Goal: Task Accomplishment & Management: Manage account settings

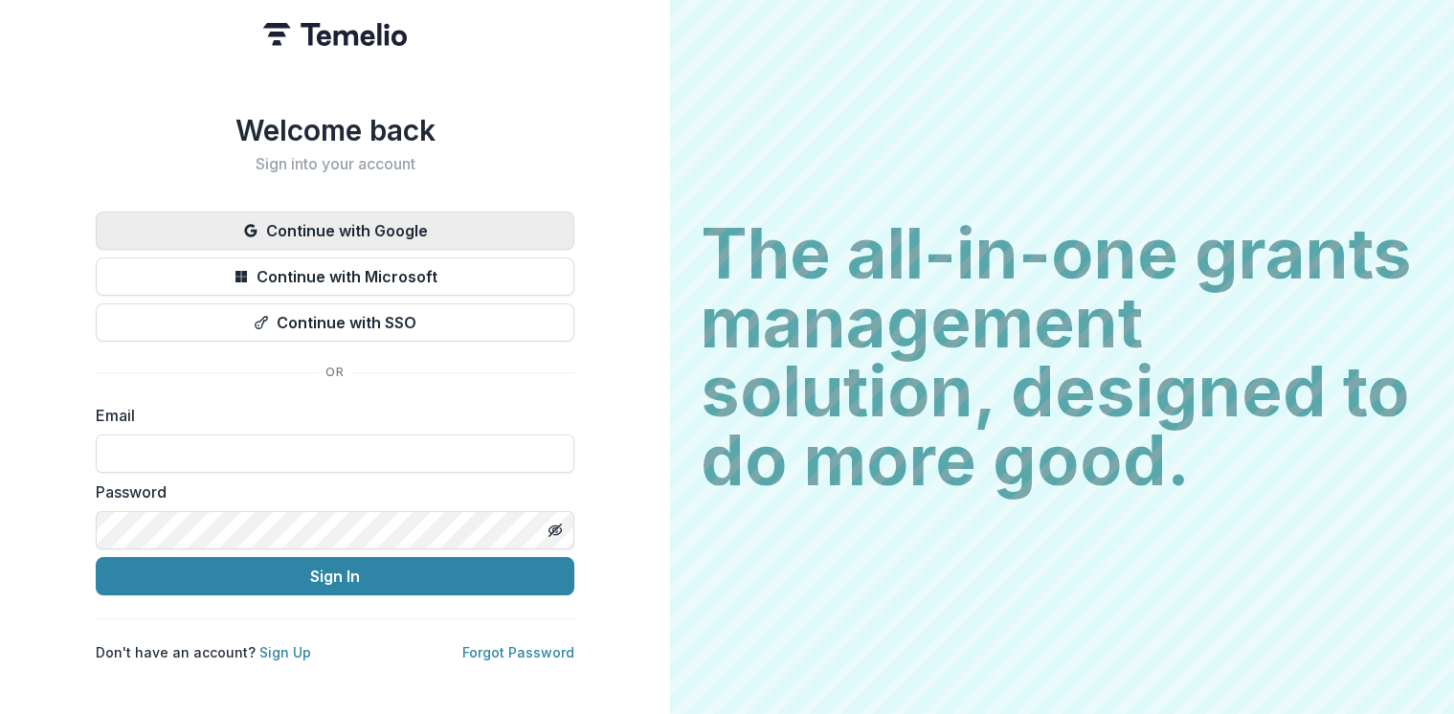
click at [395, 215] on button "Continue with Google" at bounding box center [335, 231] width 479 height 38
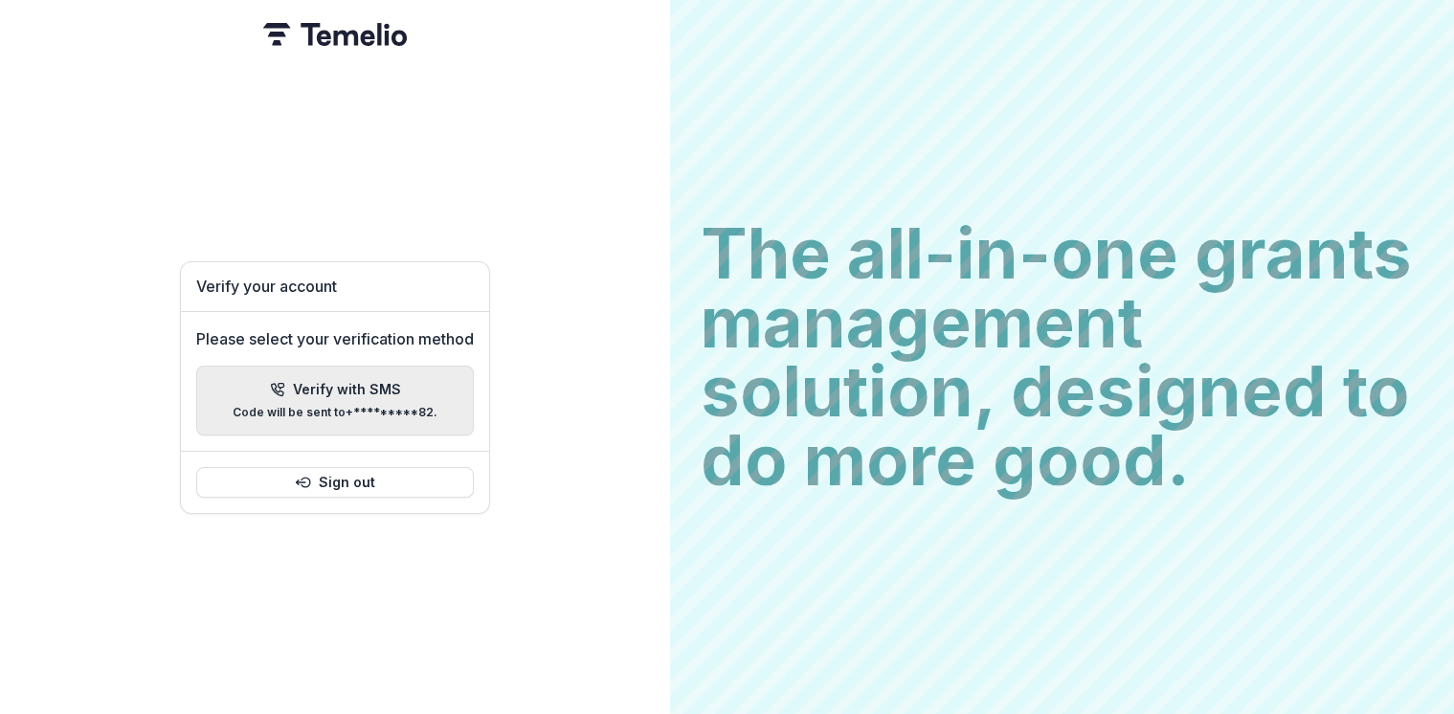
click at [383, 406] on p "Code will be sent to +*********82 ." at bounding box center [335, 412] width 205 height 13
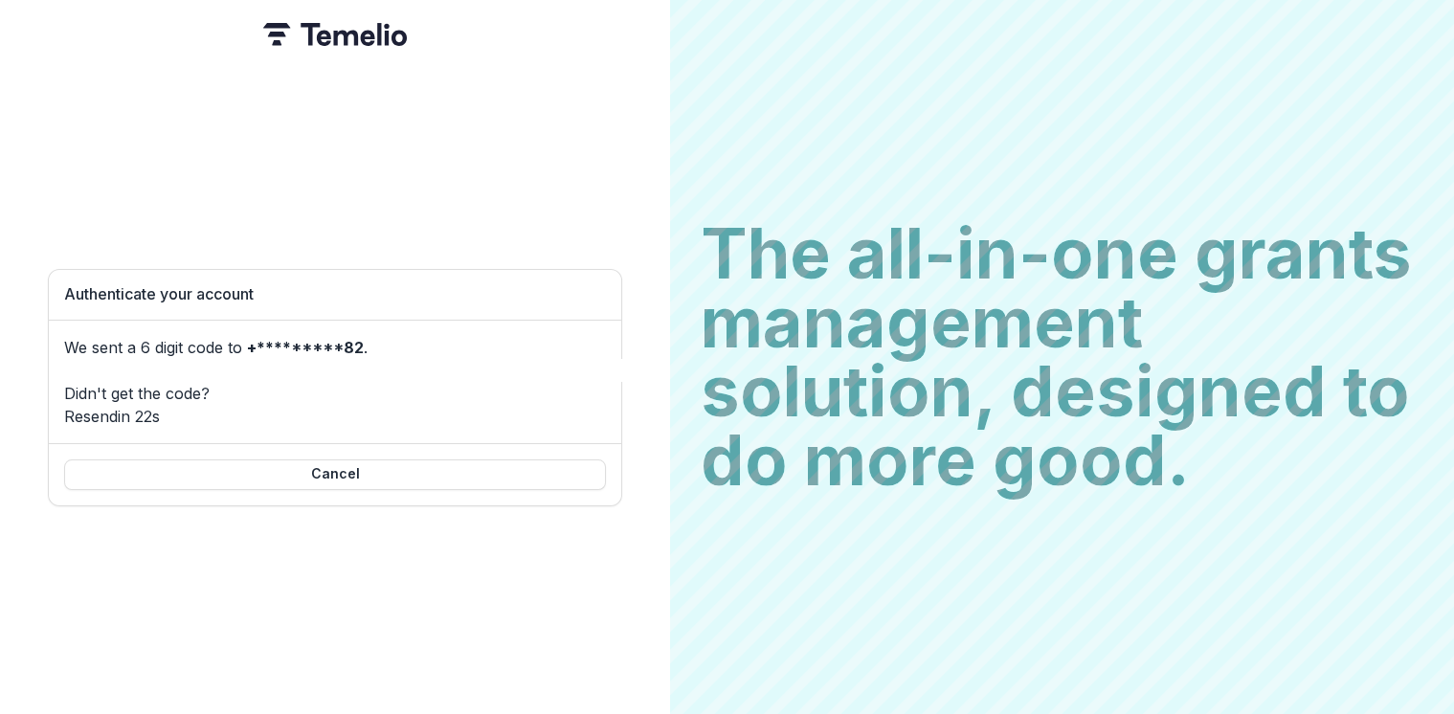
type input "*"
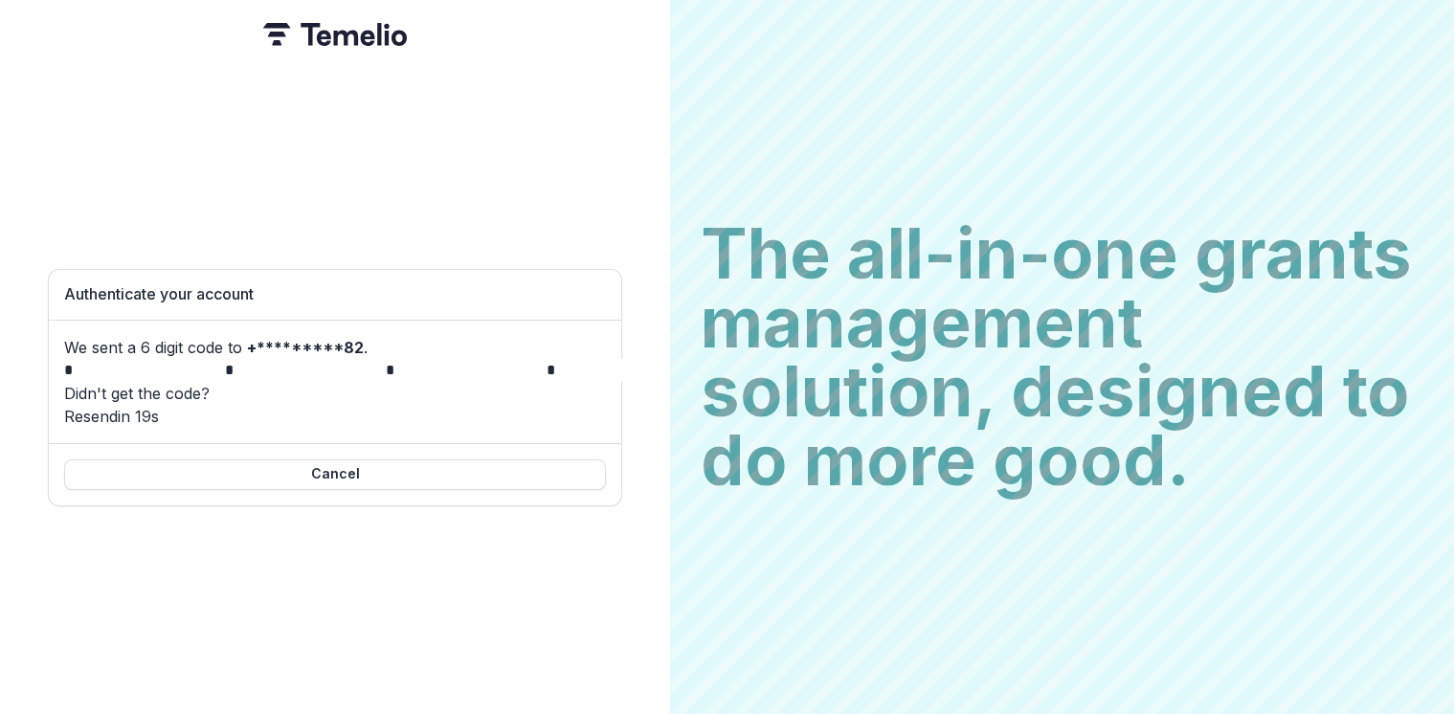
type input "*"
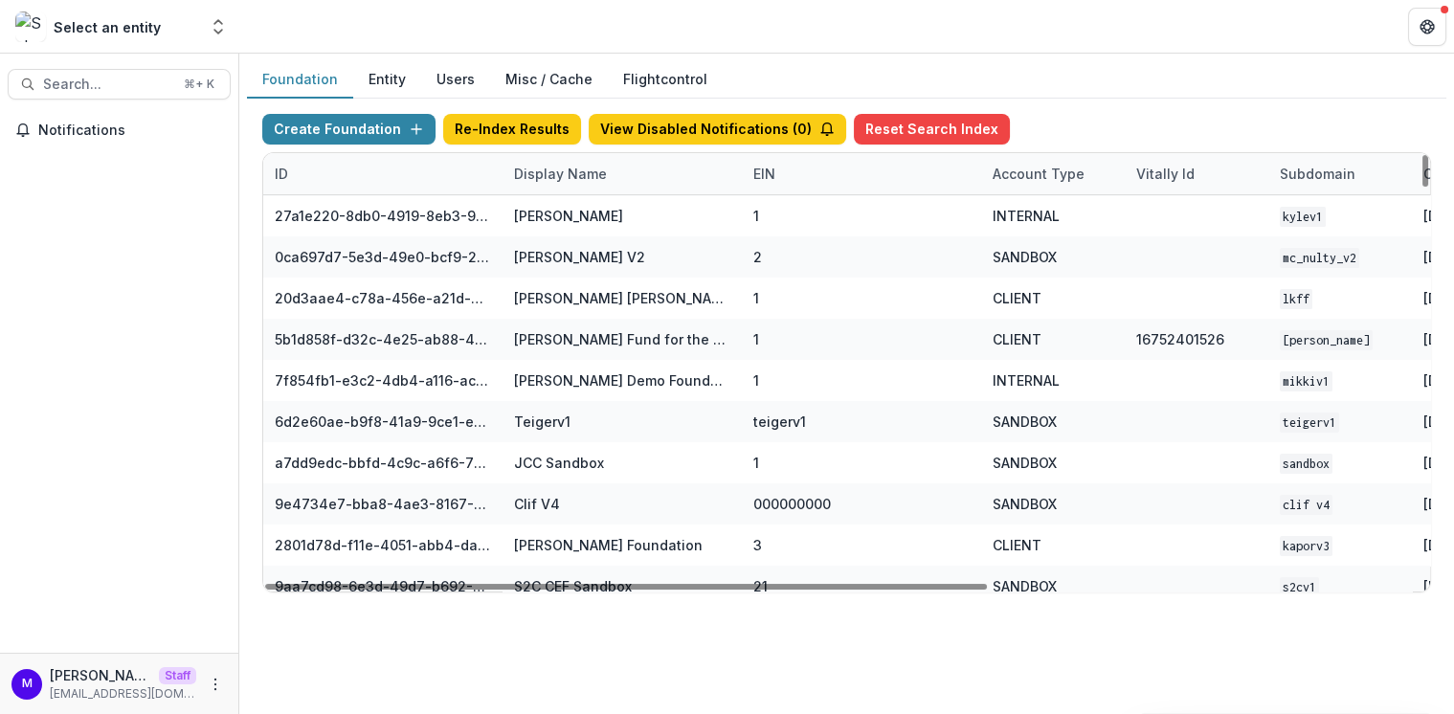
click at [548, 176] on div "Display Name" at bounding box center [561, 174] width 116 height 20
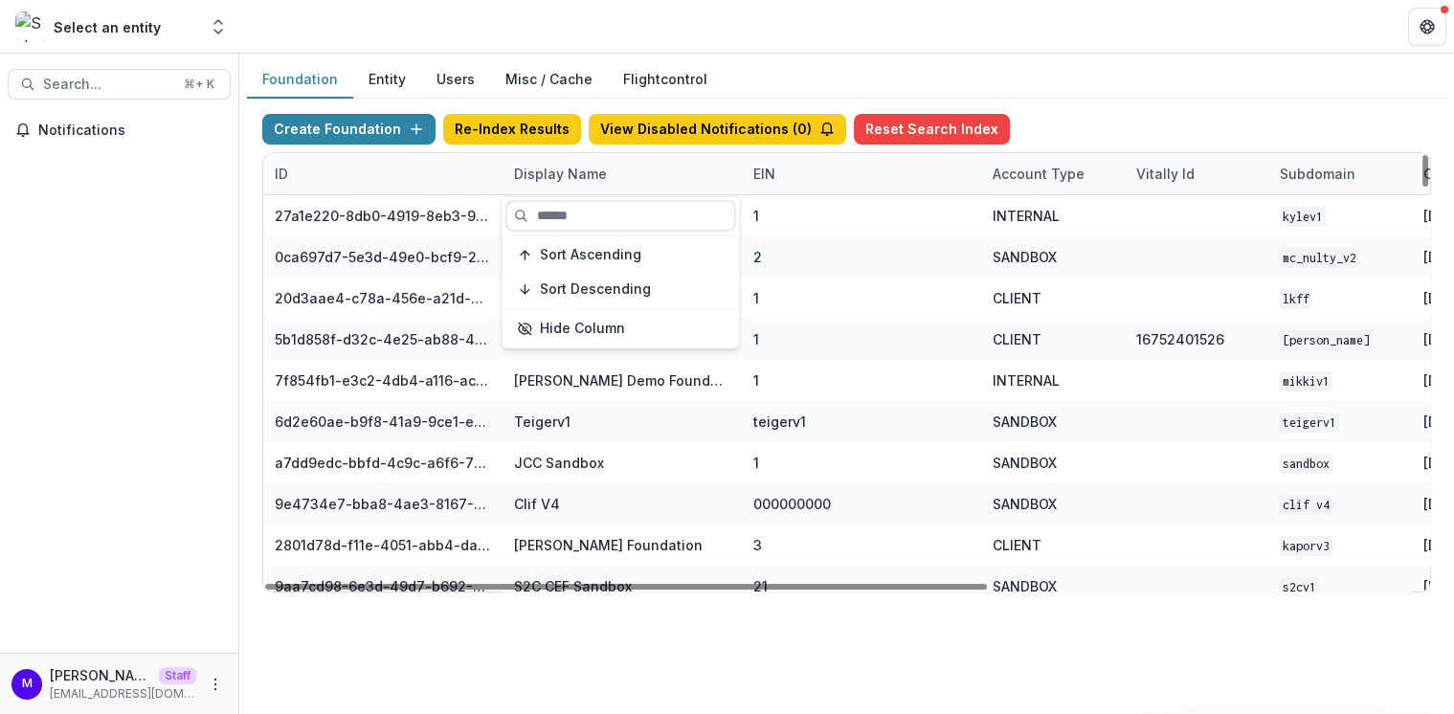
click at [549, 208] on input at bounding box center [620, 215] width 230 height 31
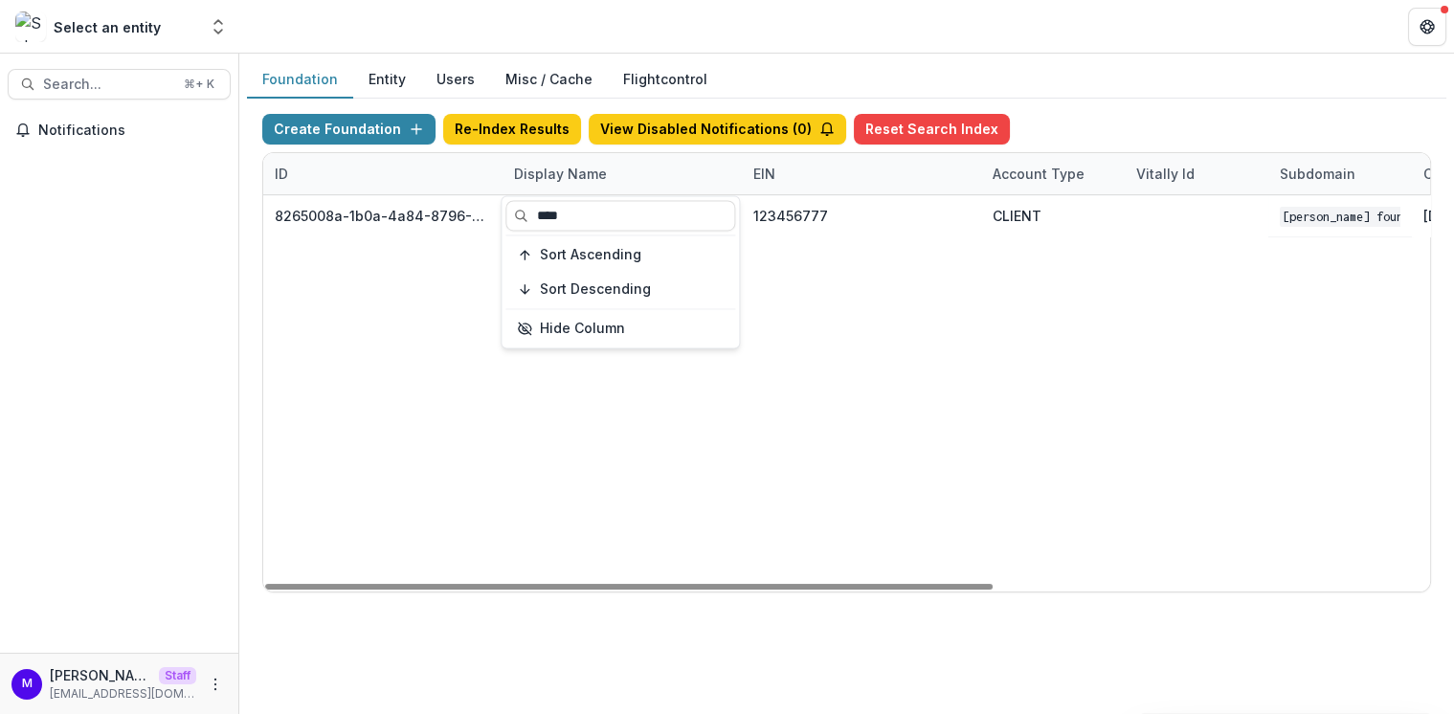
type input "****"
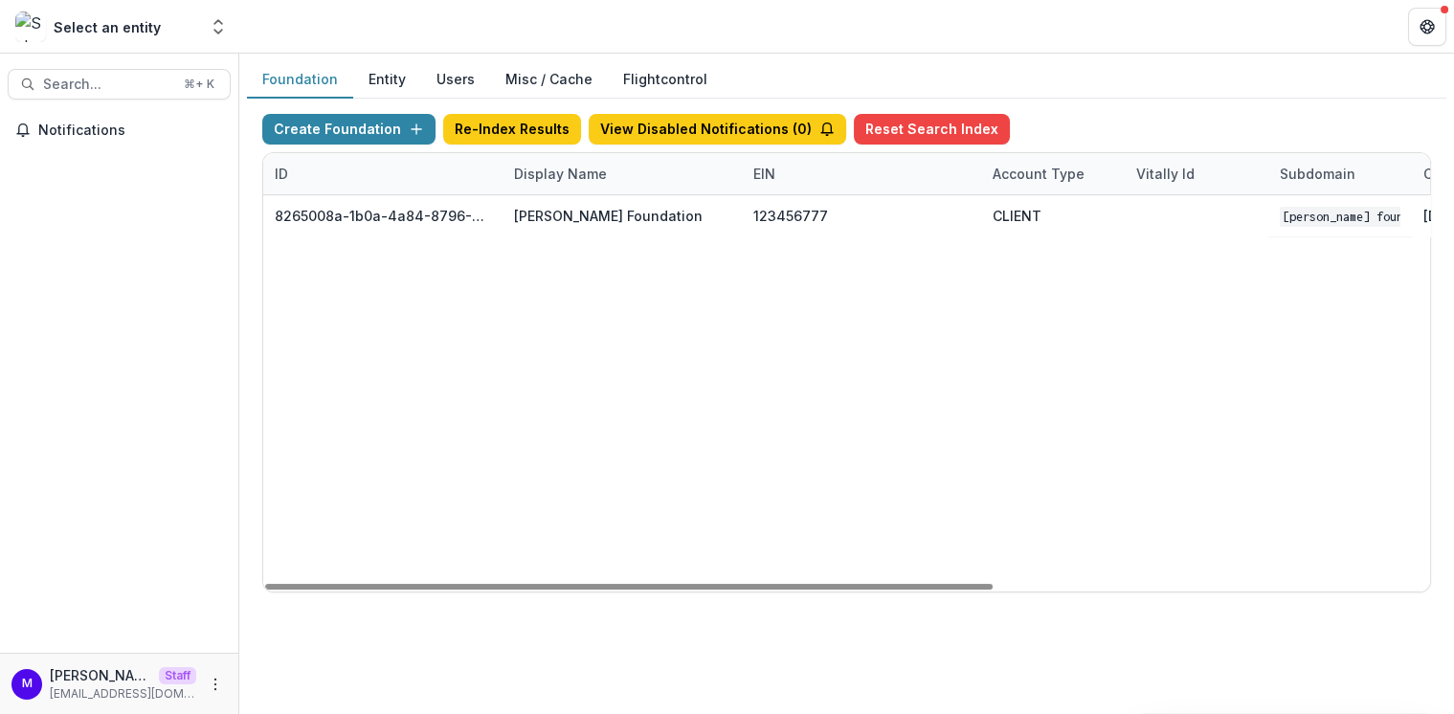
click at [823, 23] on header at bounding box center [846, 26] width 1215 height 53
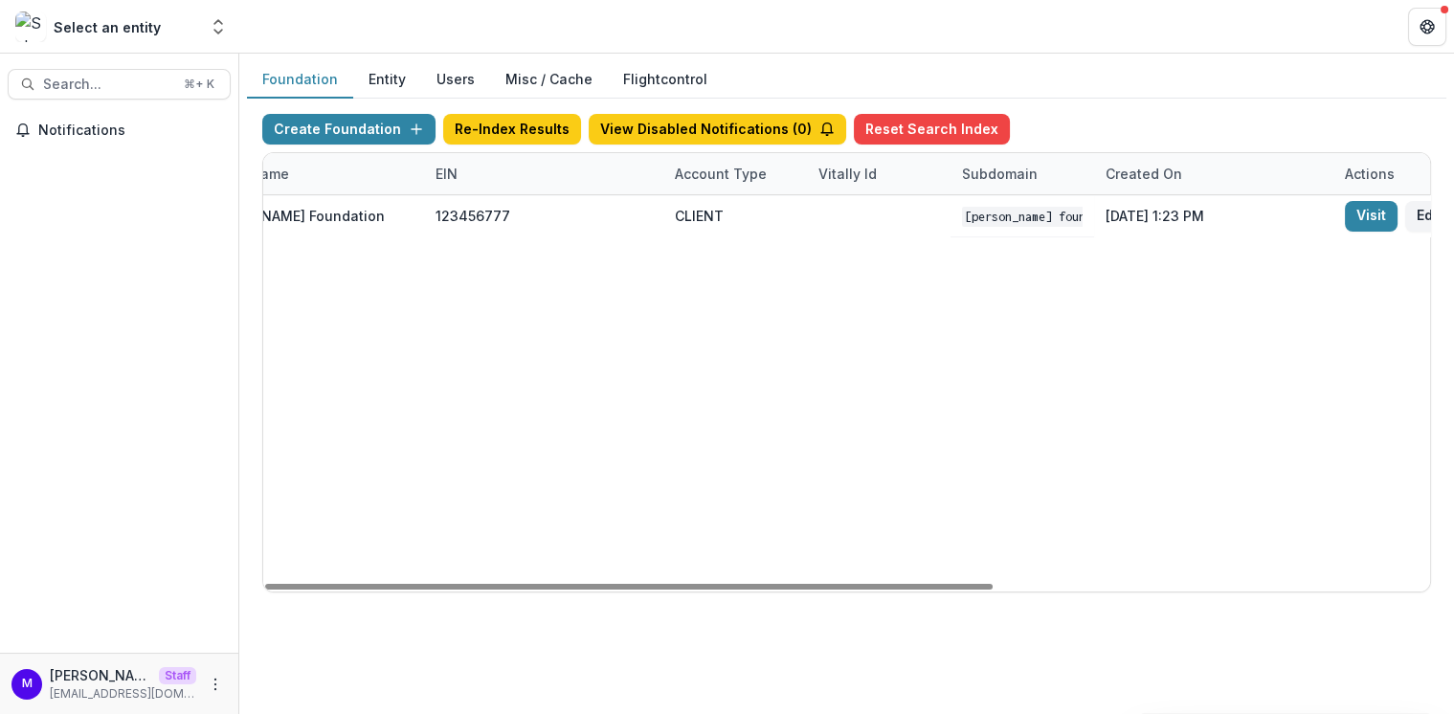
scroll to position [0, 682]
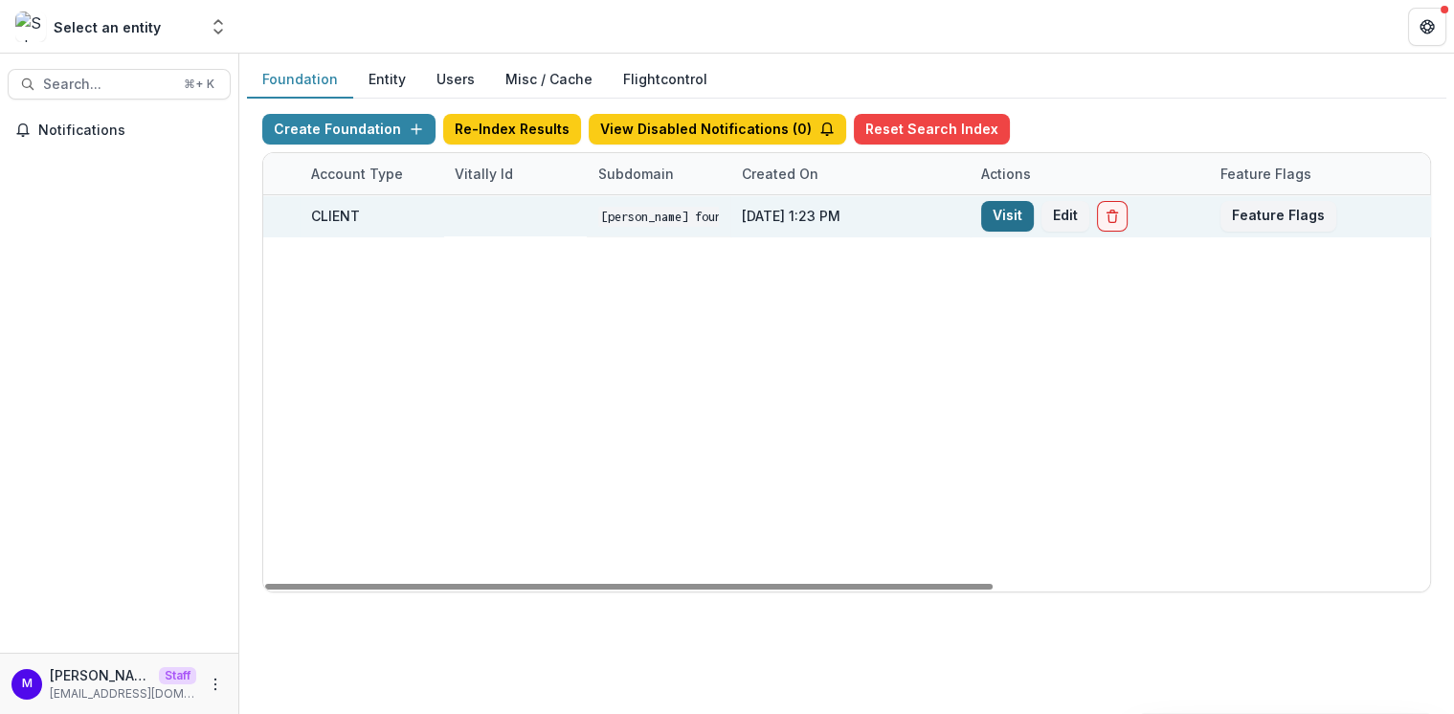
click at [994, 207] on link "Visit" at bounding box center [1007, 216] width 53 height 31
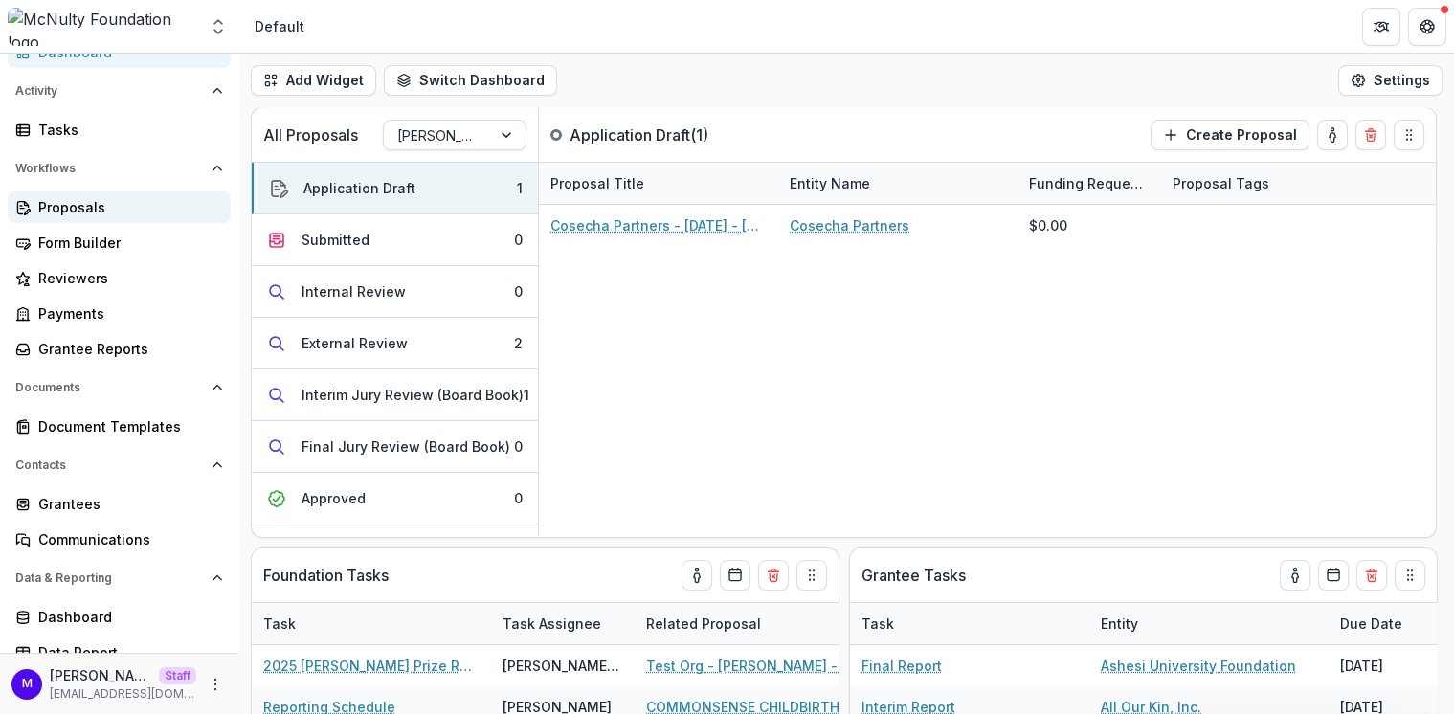
scroll to position [118, 0]
click at [101, 495] on div "Grantees" at bounding box center [126, 503] width 177 height 20
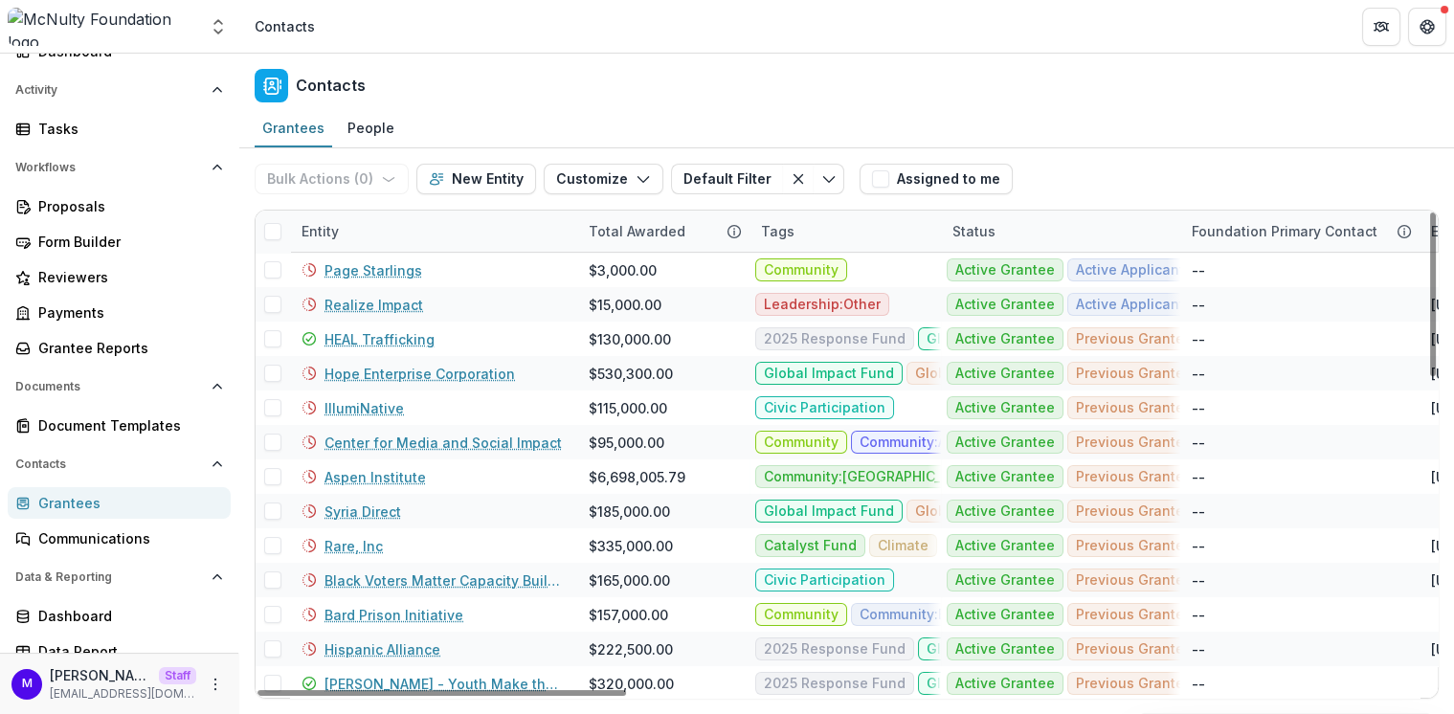
click at [324, 221] on div "Entity" at bounding box center [320, 231] width 60 height 20
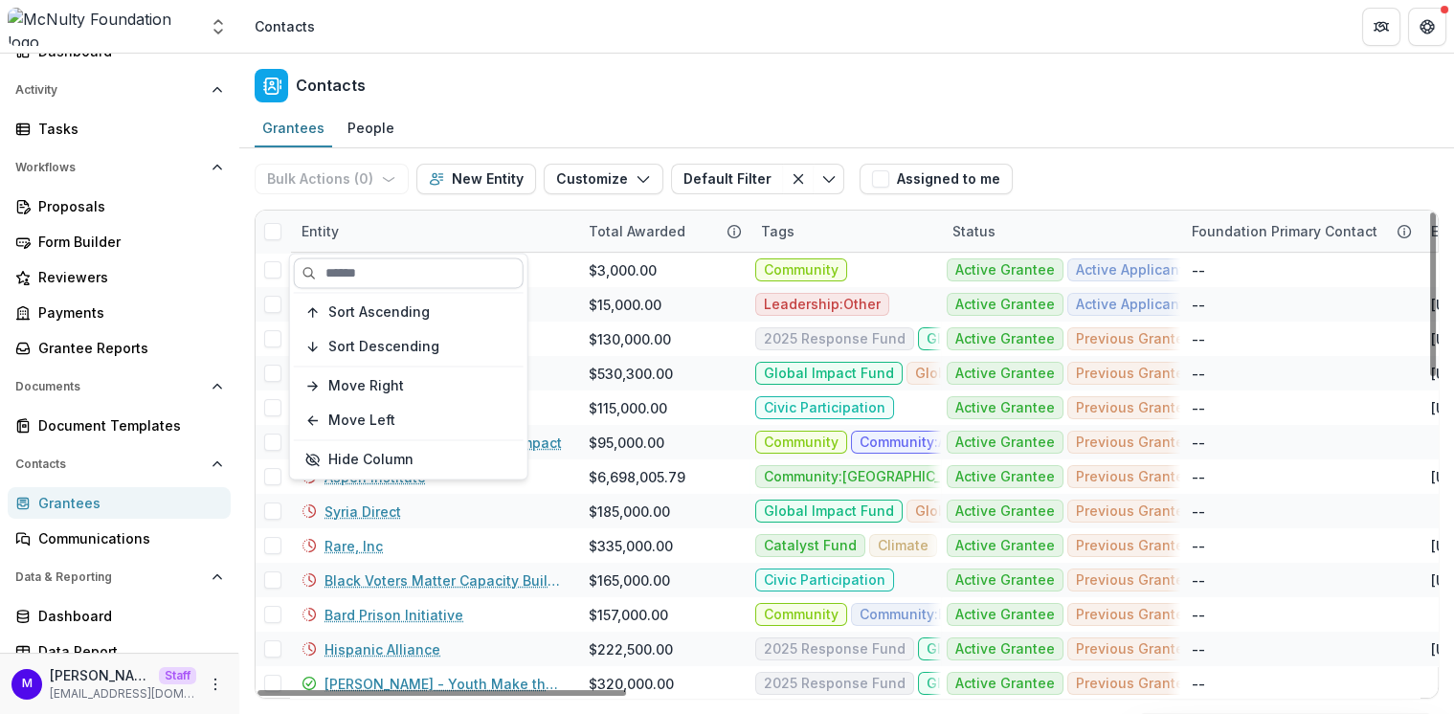
click at [350, 265] on input at bounding box center [409, 273] width 230 height 31
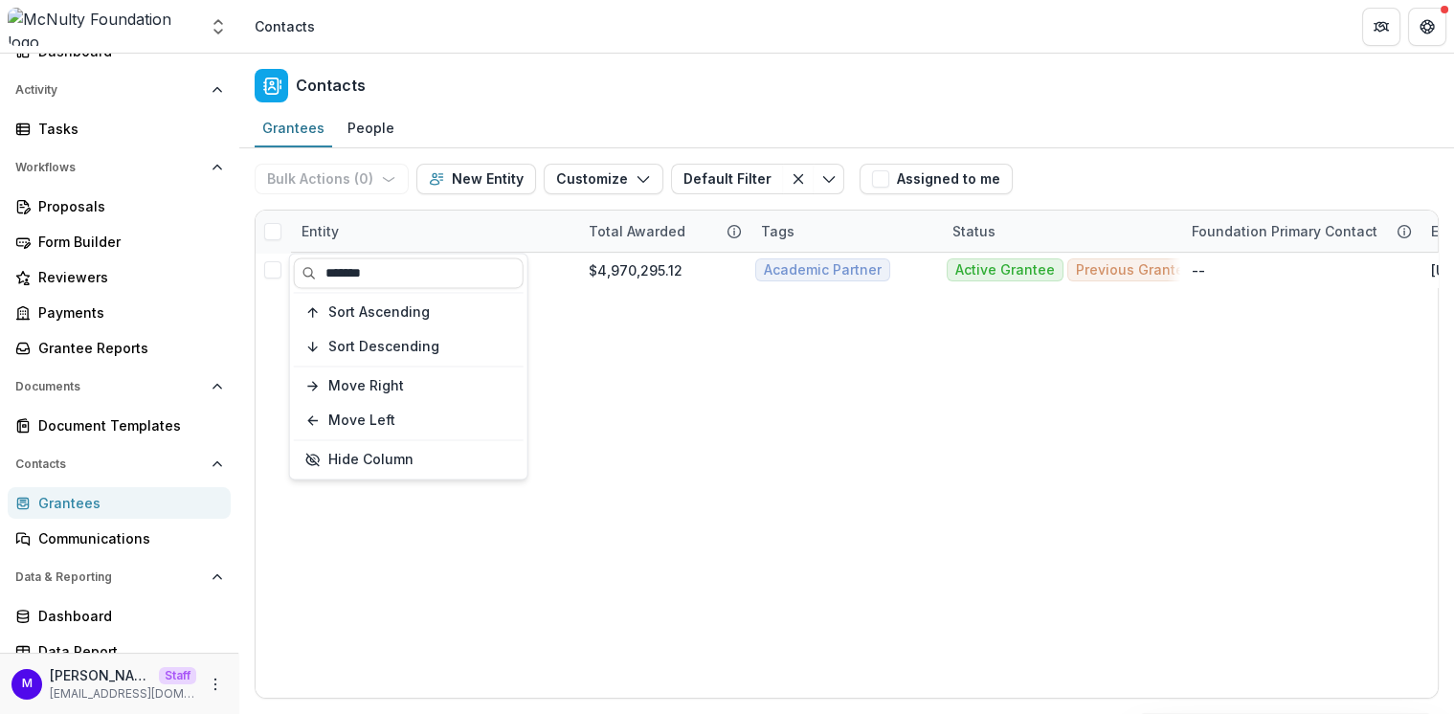
type input "******"
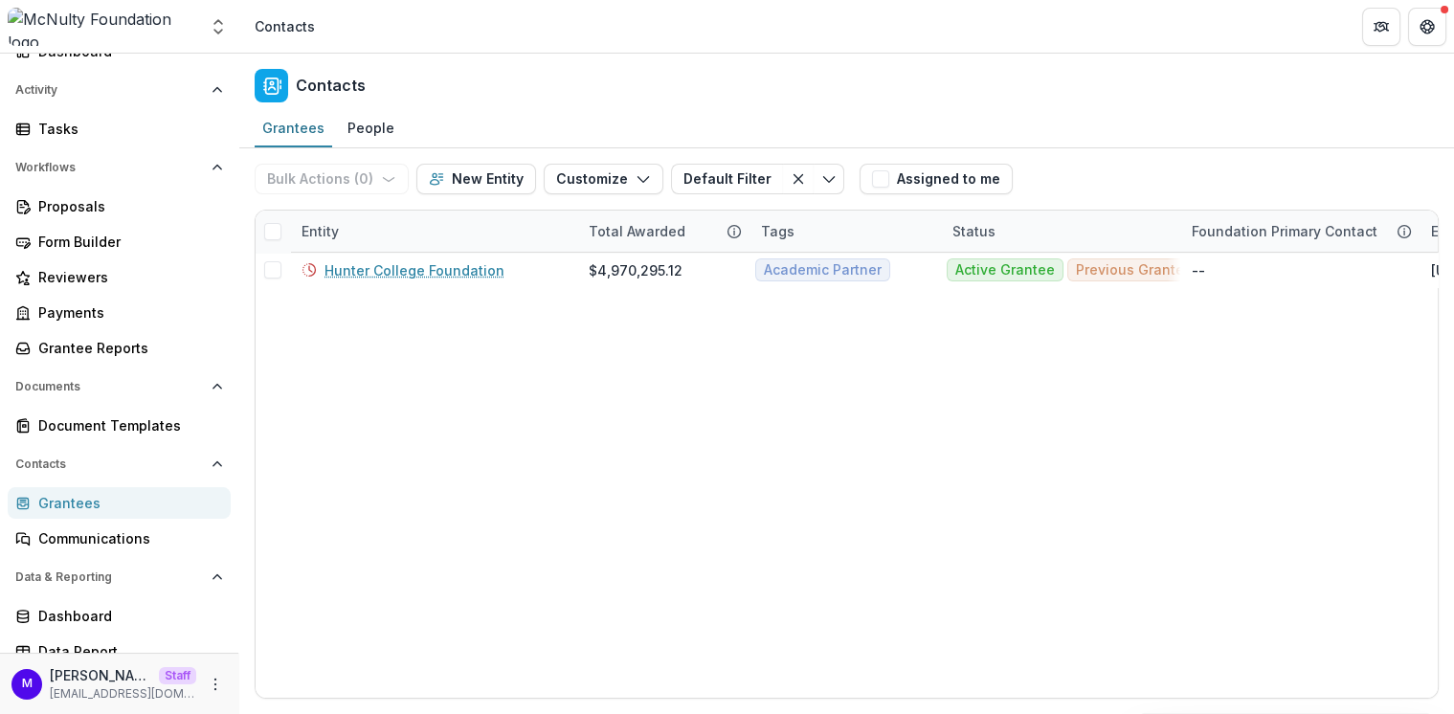
click at [523, 79] on div "Contacts" at bounding box center [846, 82] width 1215 height 56
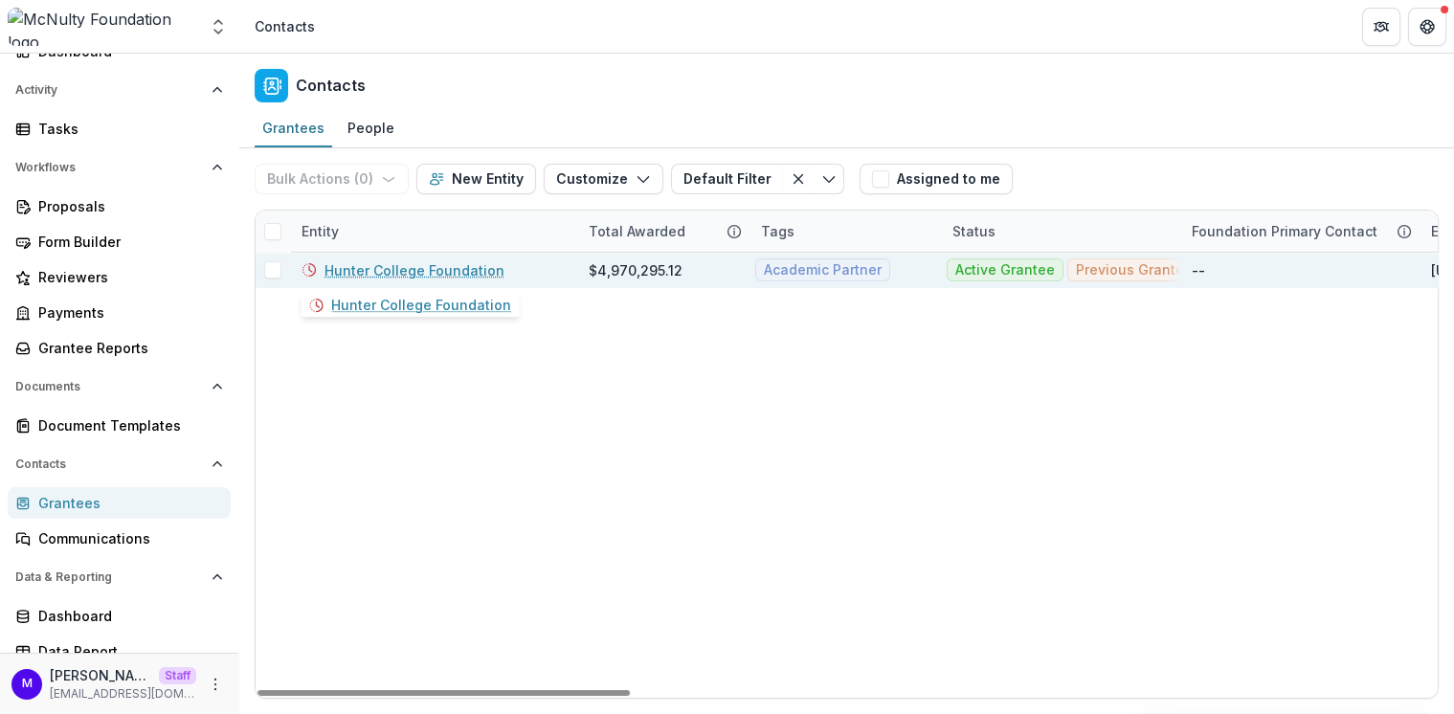
click at [439, 262] on link "Hunter College Foundation" at bounding box center [415, 270] width 180 height 20
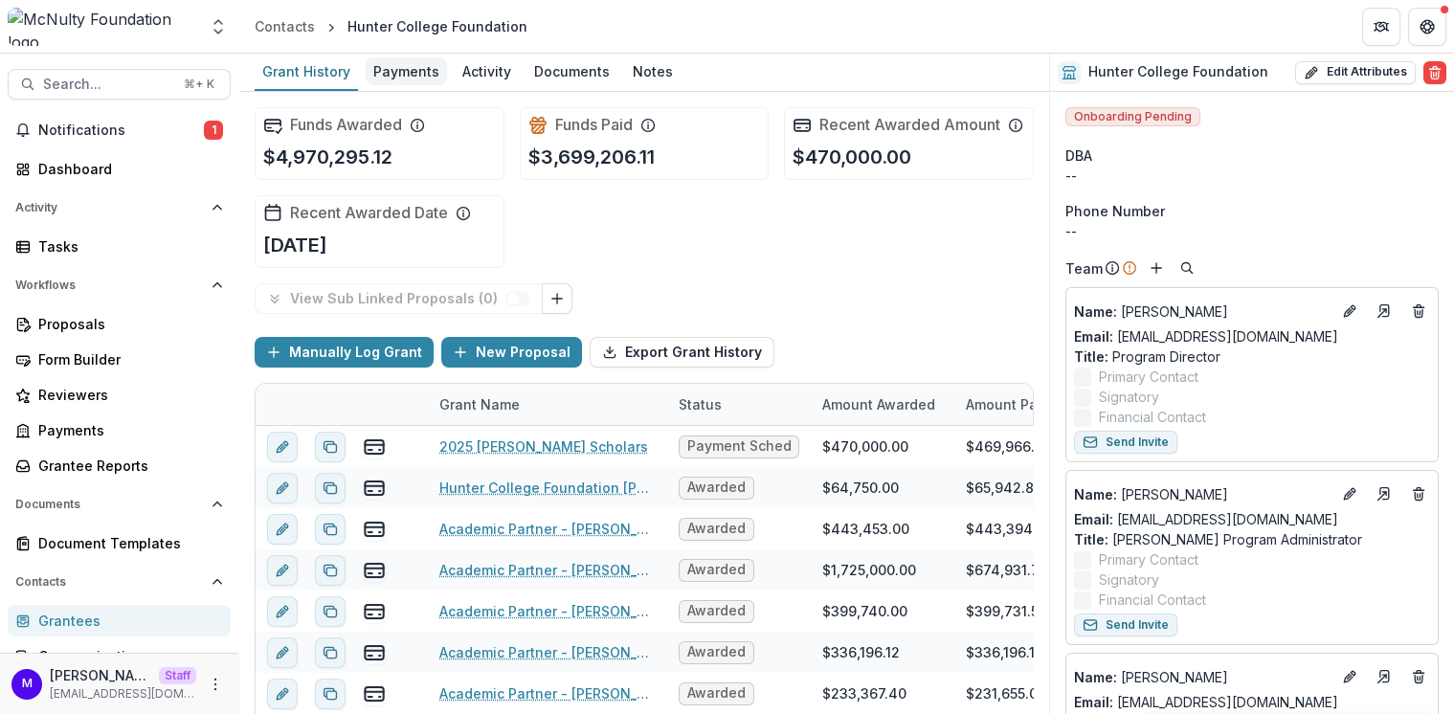
click at [432, 65] on div "Payments" at bounding box center [406, 71] width 81 height 28
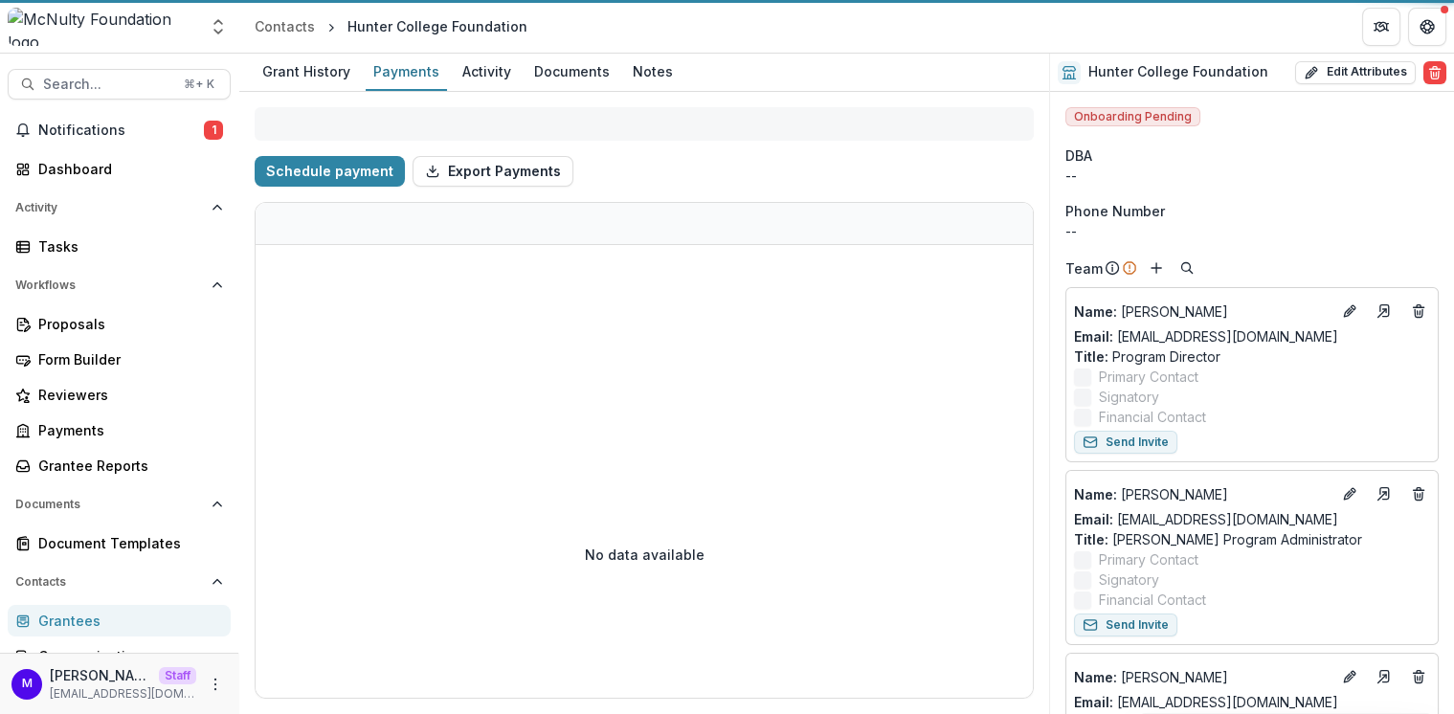
select select "**********"
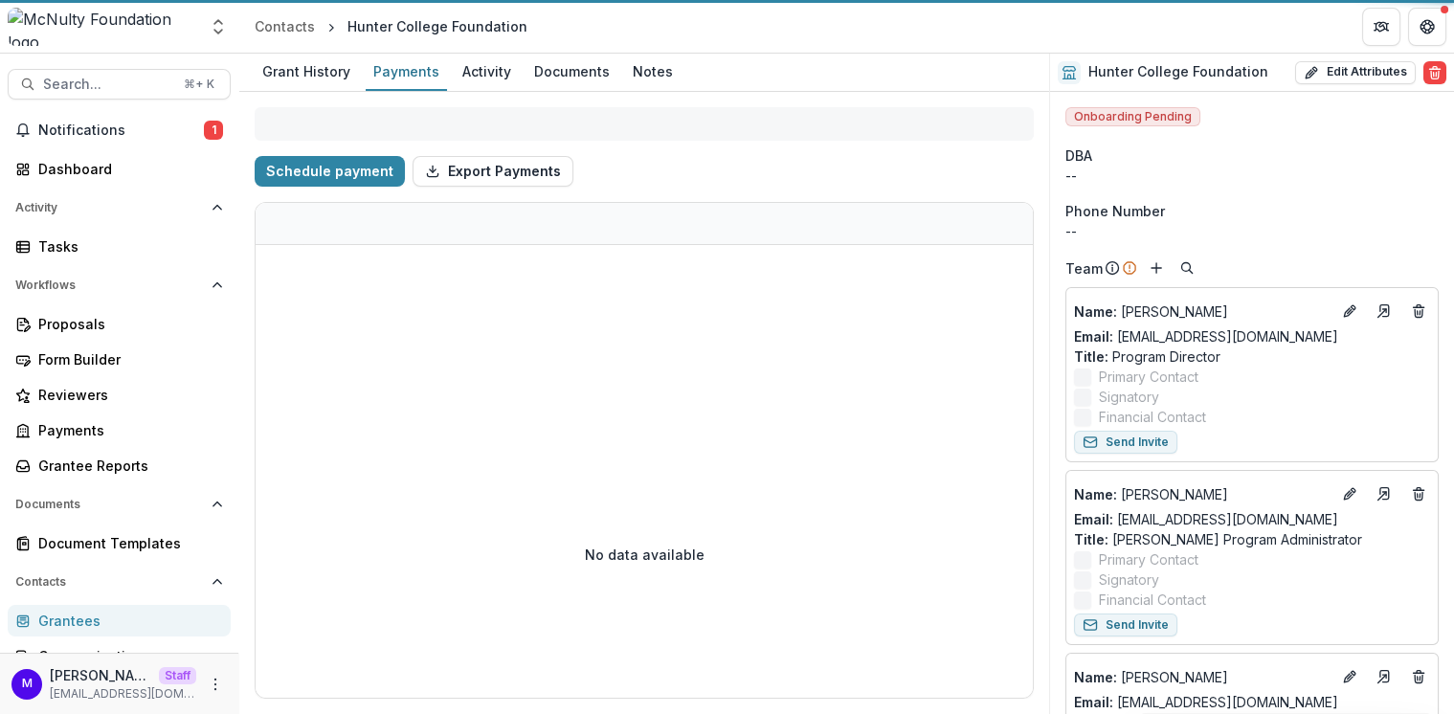
select select "**********"
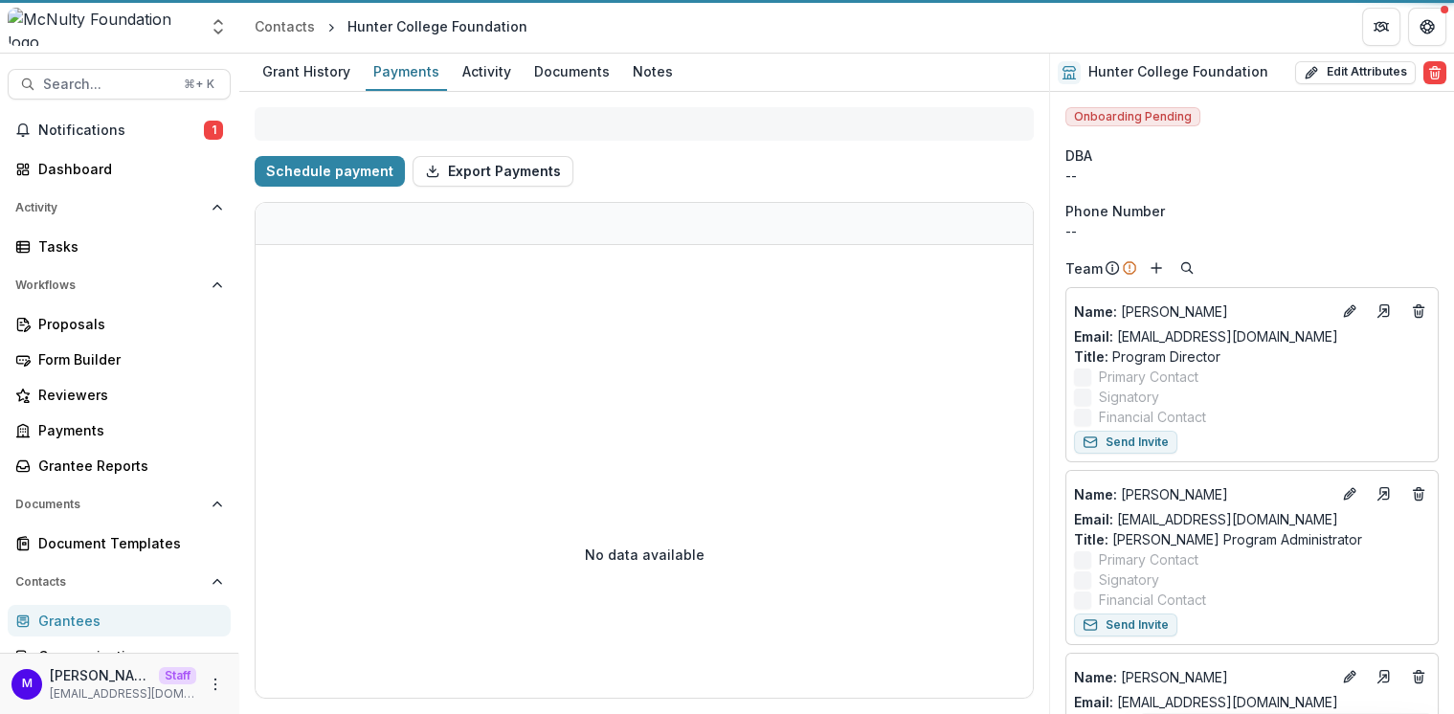
select select "**********"
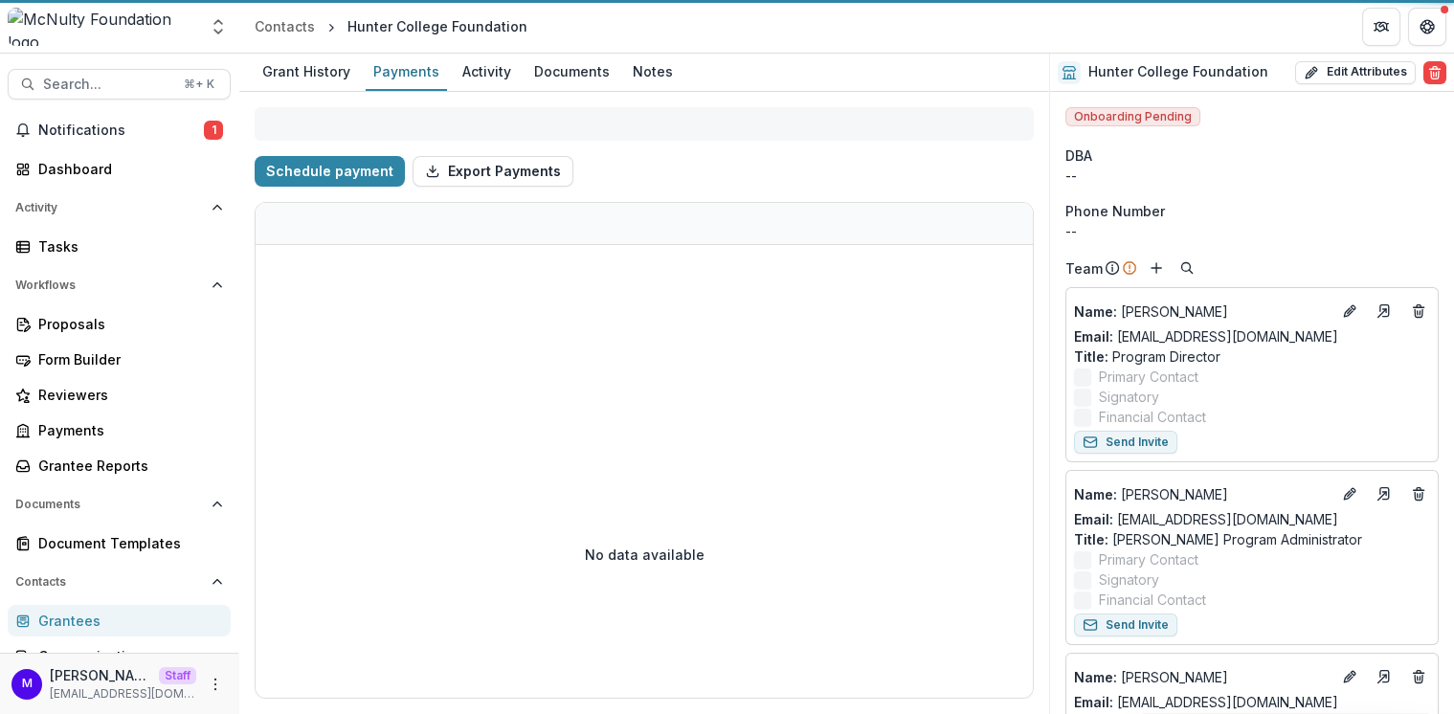
select select "**********"
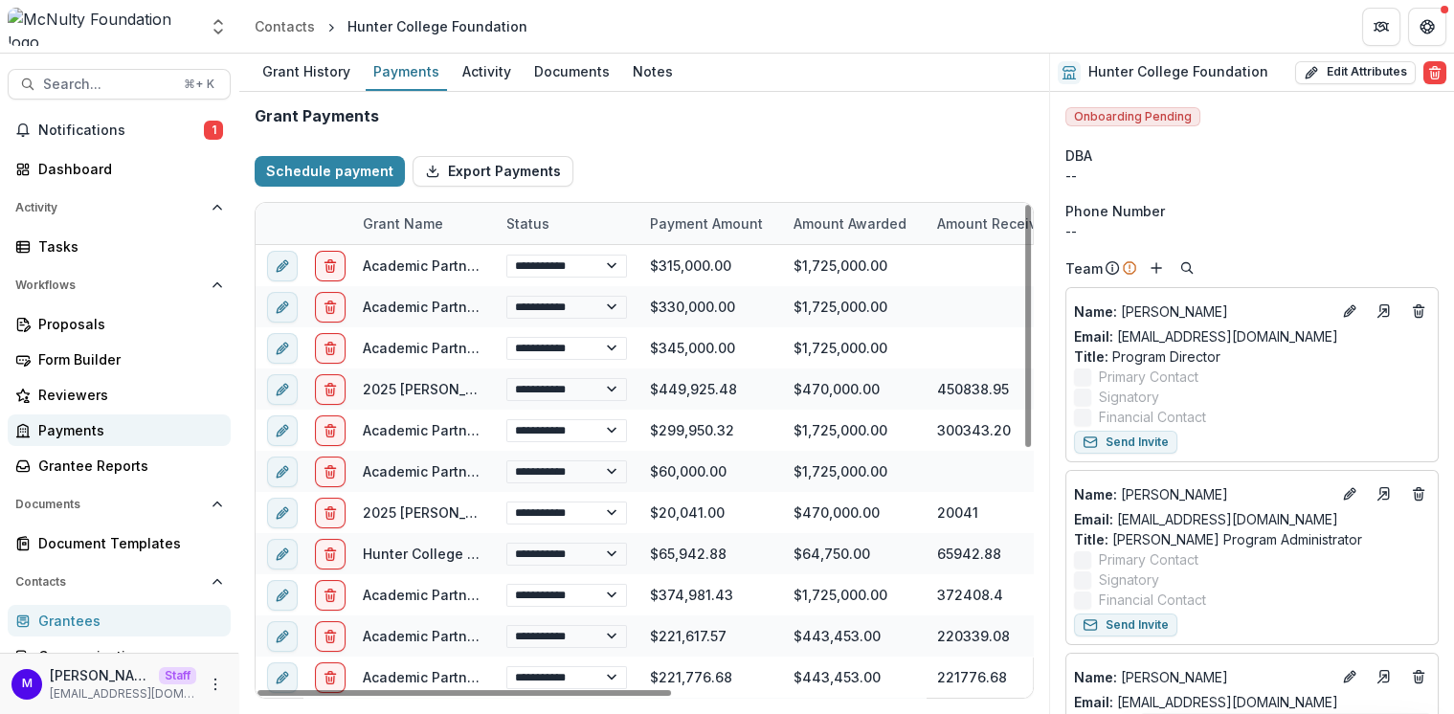
click at [120, 429] on div "Payments" at bounding box center [126, 430] width 177 height 20
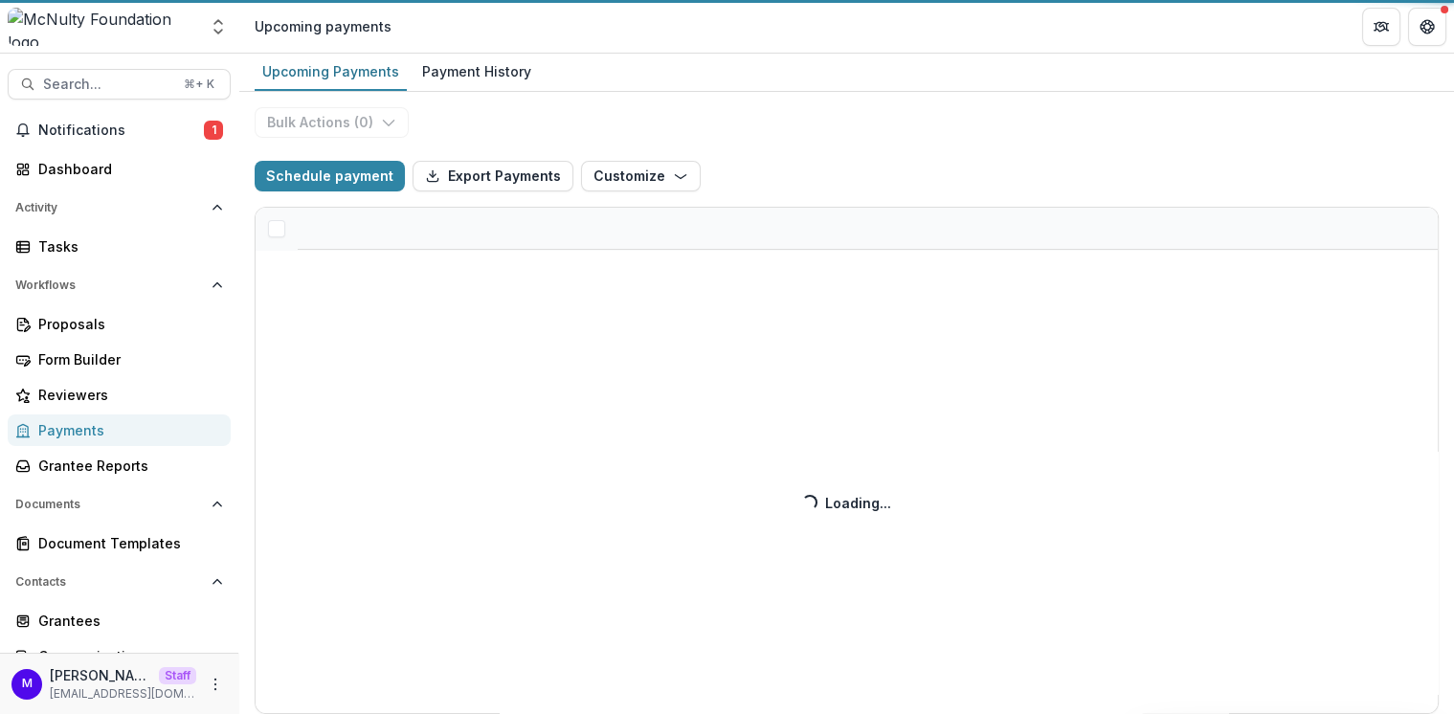
select select "**********"
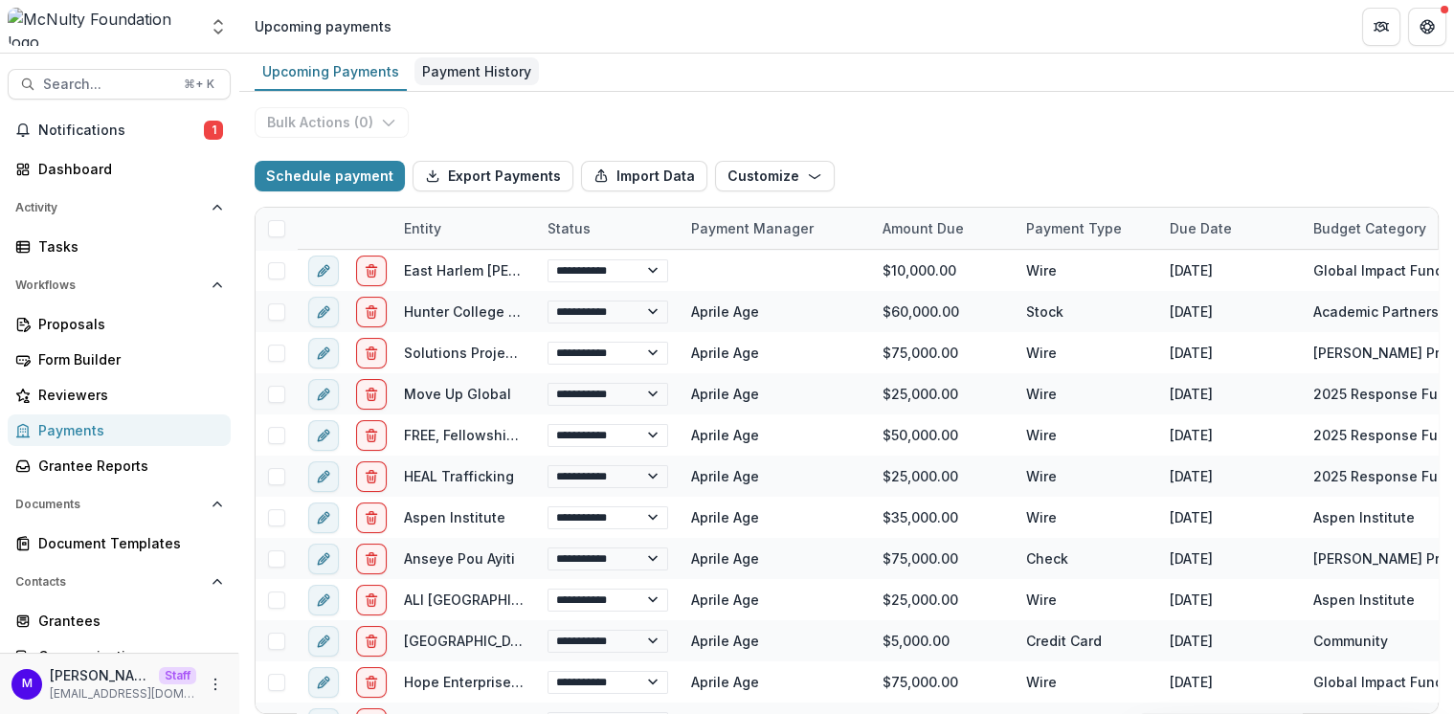
click at [495, 69] on div "Payment History" at bounding box center [477, 71] width 124 height 28
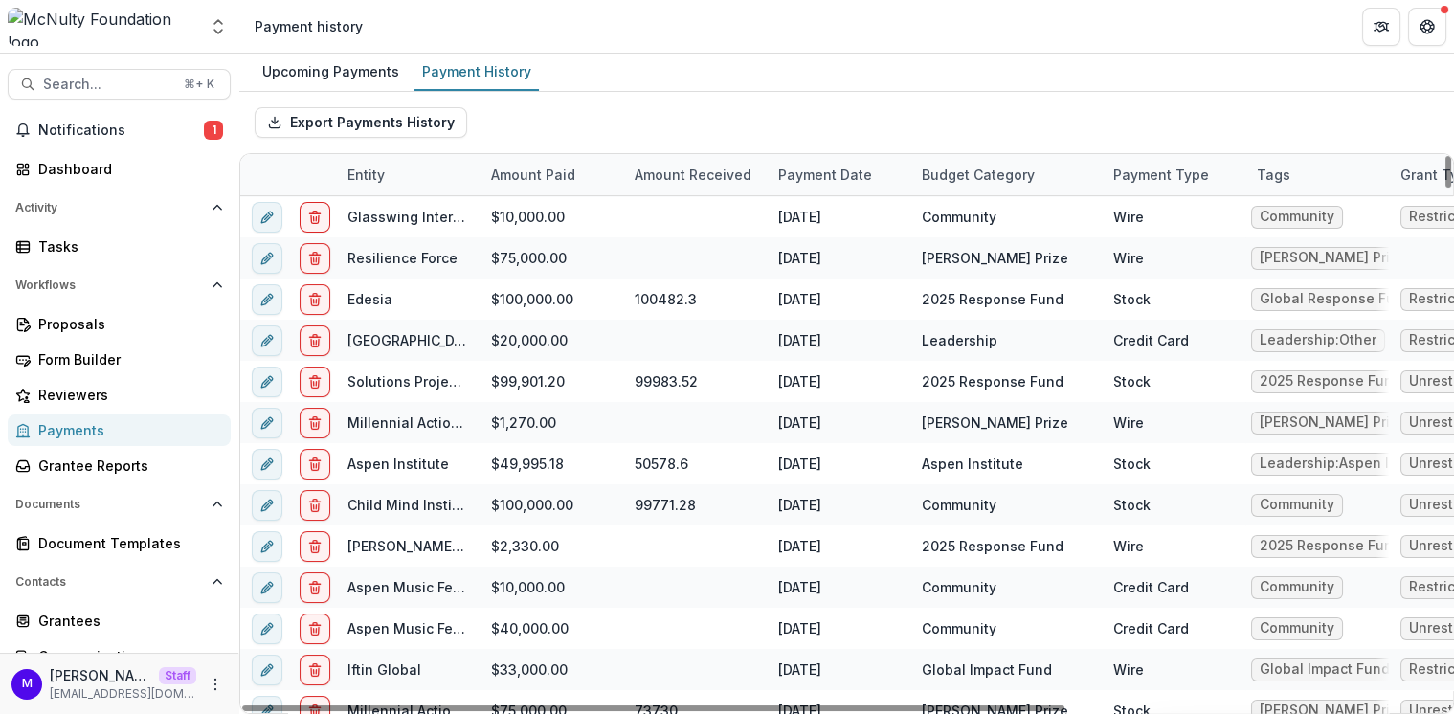
click at [383, 172] on div "Entity" at bounding box center [366, 175] width 60 height 20
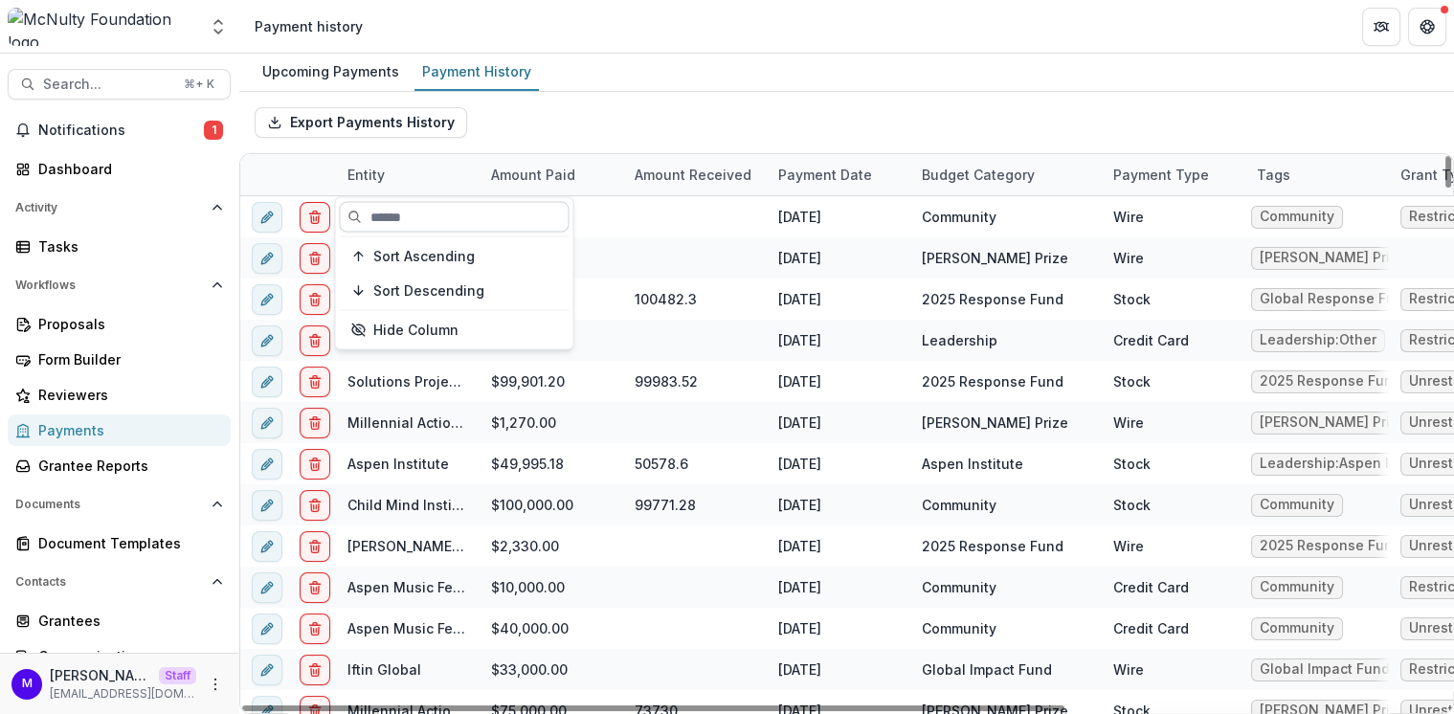
click at [395, 210] on input at bounding box center [454, 217] width 230 height 31
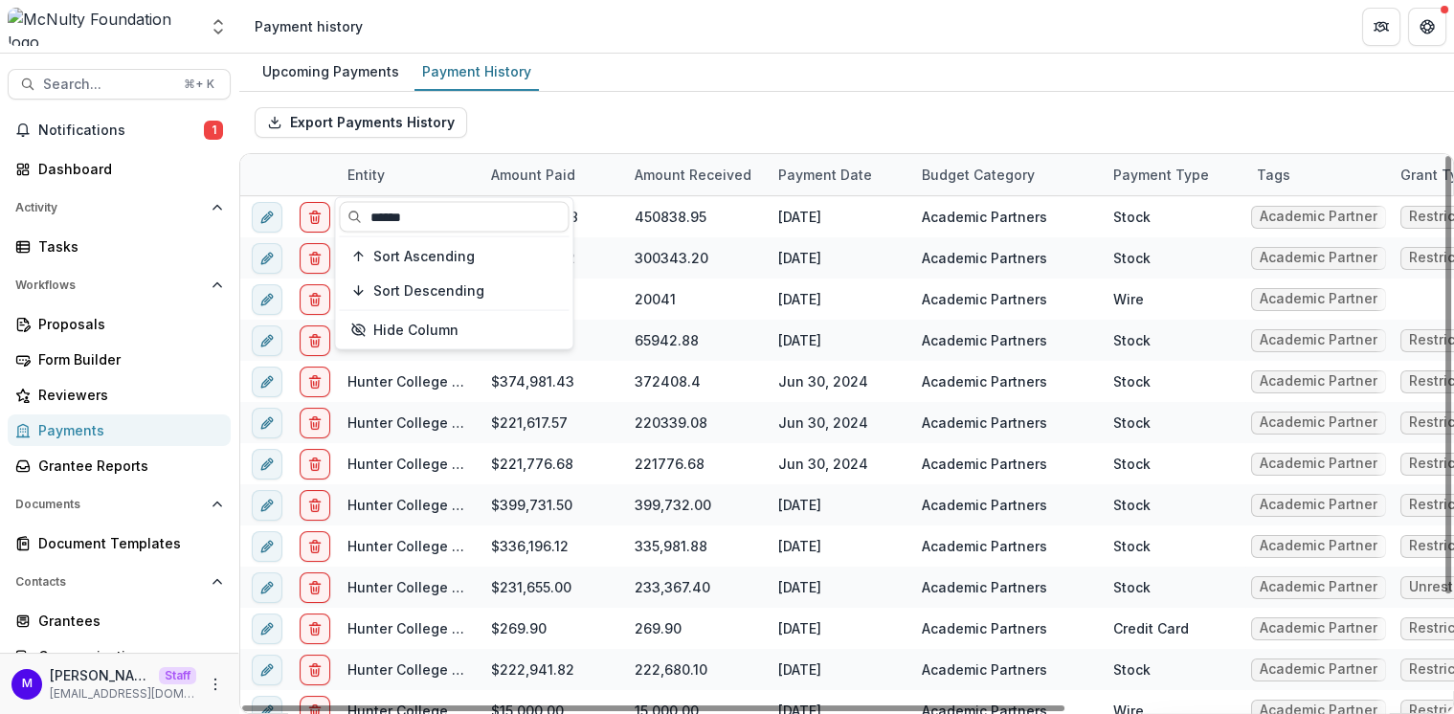
type input "******"
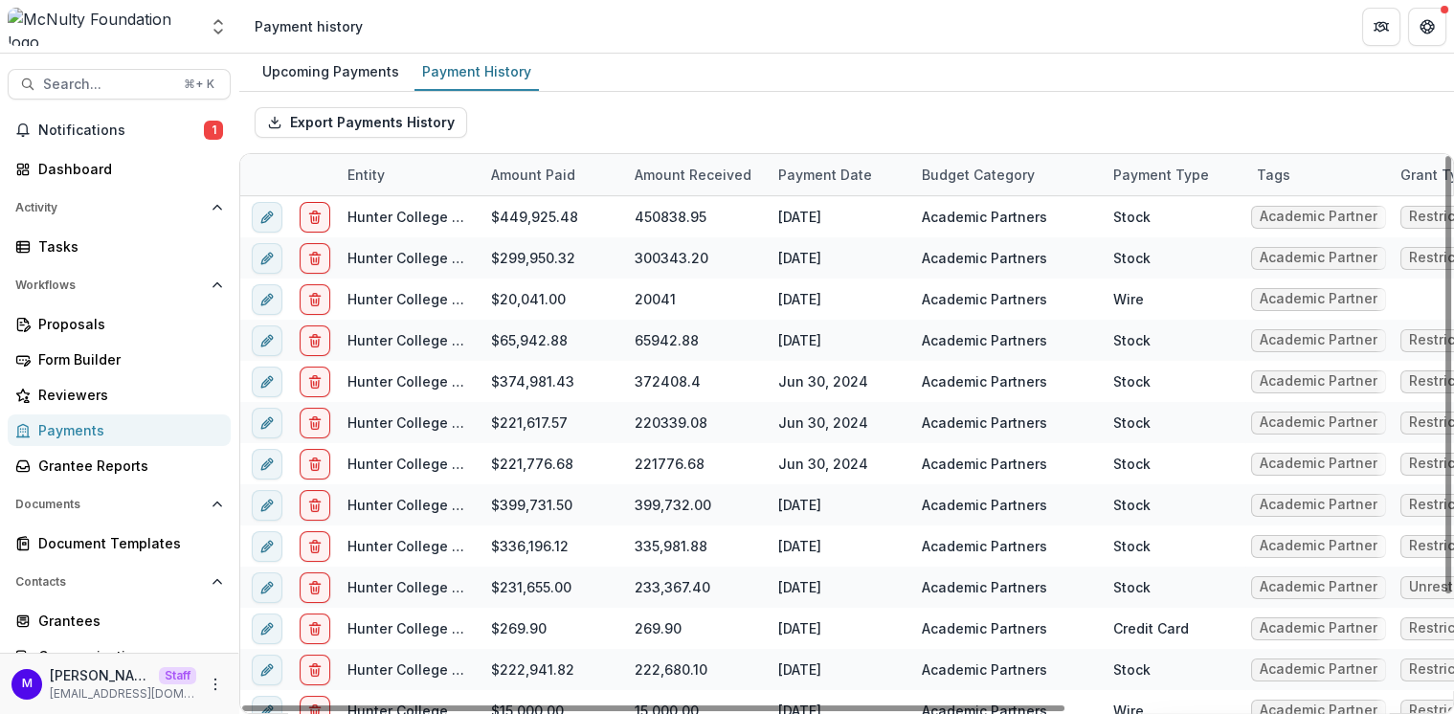
click at [687, 124] on div "Export Payments History" at bounding box center [846, 122] width 1215 height 61
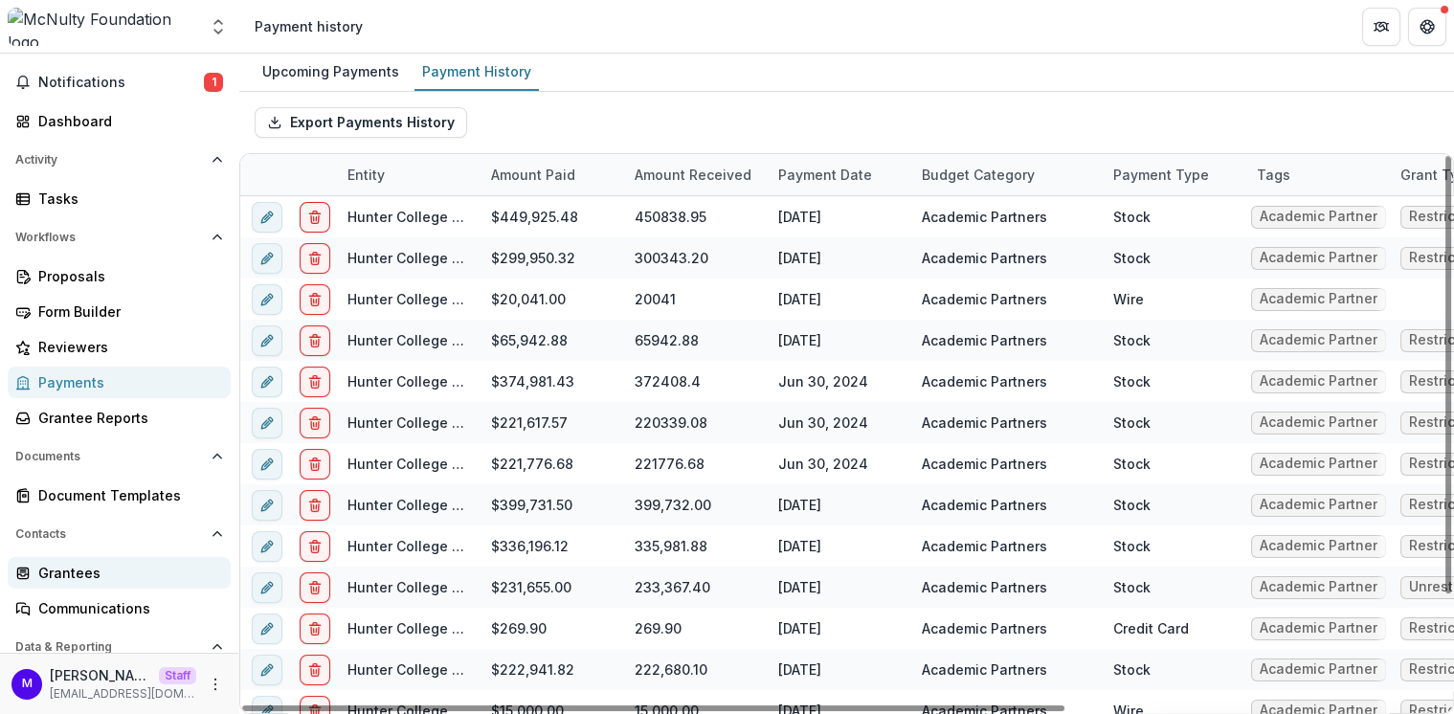
click at [73, 567] on div "Grantees" at bounding box center [126, 573] width 177 height 20
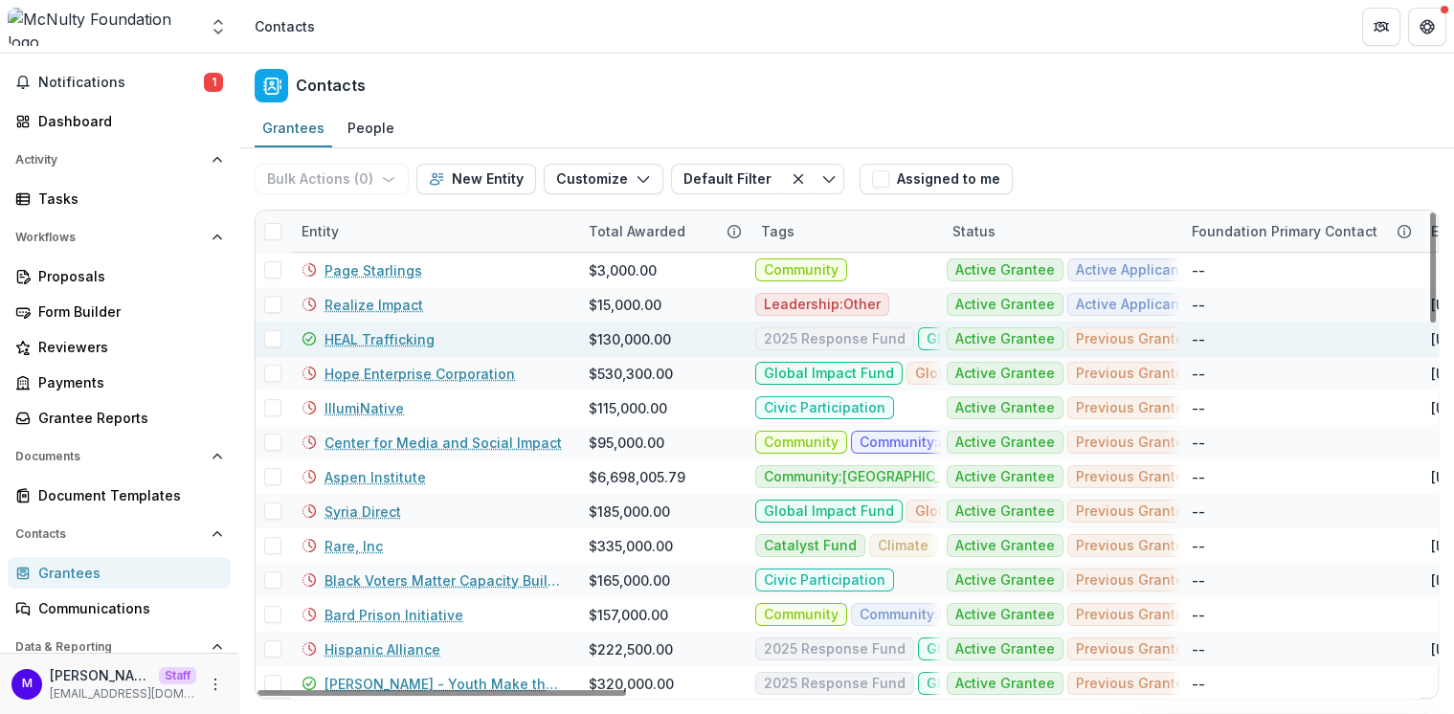
click at [395, 335] on link "HEAL Trafficking" at bounding box center [380, 339] width 110 height 20
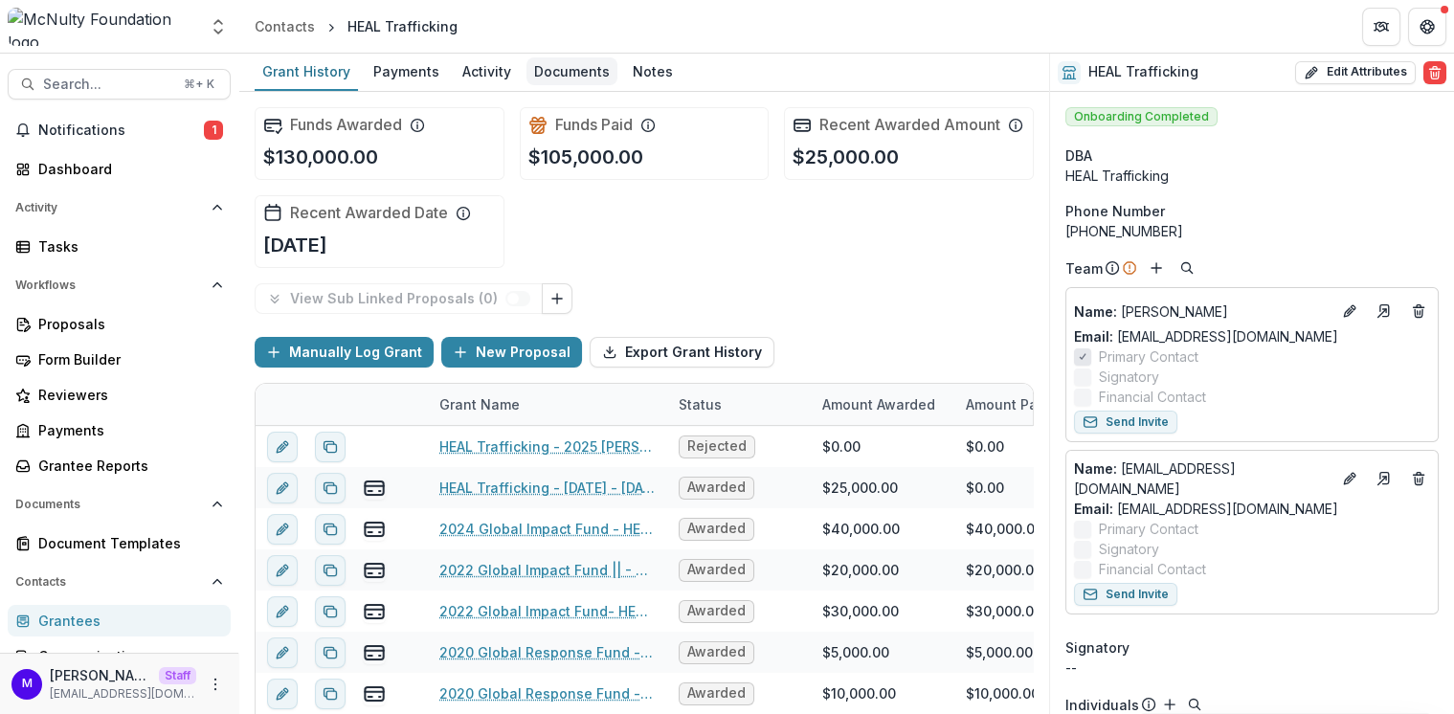
click at [573, 57] on div "Documents" at bounding box center [572, 71] width 91 height 28
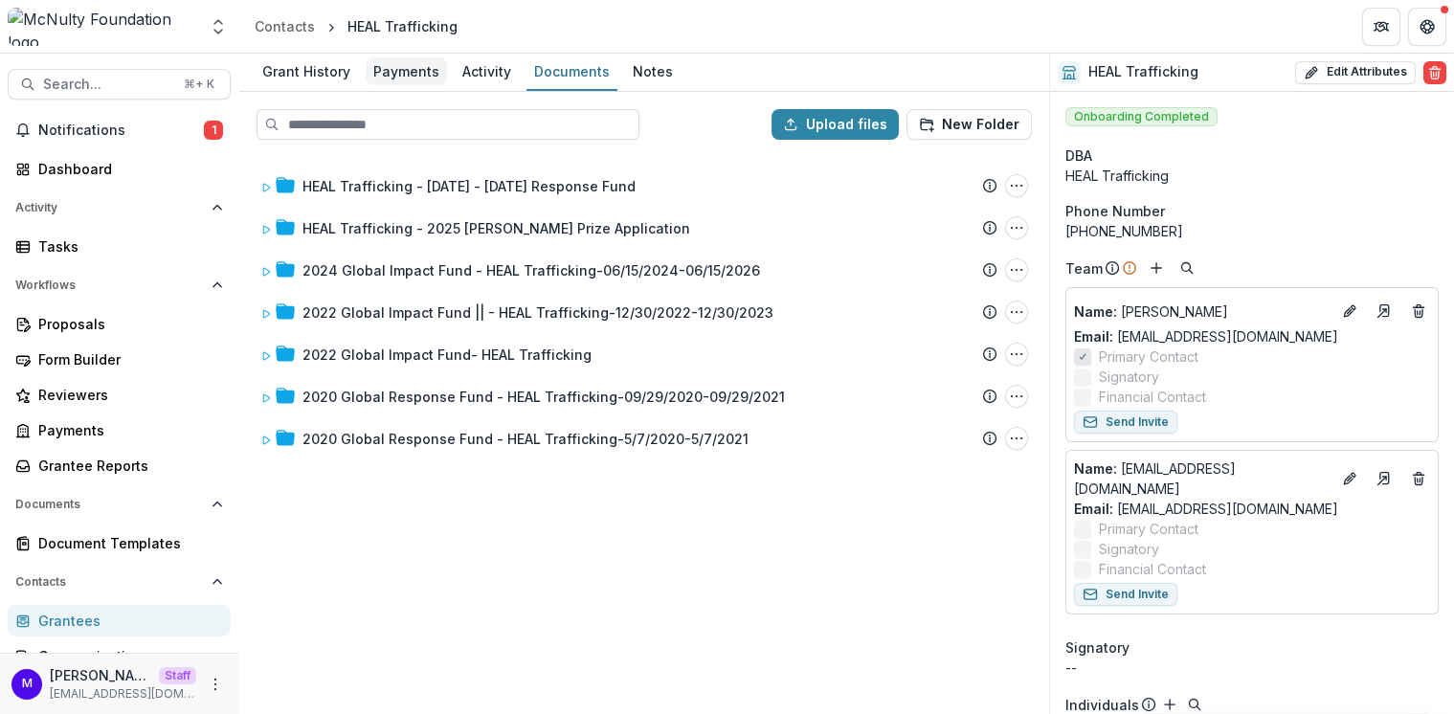
click at [425, 70] on div "Payments" at bounding box center [406, 71] width 81 height 28
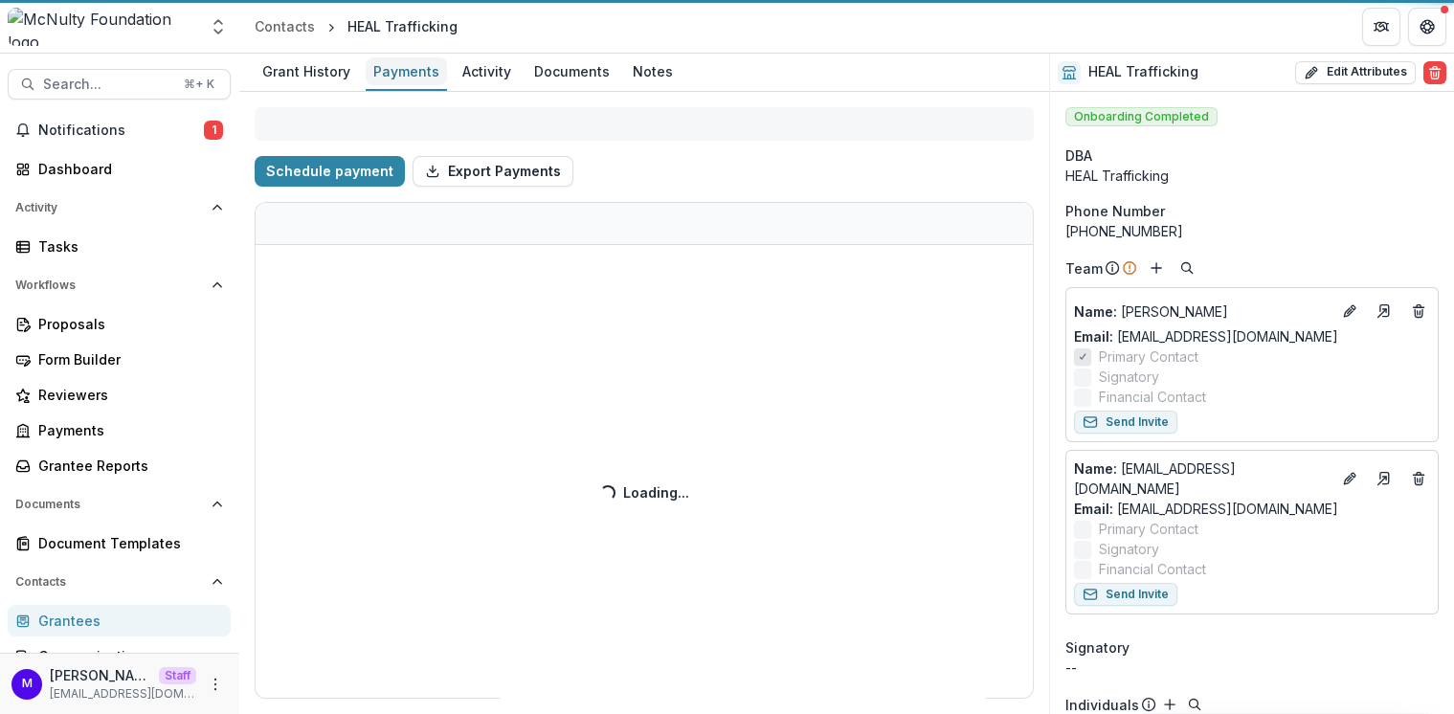
select select "**********"
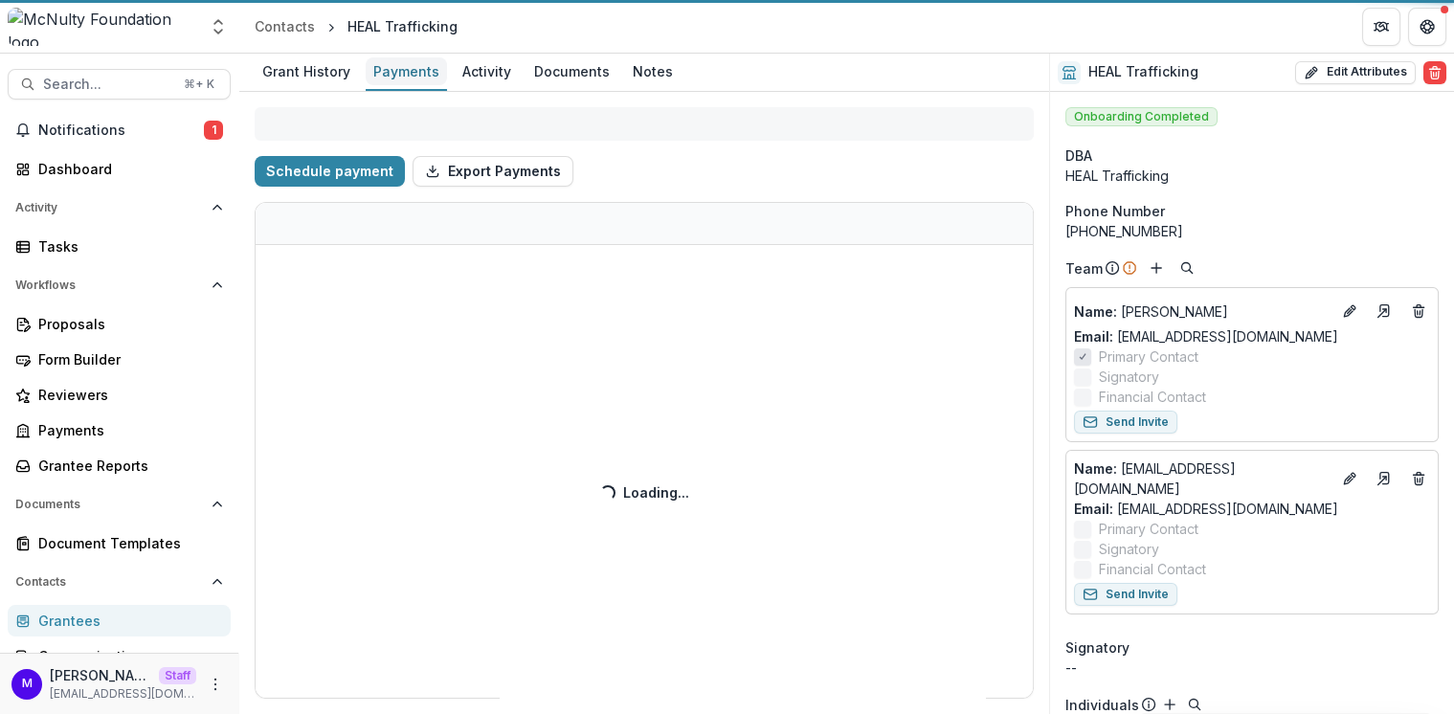
select select "**********"
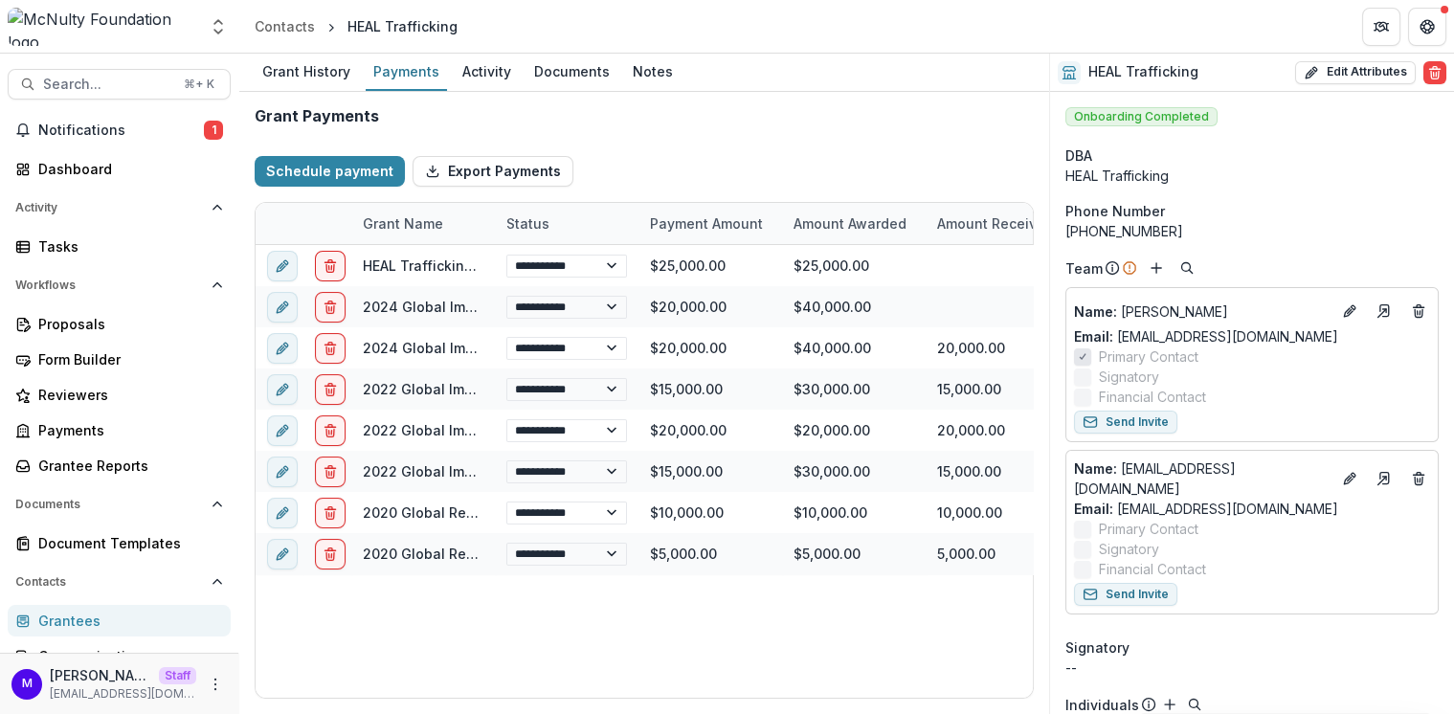
click at [643, 163] on div "Schedule payment Export Payments" at bounding box center [644, 171] width 779 height 61
select select "**********"
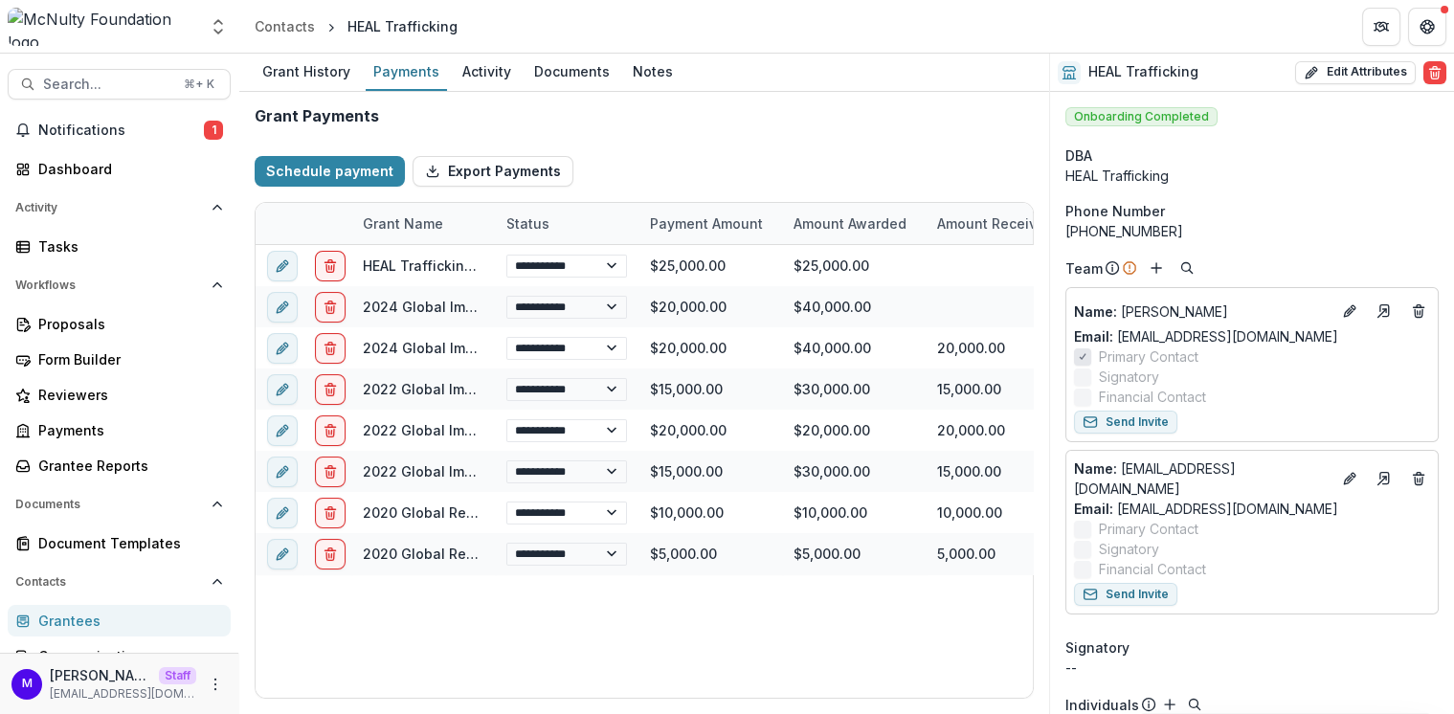
select select "**********"
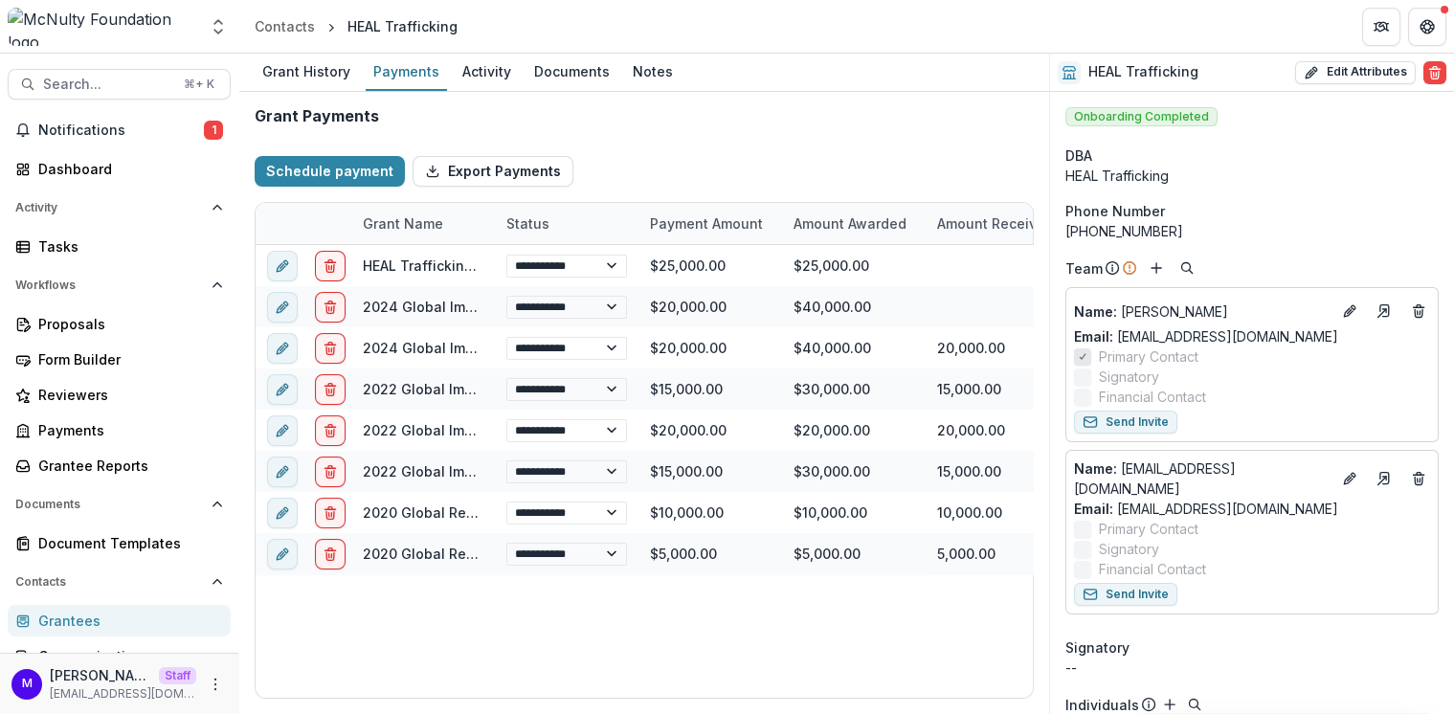
select select "**********"
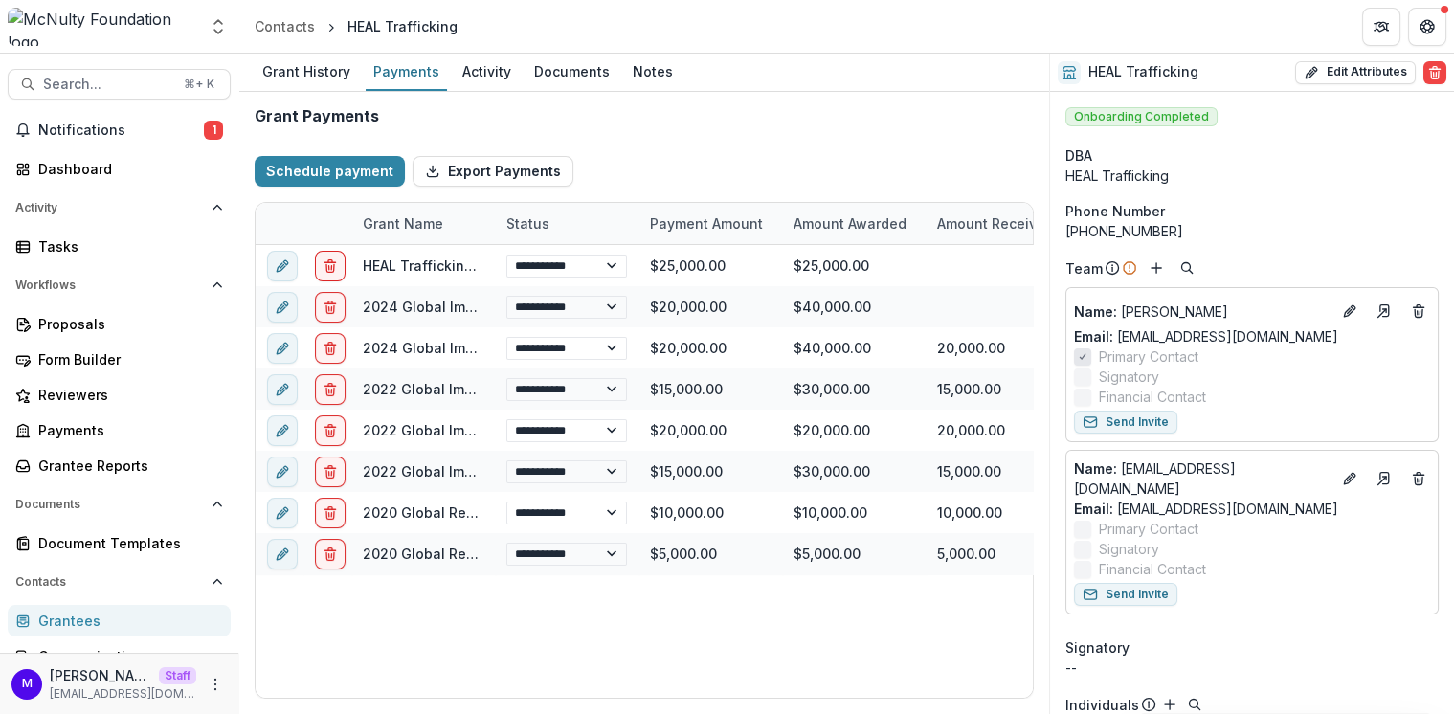
select select "**********"
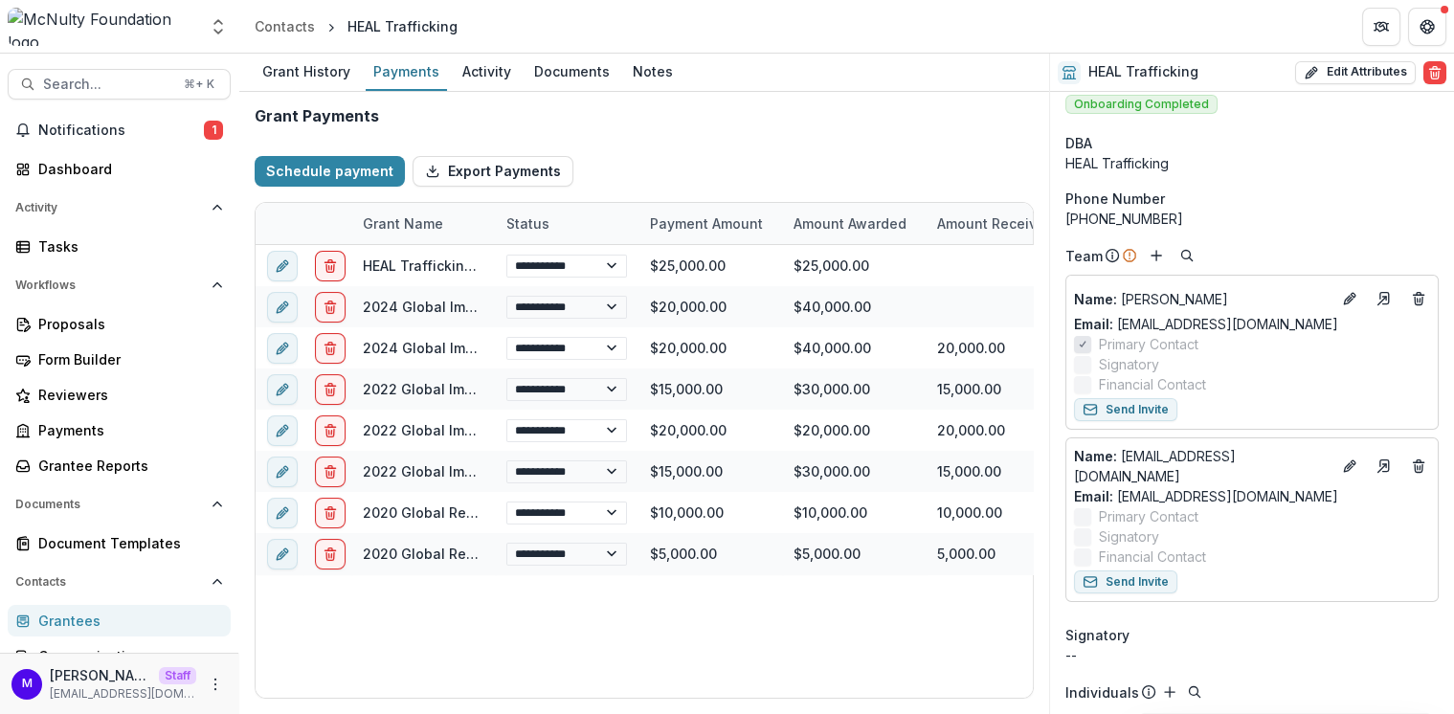
scroll to position [13, 0]
drag, startPoint x: 1171, startPoint y: 199, endPoint x: 1065, endPoint y: 202, distance: 105.3
click at [1065, 202] on div "Phone Number" at bounding box center [1251, 198] width 373 height 20
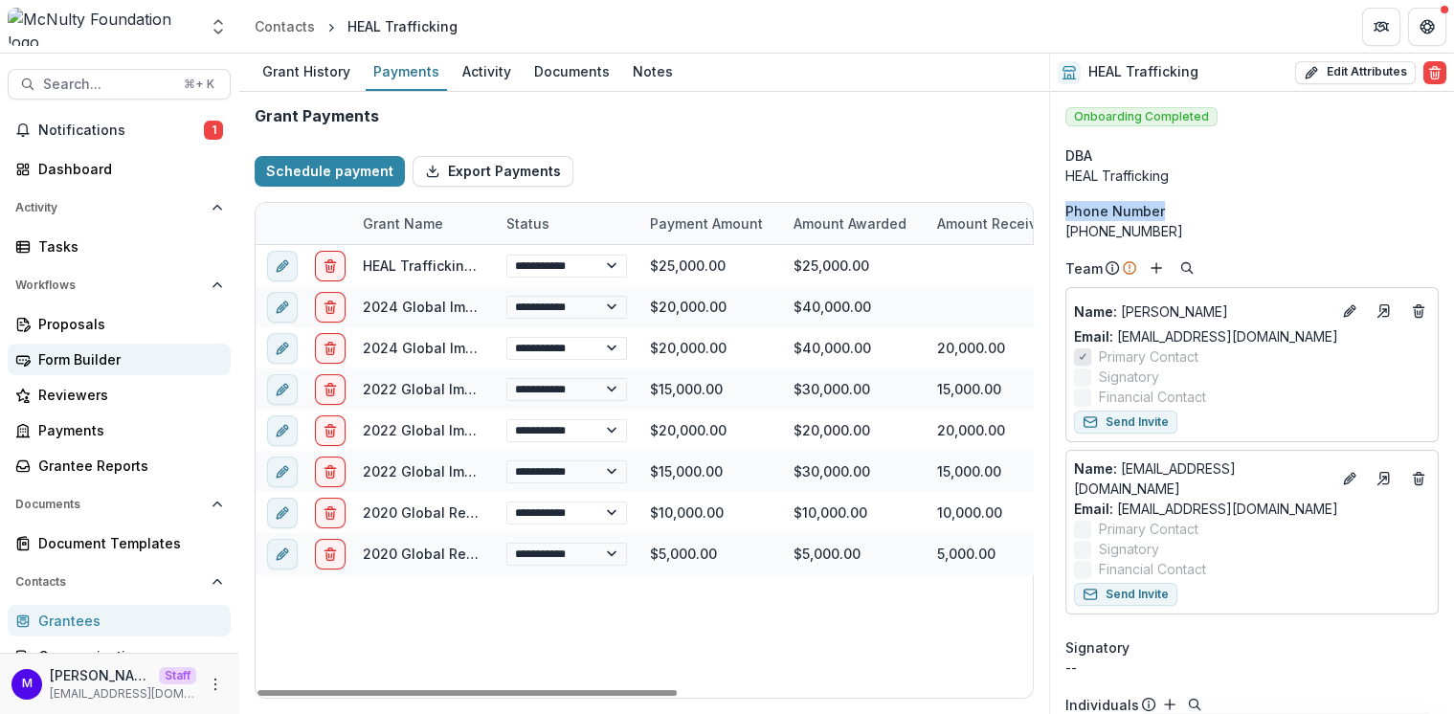
click at [95, 362] on div "Form Builder" at bounding box center [126, 359] width 177 height 20
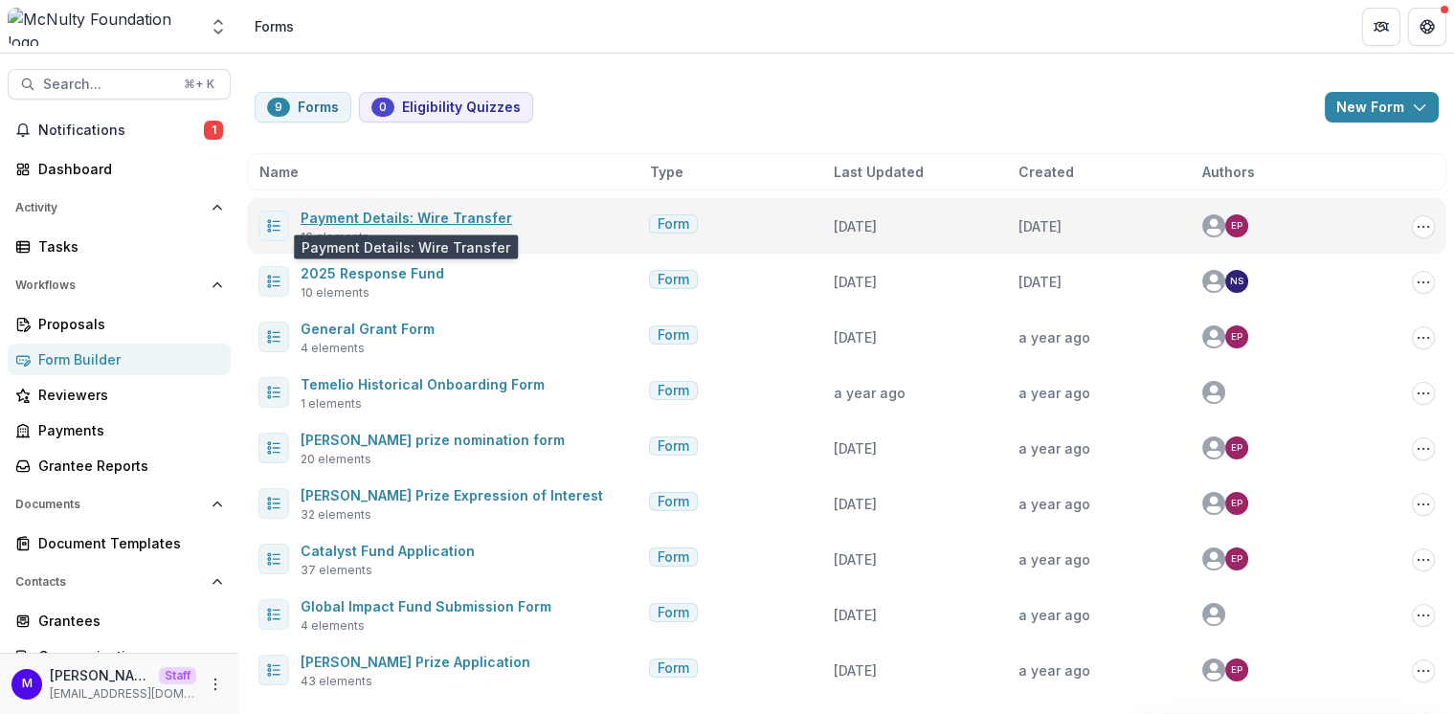
click at [471, 218] on link "Payment Details: Wire Transfer" at bounding box center [407, 218] width 212 height 16
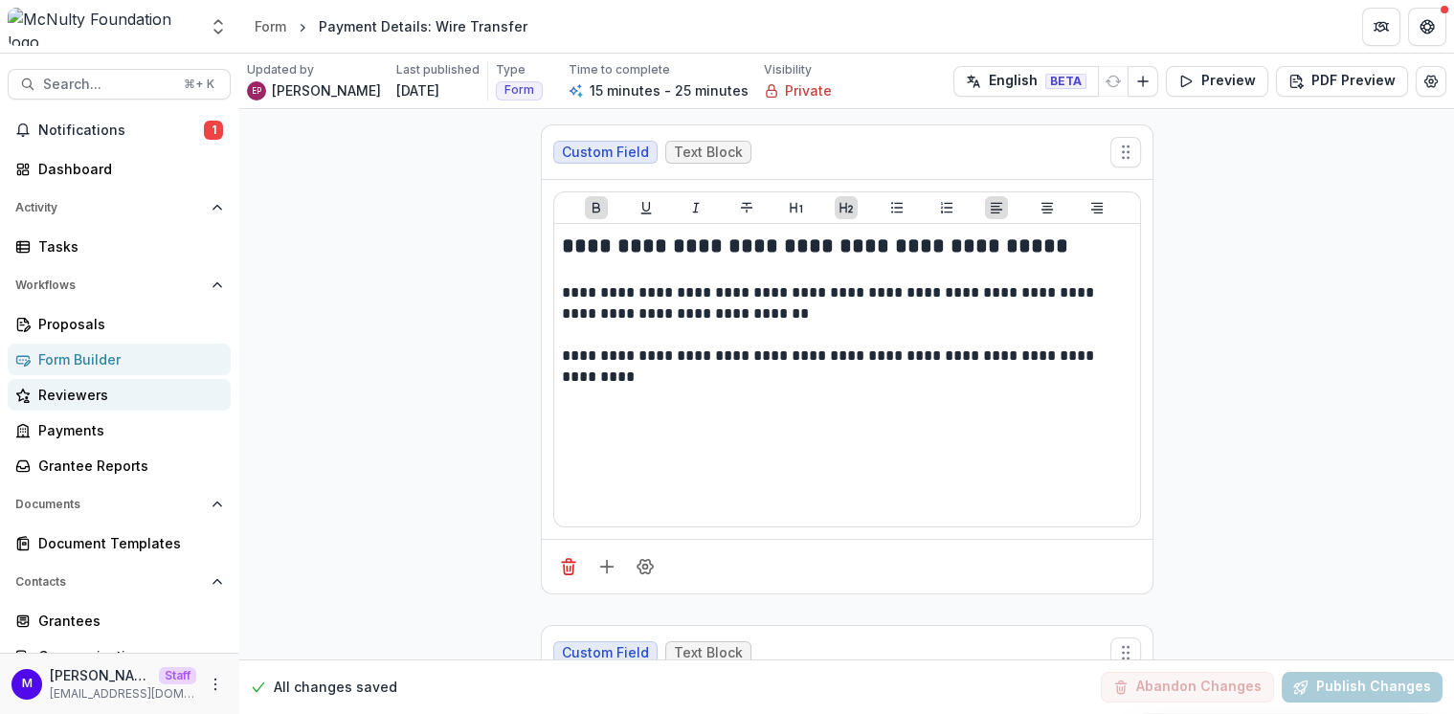
click at [85, 390] on div "Reviewers" at bounding box center [126, 395] width 177 height 20
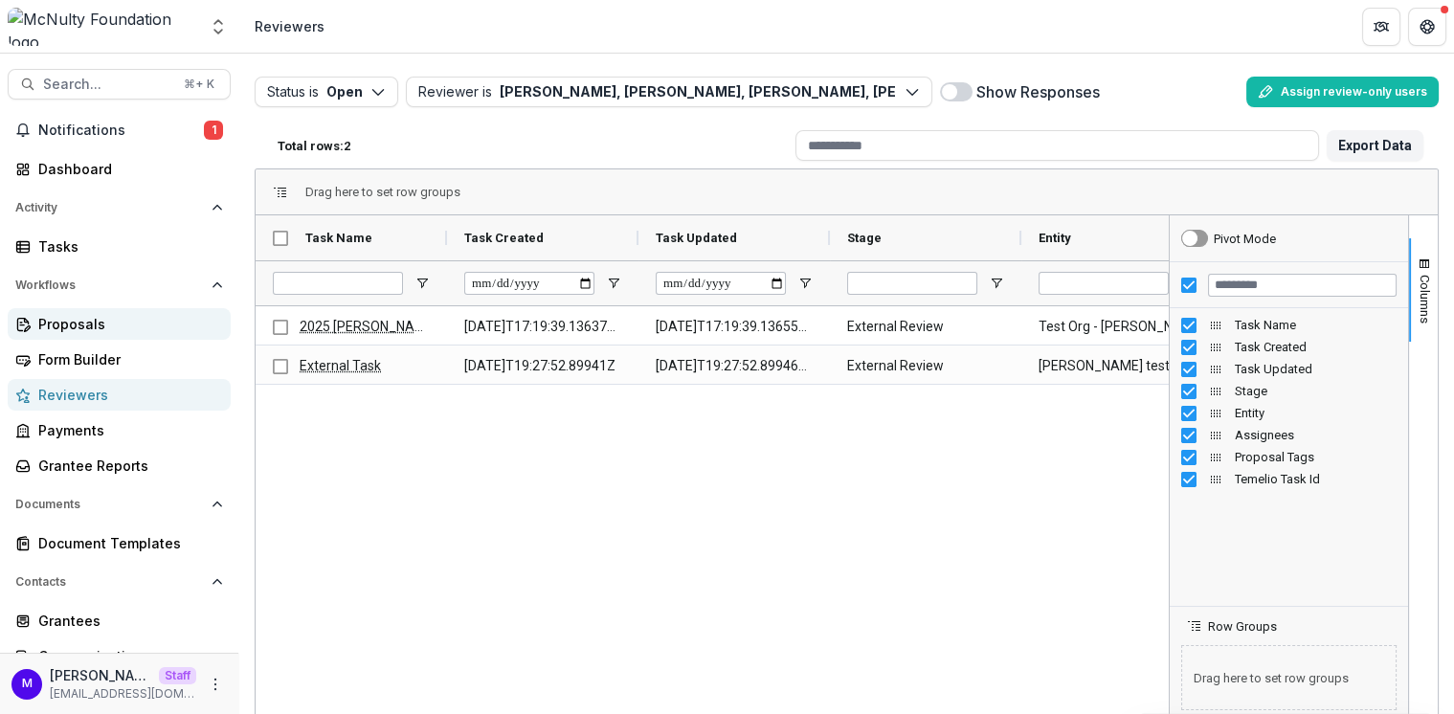
click at [106, 320] on div "Proposals" at bounding box center [126, 324] width 177 height 20
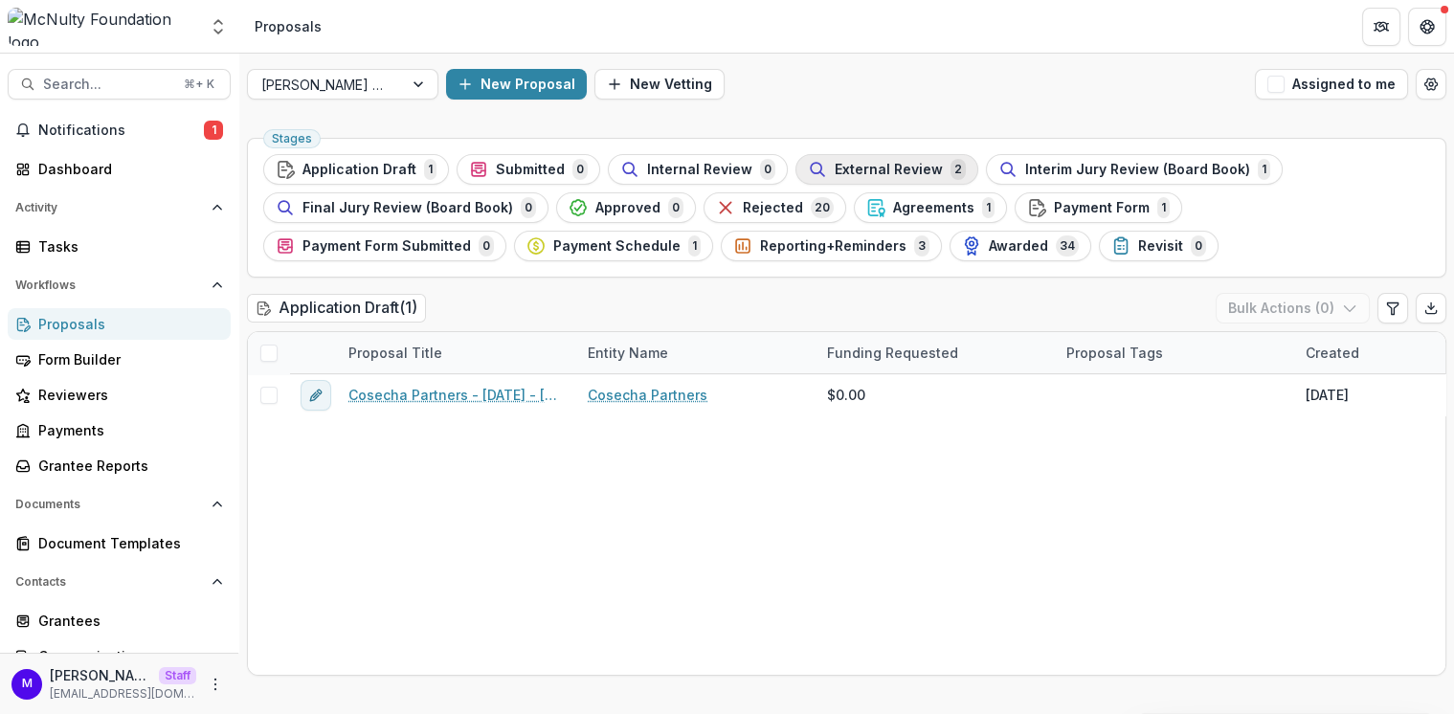
click at [882, 162] on span "External Review" at bounding box center [889, 170] width 108 height 16
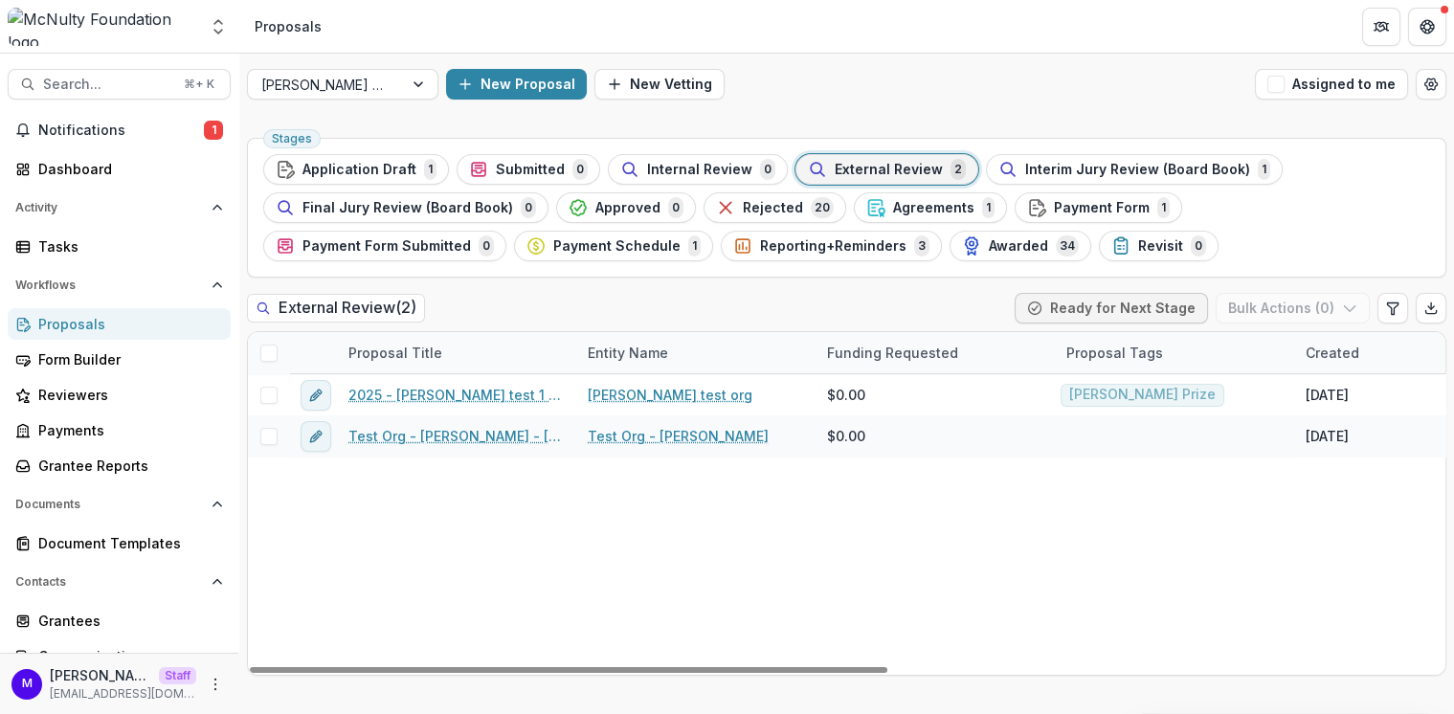
click at [267, 349] on span at bounding box center [268, 353] width 17 height 17
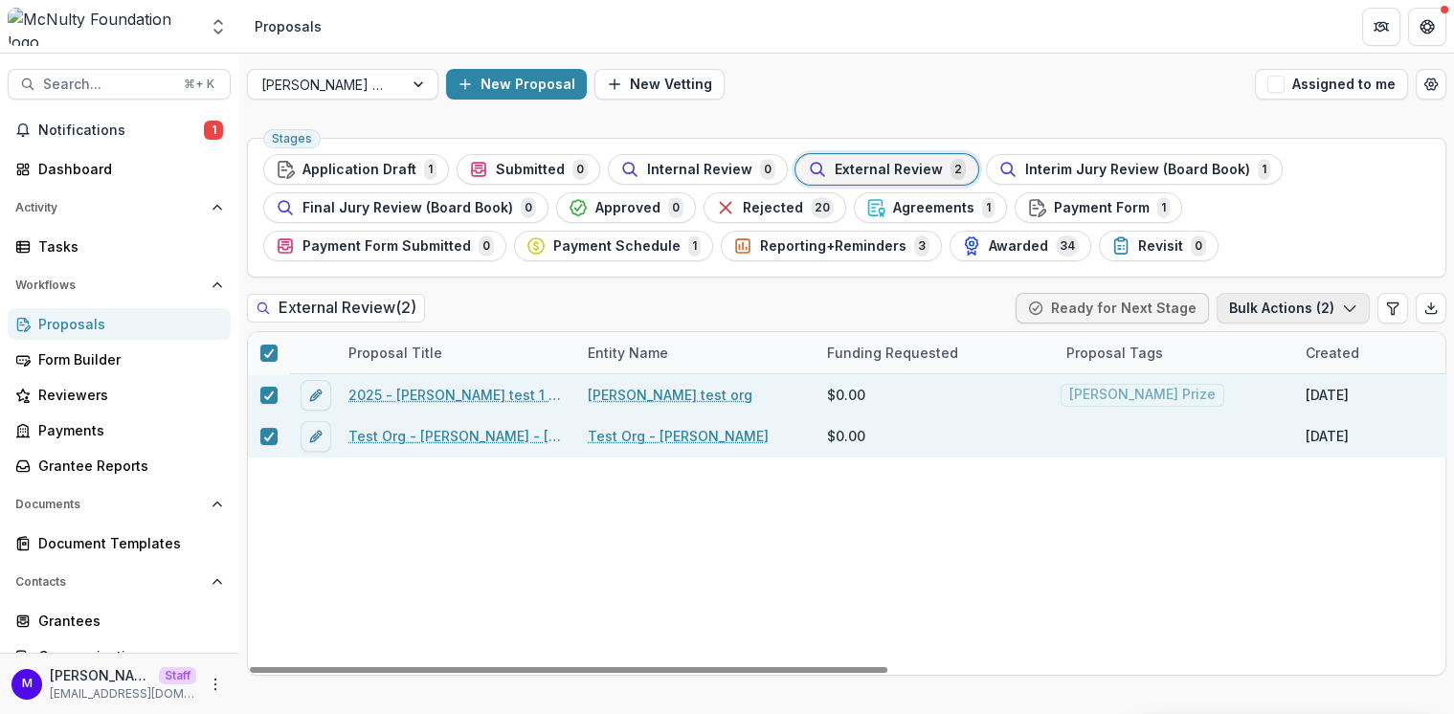
click at [1294, 305] on button "Bulk Actions ( 2 )" at bounding box center [1293, 308] width 153 height 31
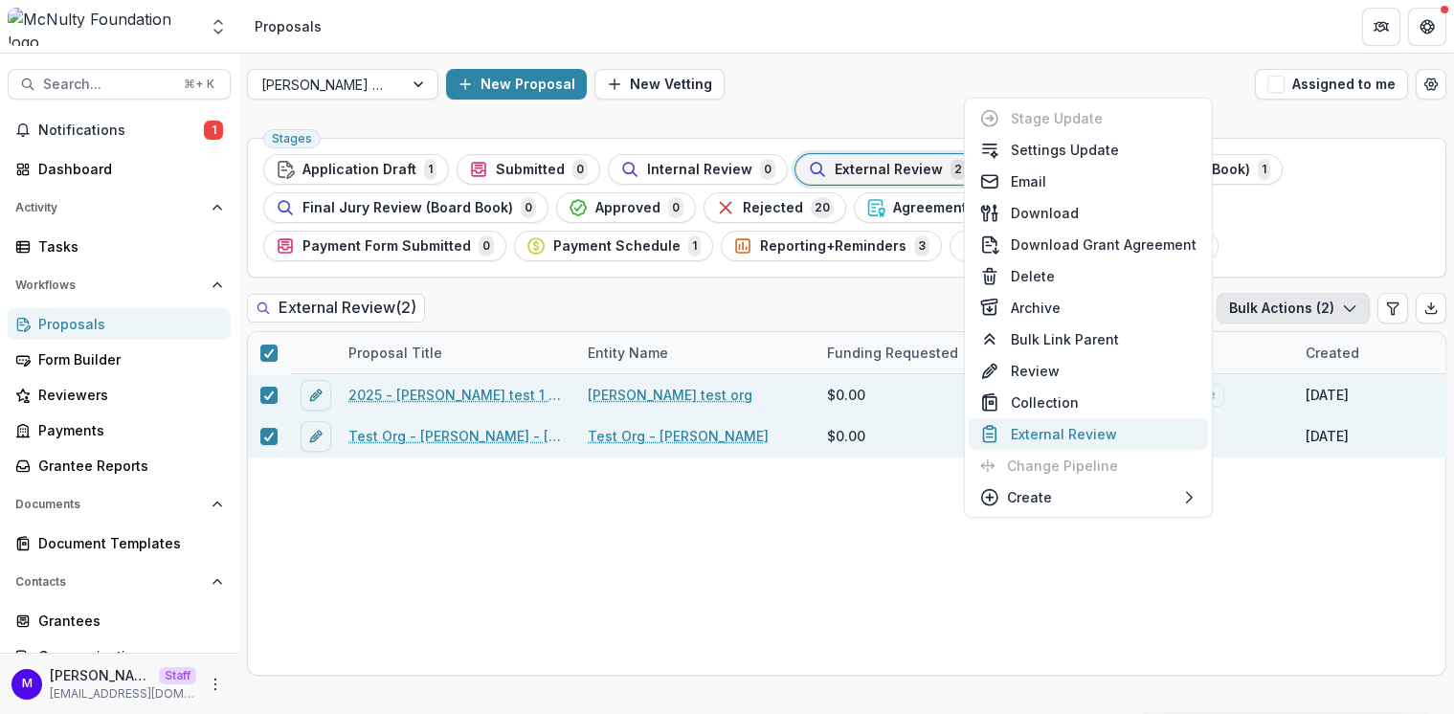
click at [1059, 424] on button "External Review" at bounding box center [1088, 434] width 239 height 32
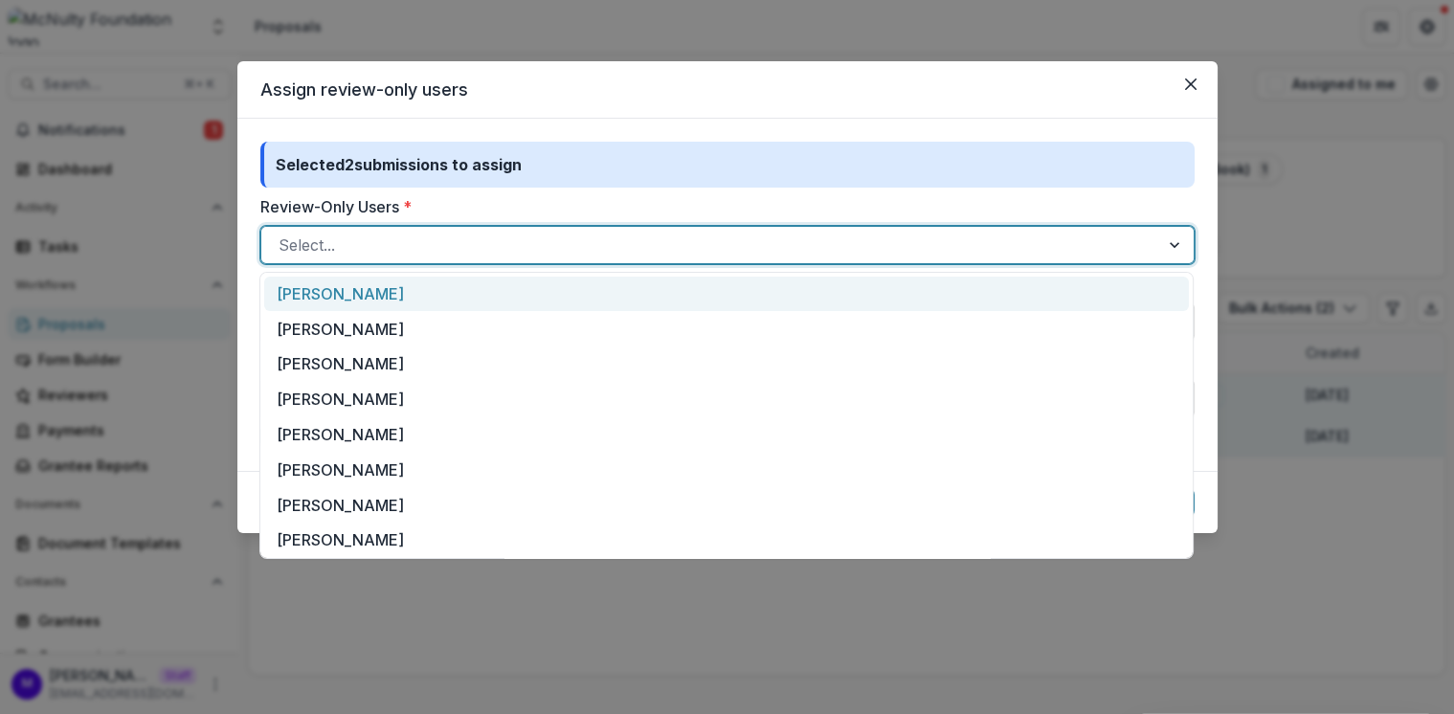
click at [639, 253] on div at bounding box center [711, 245] width 864 height 27
click at [534, 290] on div "Michelle Molitor" at bounding box center [726, 294] width 925 height 35
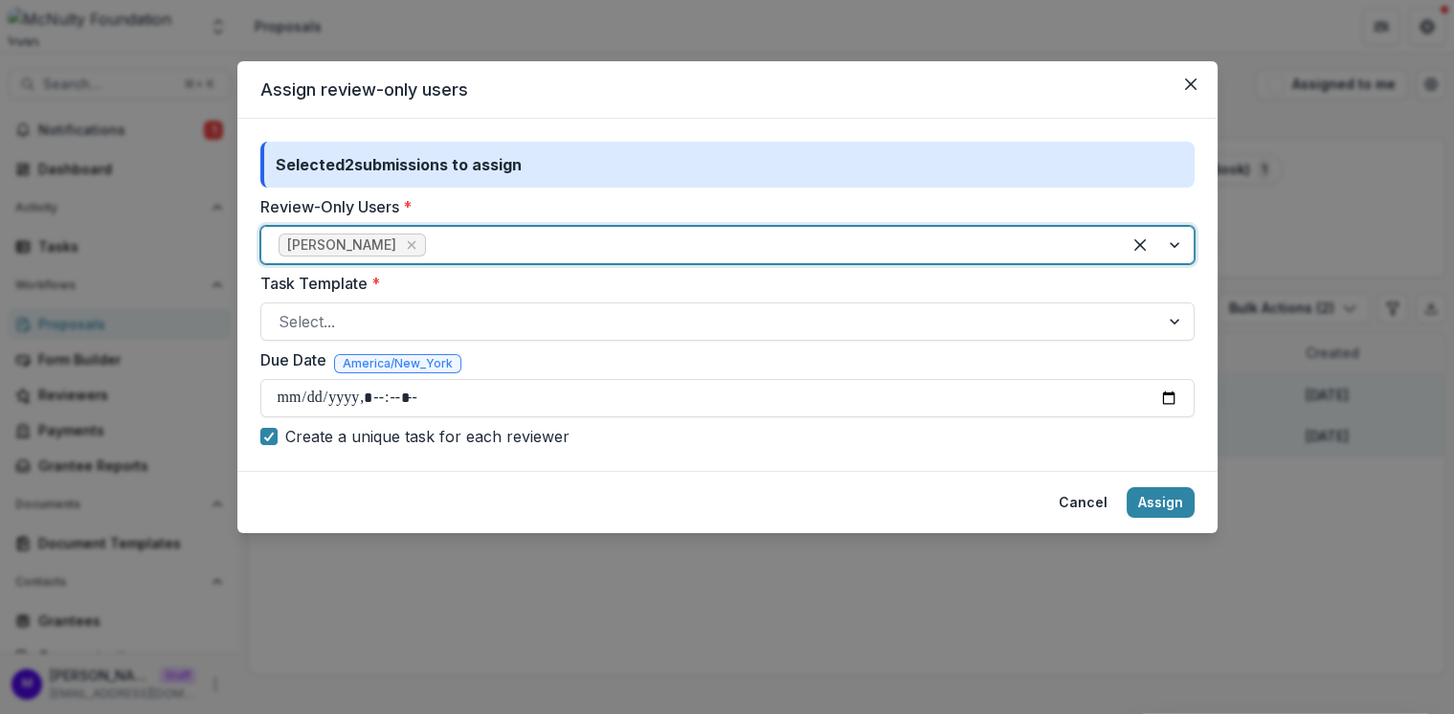
click at [537, 243] on div at bounding box center [767, 245] width 674 height 27
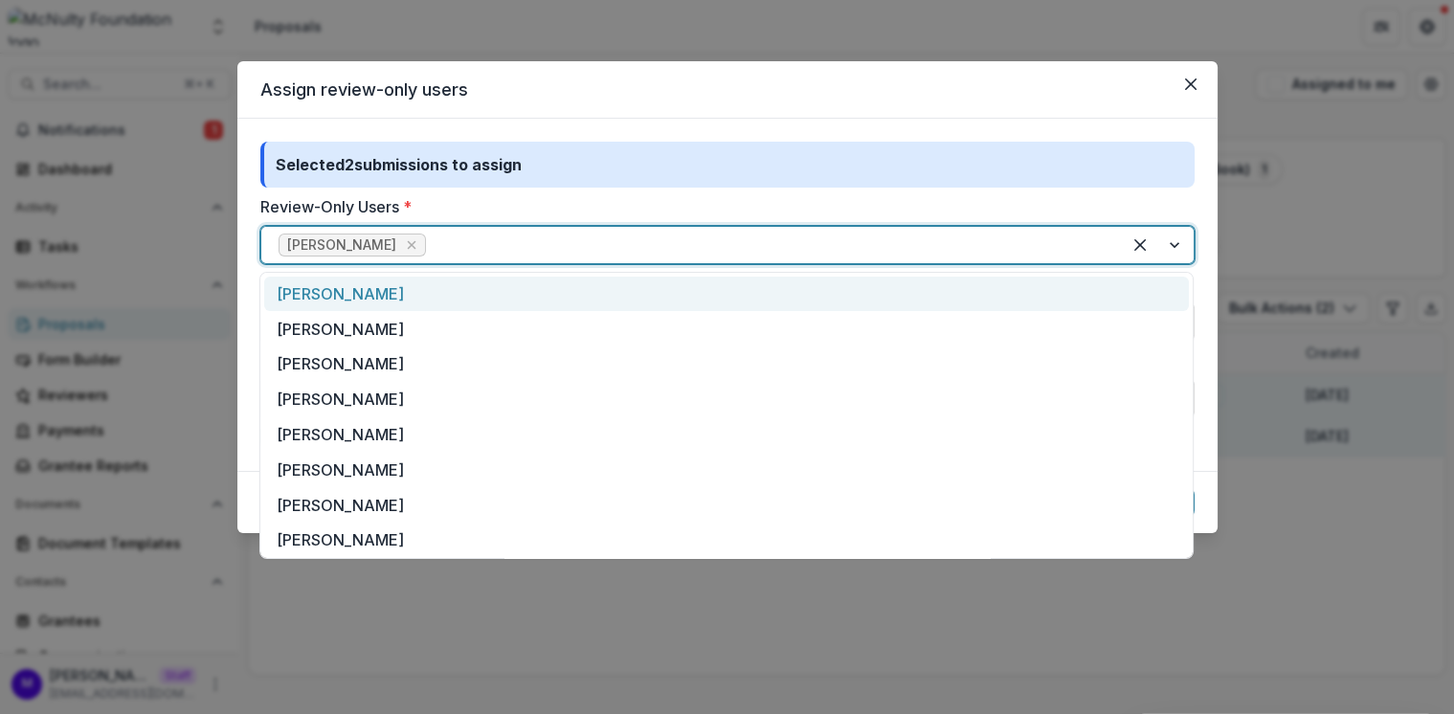
click at [529, 304] on div "Andrew Quinn" at bounding box center [726, 294] width 925 height 35
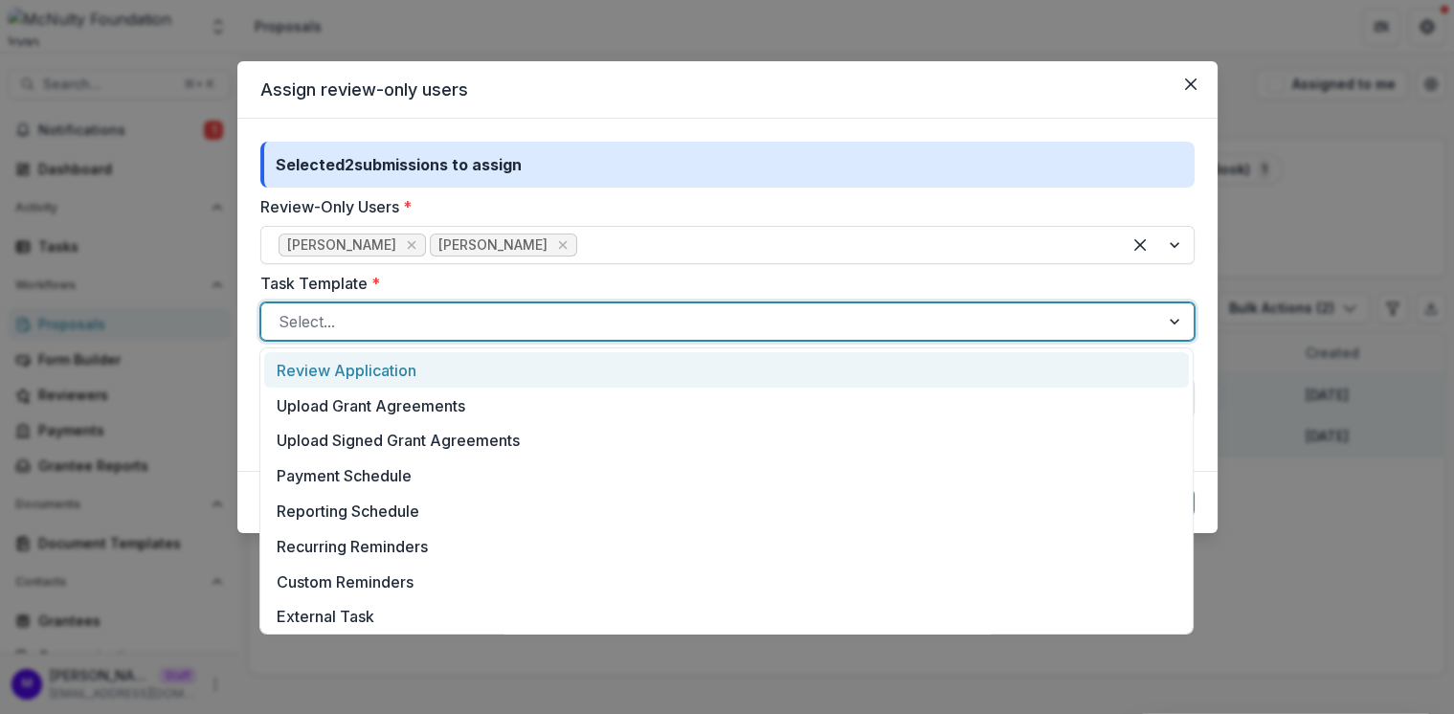
click at [487, 330] on div at bounding box center [711, 321] width 864 height 27
click at [504, 291] on label "Task Template *" at bounding box center [721, 283] width 923 height 23
click at [283, 310] on input "Task Template *" at bounding box center [281, 321] width 5 height 23
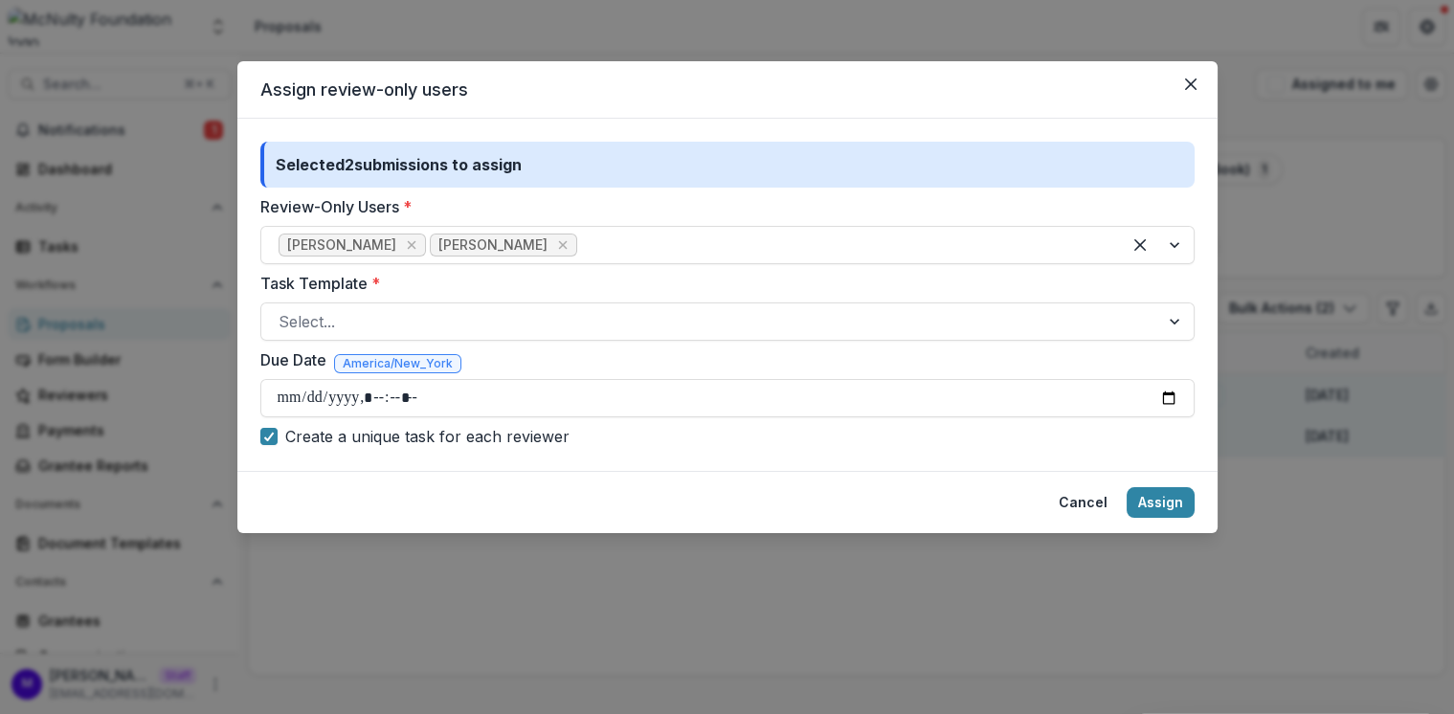
click at [825, 30] on div "Assign review-only users Selected 2 submissions to assign Review-Only Users * M…" at bounding box center [727, 357] width 1454 height 714
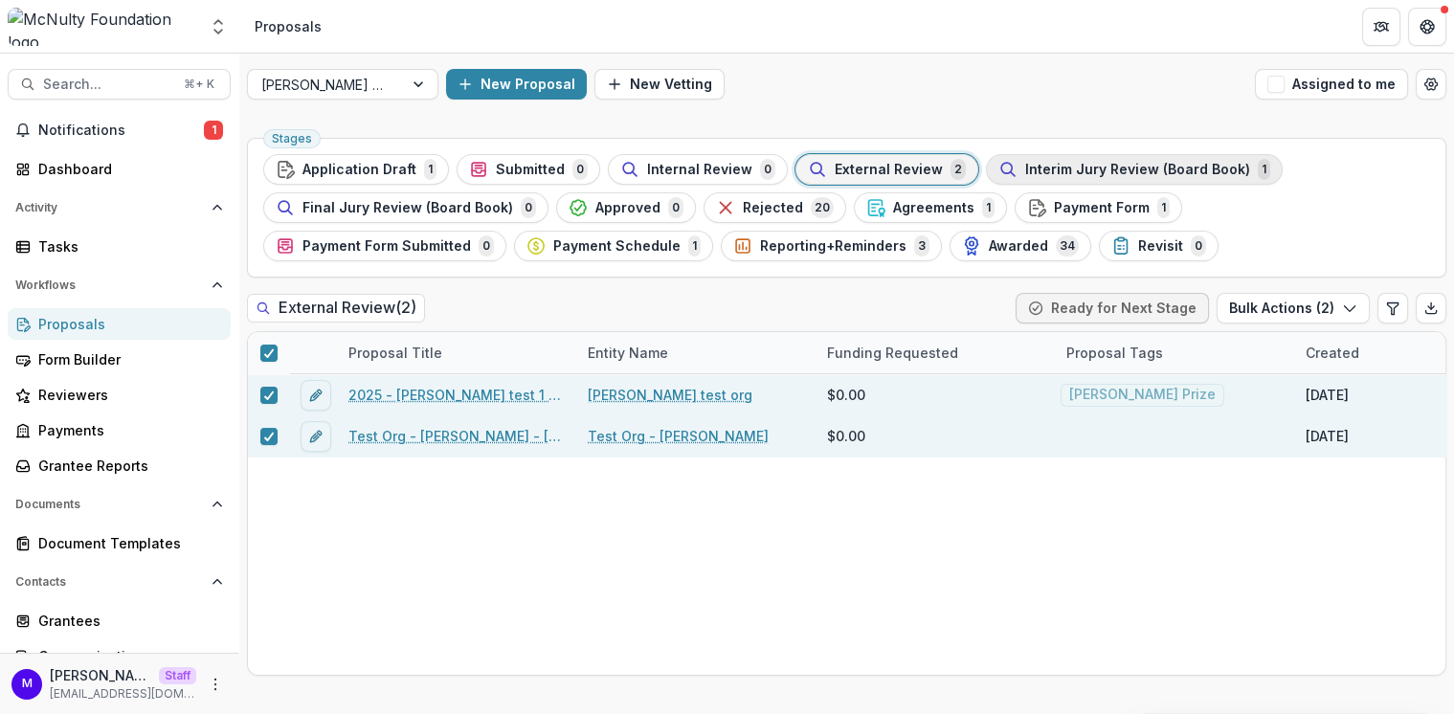
click at [1068, 167] on span "Interim Jury Review (Board Book)" at bounding box center [1137, 170] width 225 height 16
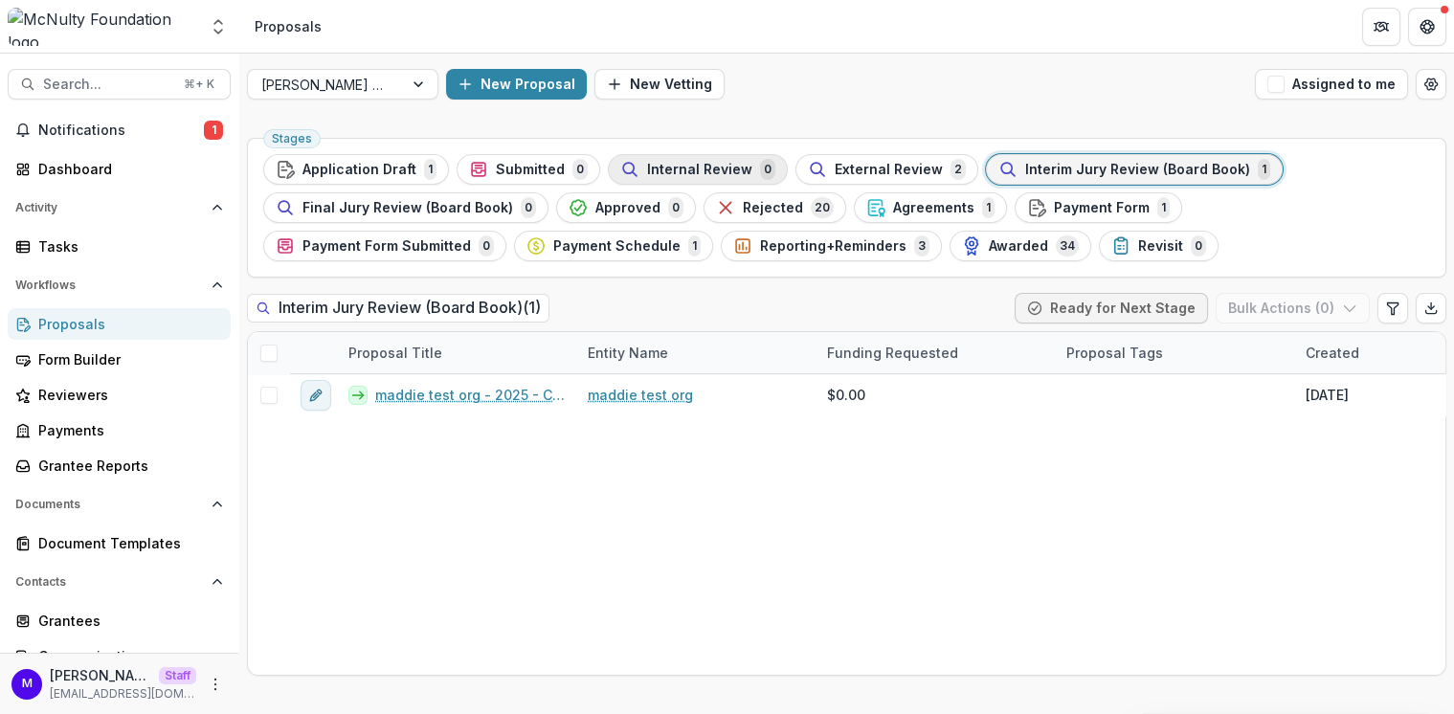
click at [704, 169] on span "Internal Review" at bounding box center [699, 170] width 105 height 16
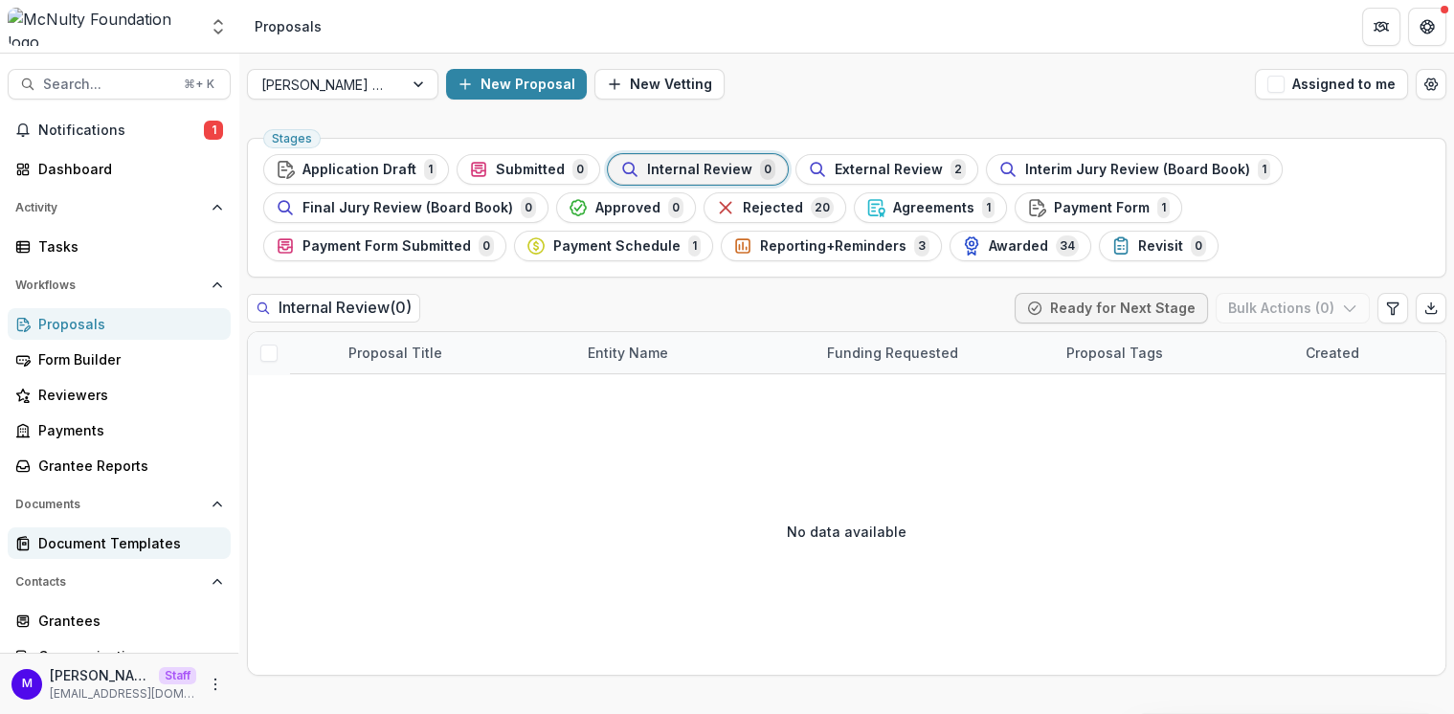
click at [51, 536] on div "Document Templates" at bounding box center [126, 543] width 177 height 20
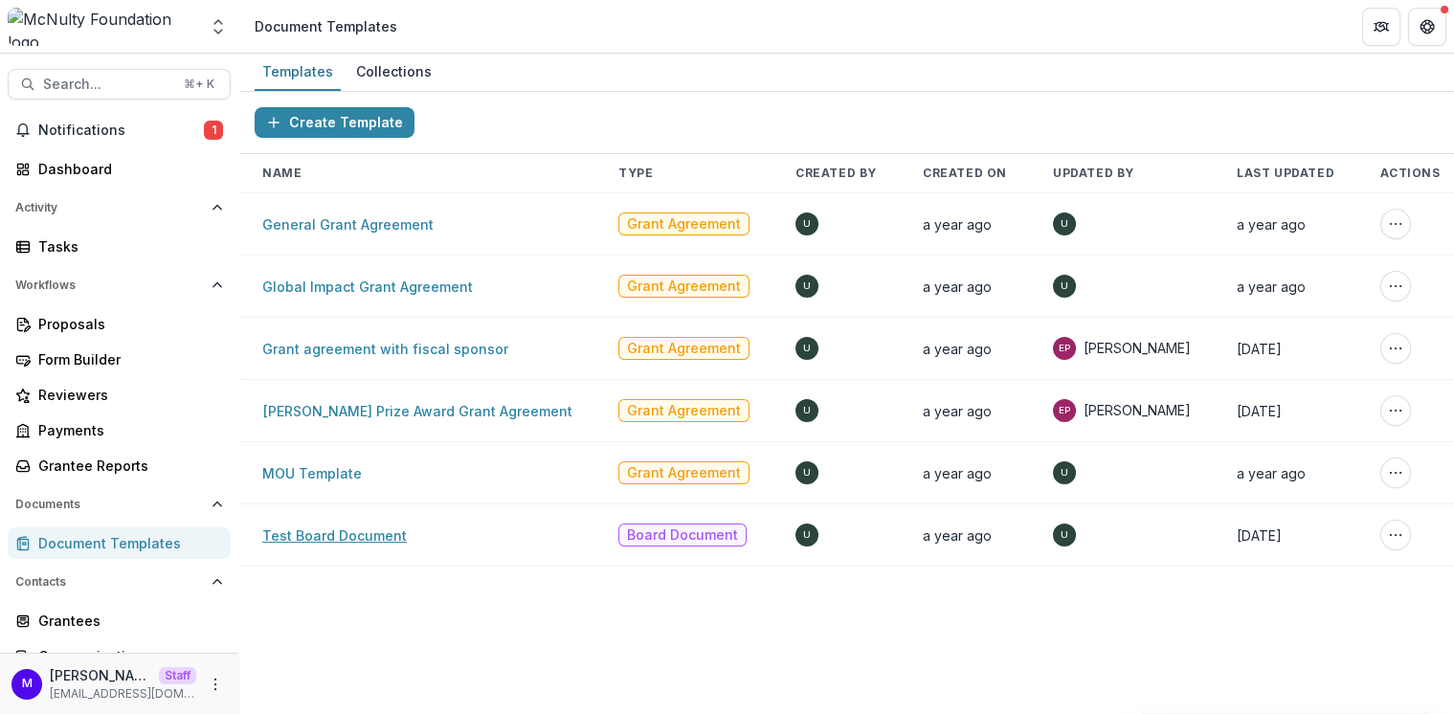
click at [356, 527] on link "Test Board Document" at bounding box center [334, 535] width 145 height 16
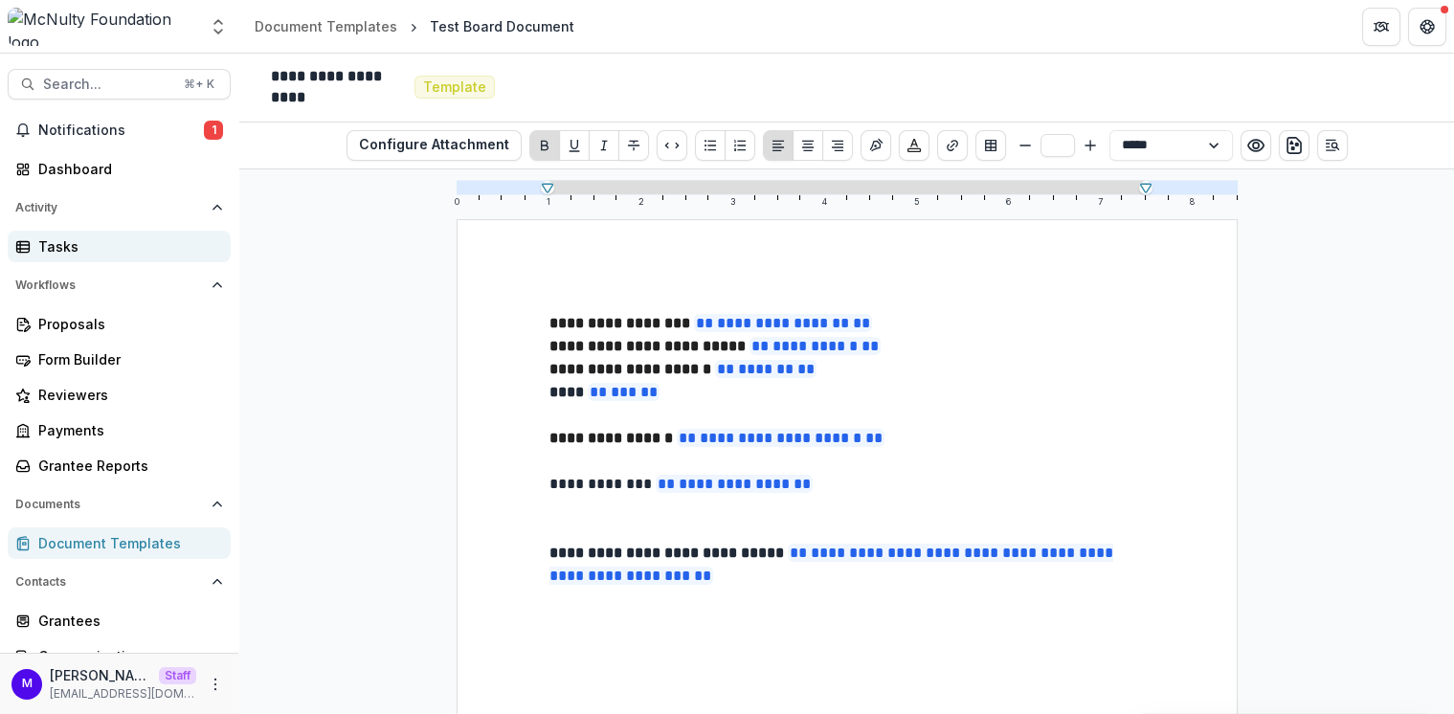
click at [97, 249] on div "Tasks" at bounding box center [126, 246] width 177 height 20
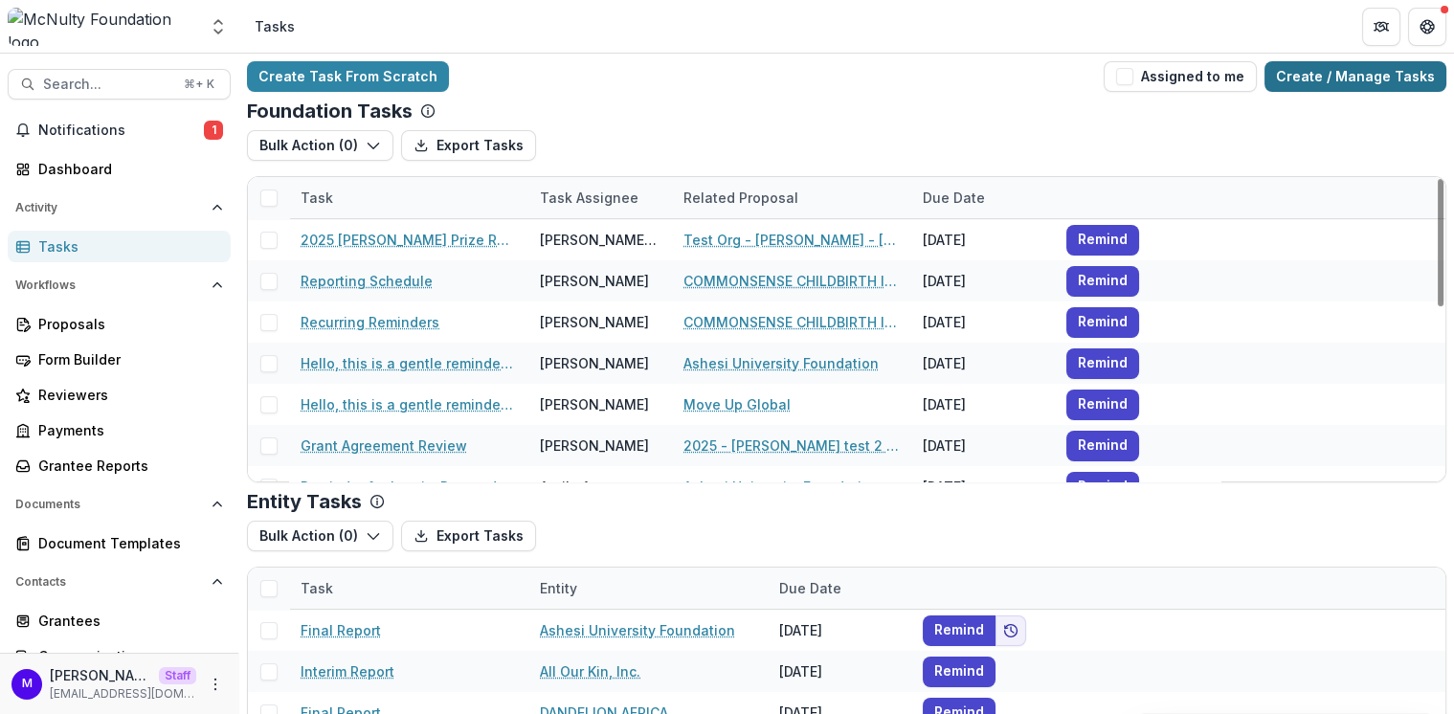
click at [1377, 72] on link "Create / Manage Tasks" at bounding box center [1356, 76] width 182 height 31
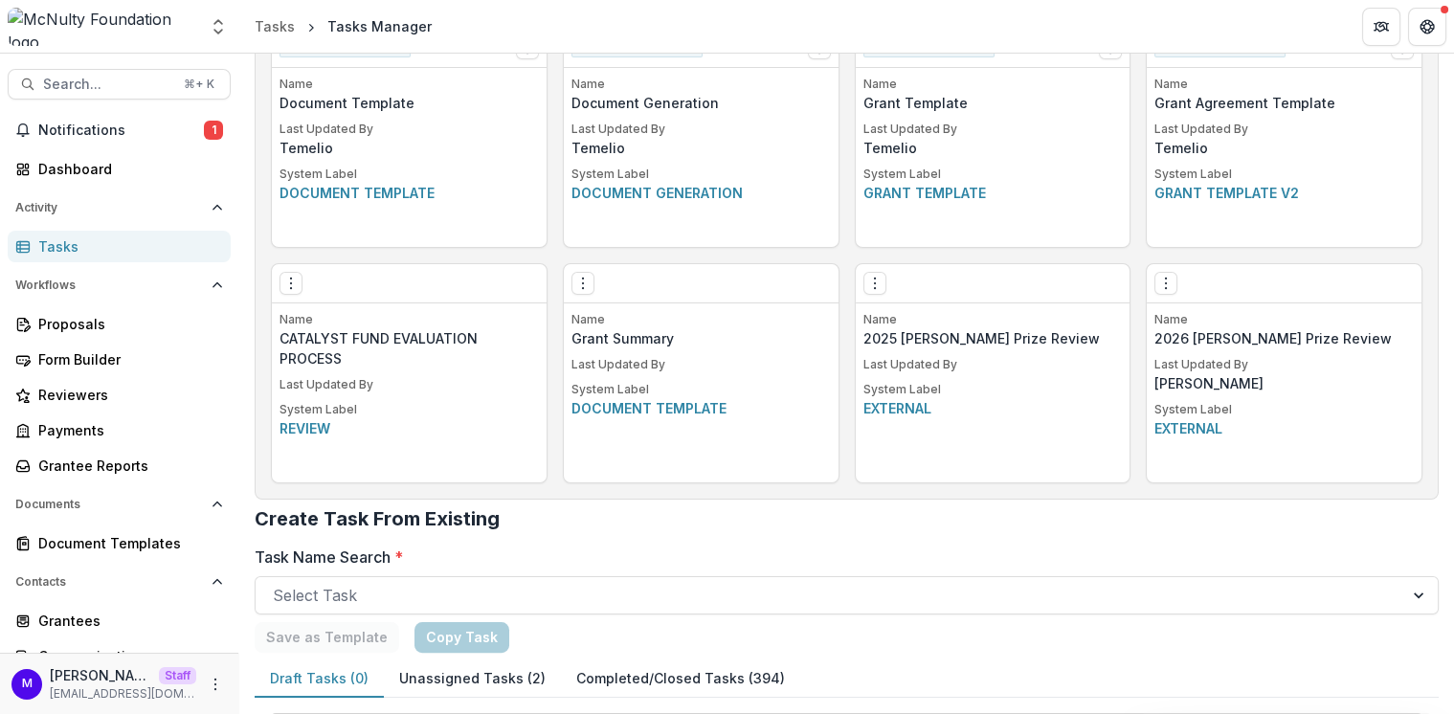
scroll to position [1058, 0]
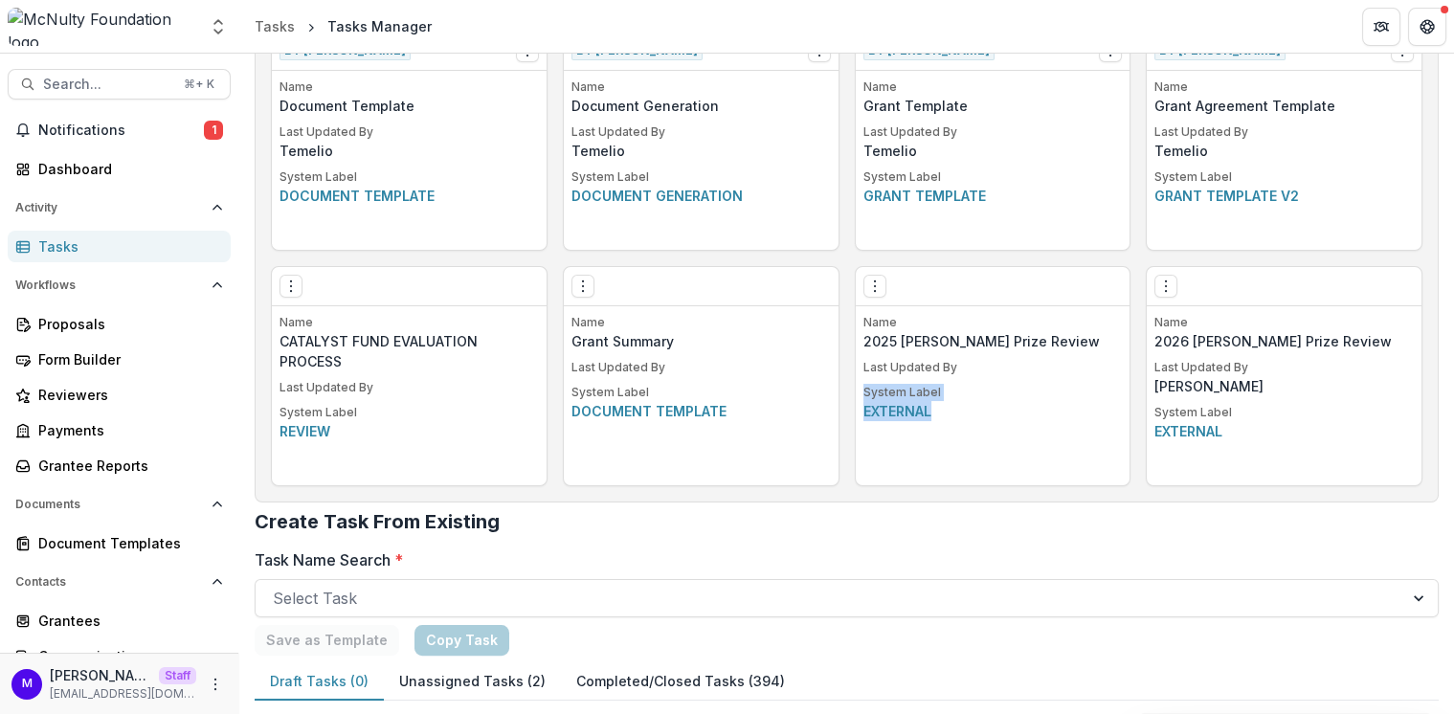
drag, startPoint x: 935, startPoint y: 409, endPoint x: 846, endPoint y: 388, distance: 91.5
click at [872, 292] on button "Options" at bounding box center [875, 286] width 23 height 23
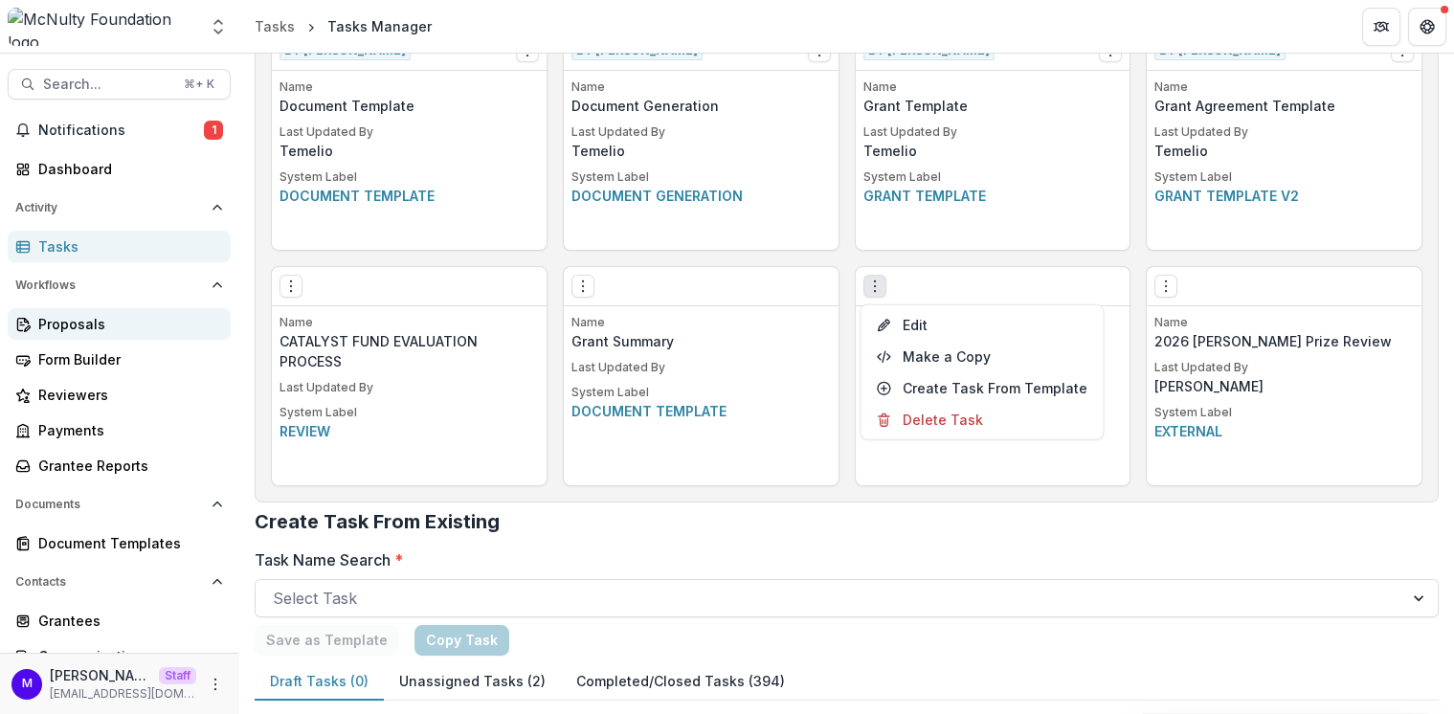
click at [82, 327] on div "Proposals" at bounding box center [126, 324] width 177 height 20
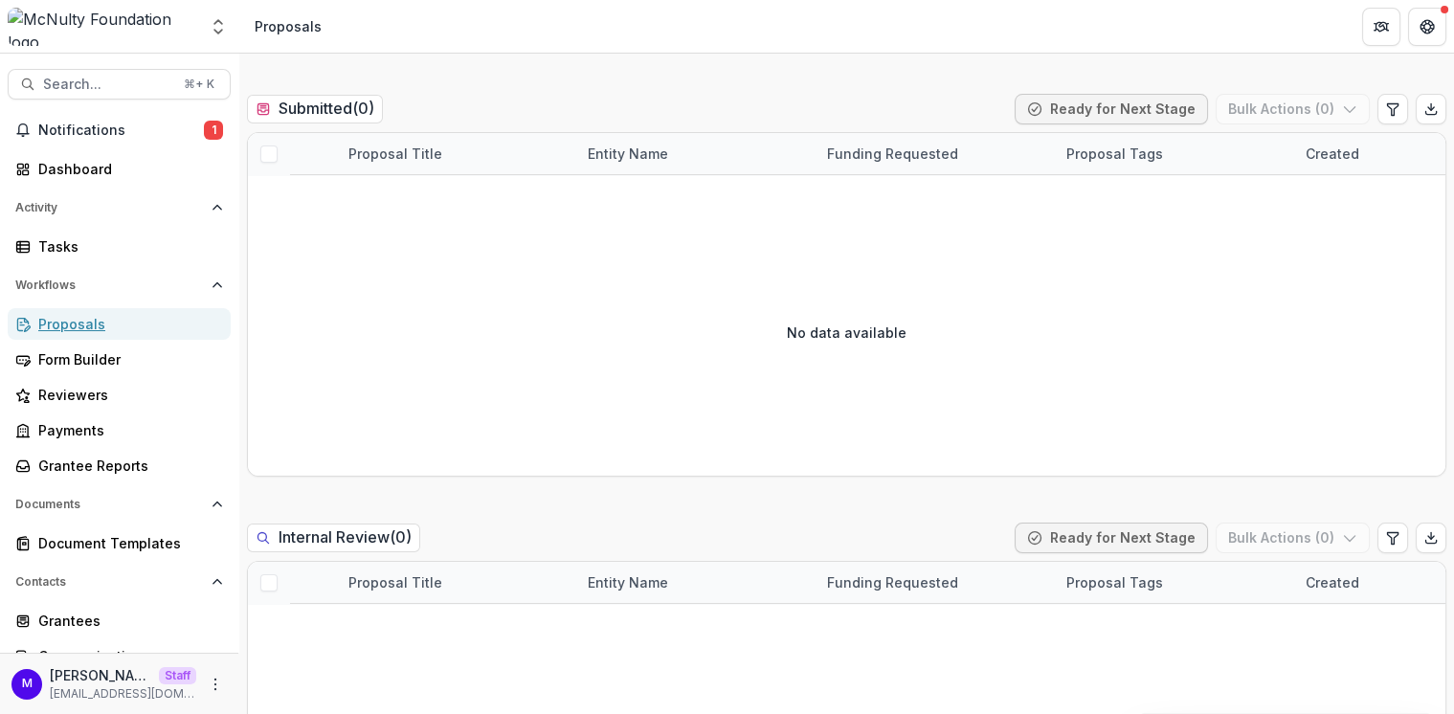
scroll to position [547, 0]
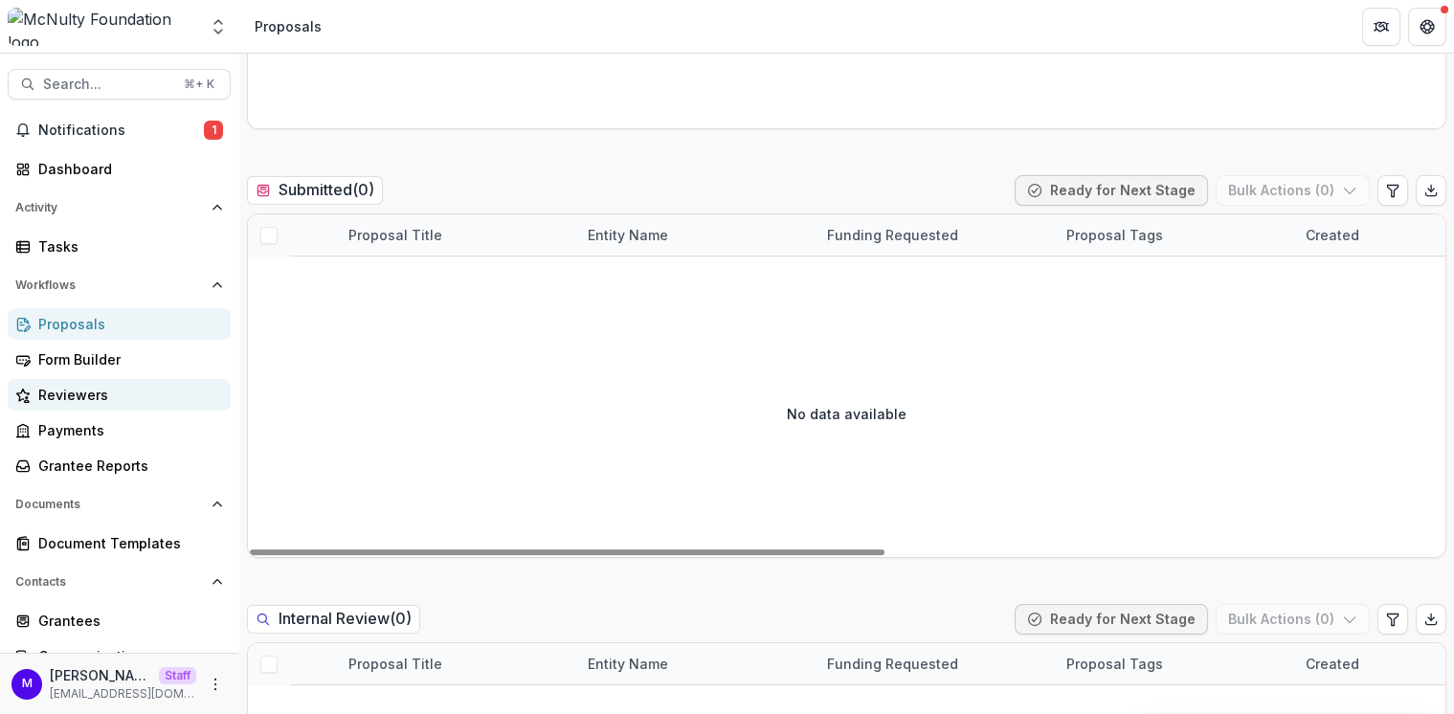
click at [100, 387] on div "Reviewers" at bounding box center [126, 395] width 177 height 20
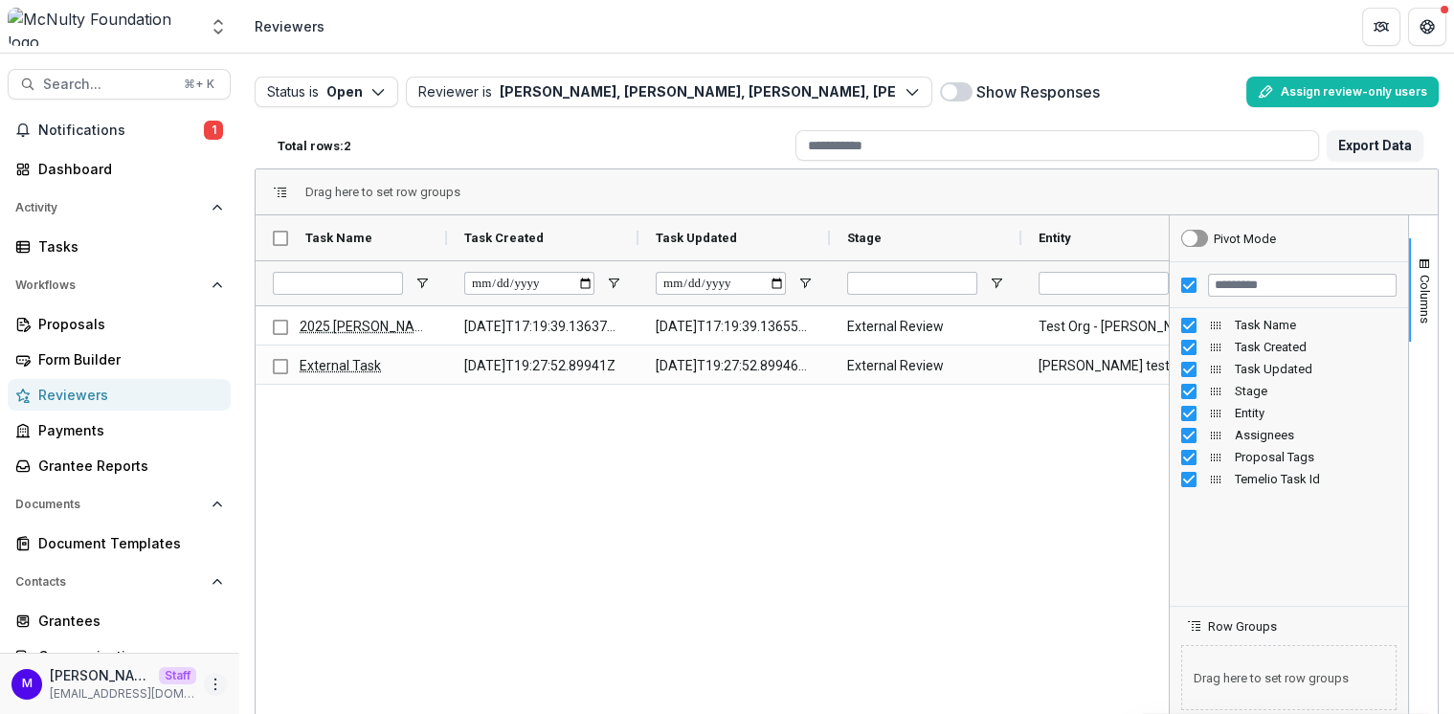
click at [212, 685] on icon "More" at bounding box center [215, 684] width 15 height 15
click at [318, 605] on link "Help Center" at bounding box center [337, 611] width 205 height 32
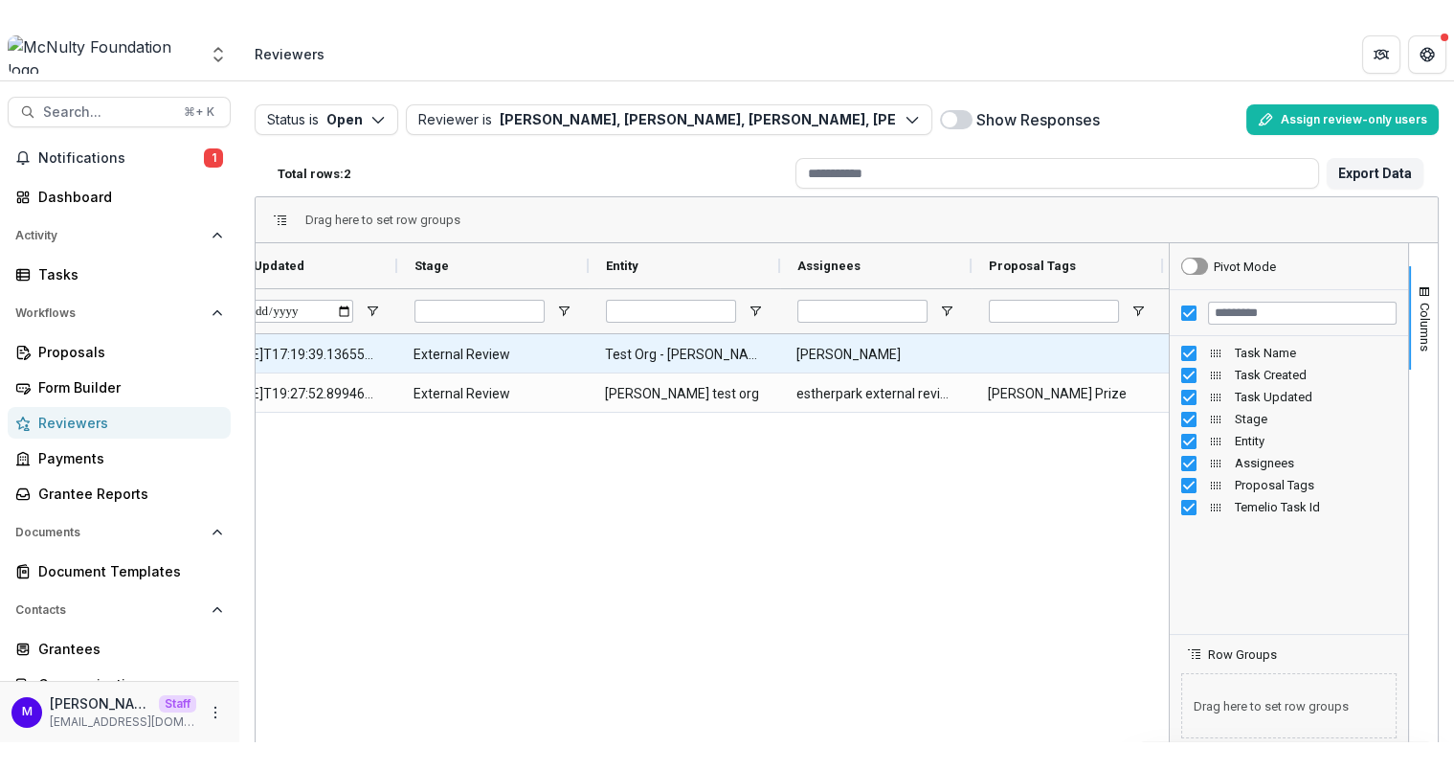
scroll to position [0, 622]
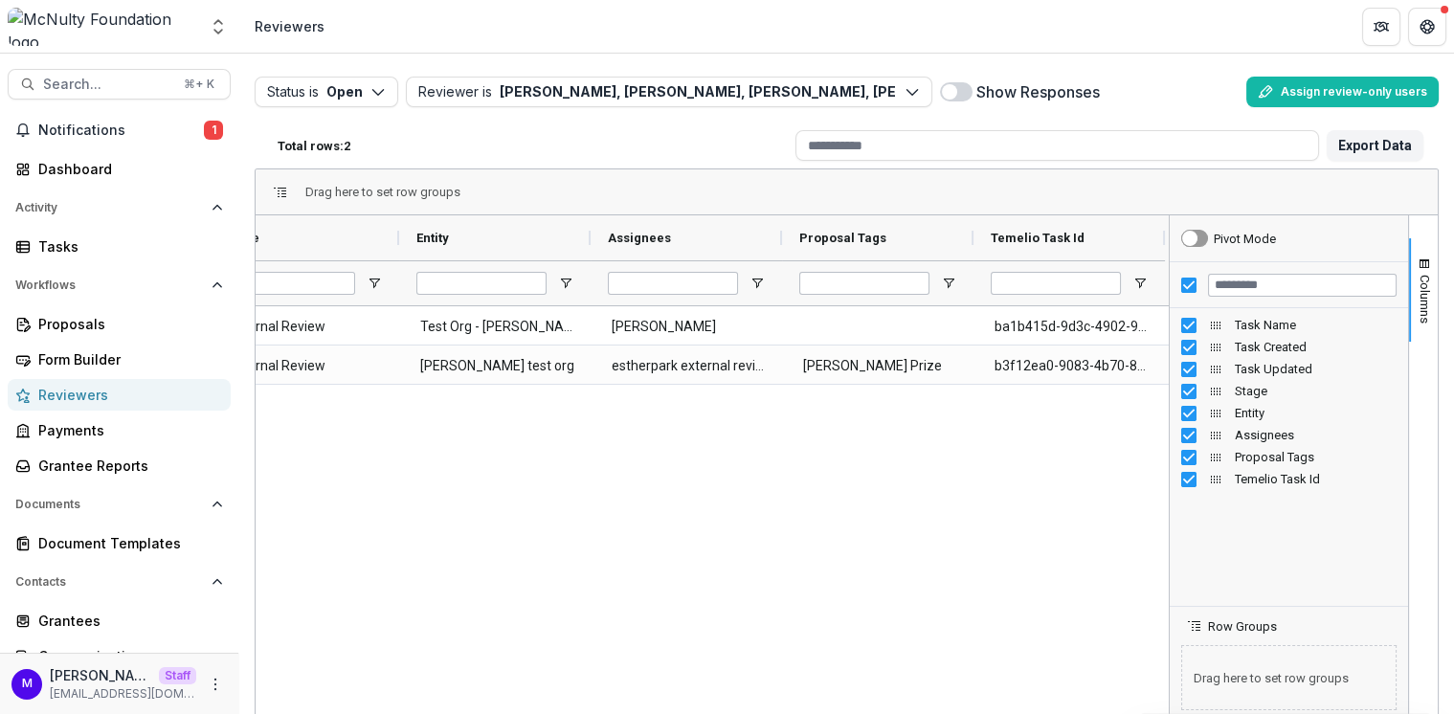
click at [957, 85] on span at bounding box center [956, 91] width 33 height 19
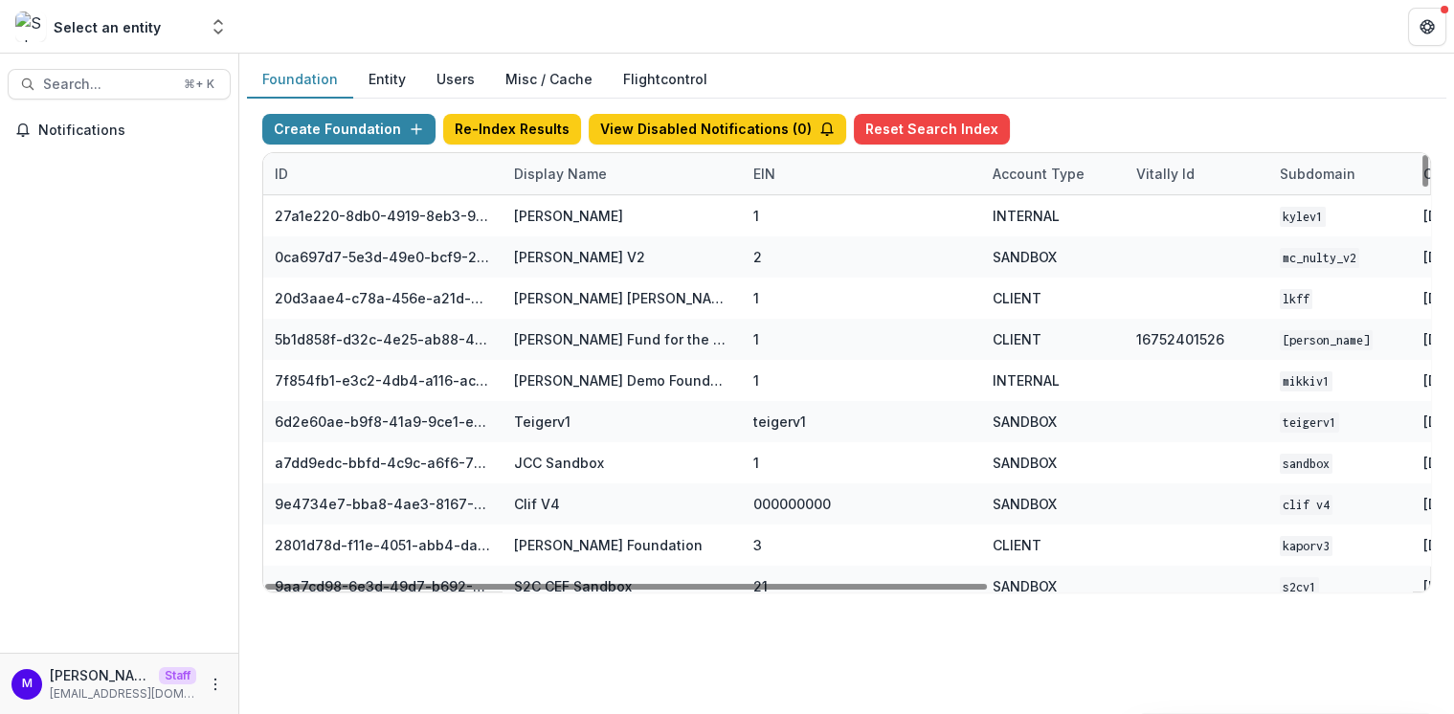
click at [552, 170] on div "Display Name" at bounding box center [561, 174] width 116 height 20
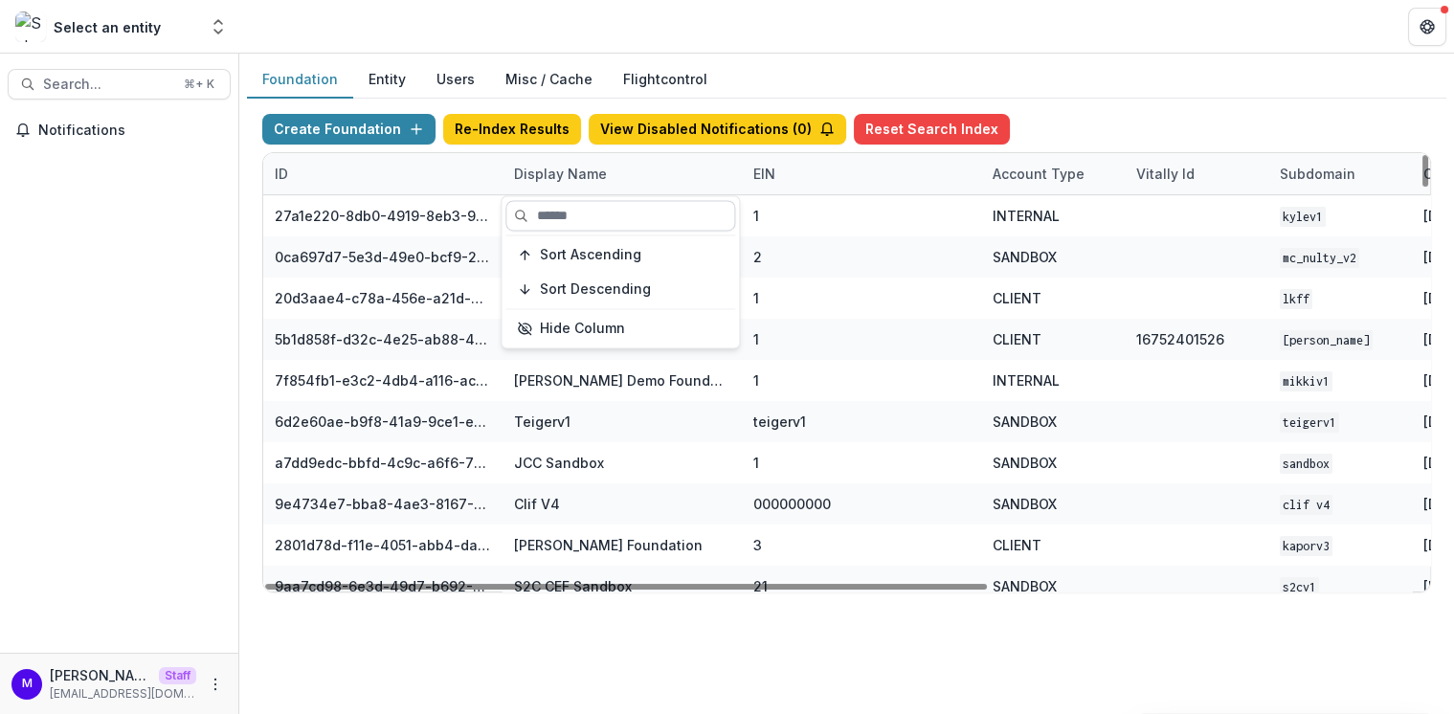
click at [561, 206] on input at bounding box center [620, 215] width 230 height 31
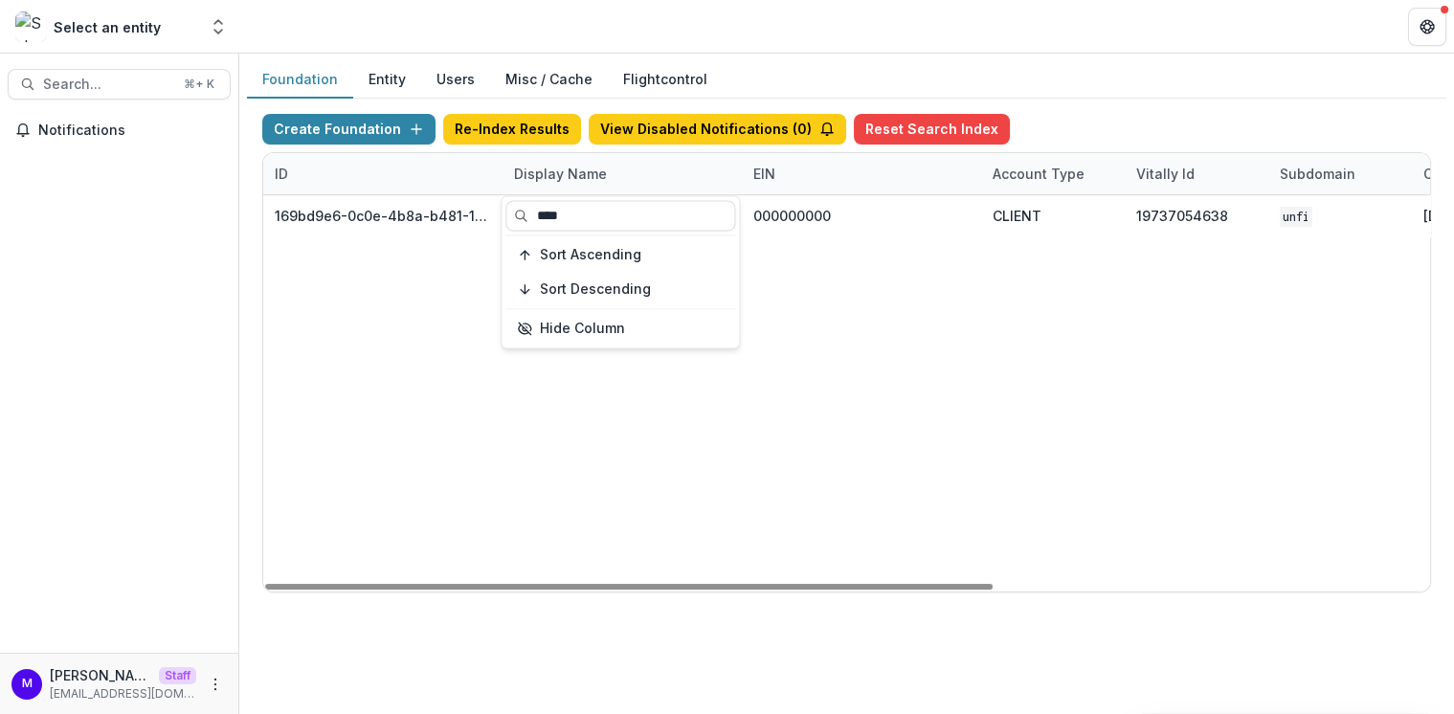
type input "****"
click at [858, 48] on header at bounding box center [846, 26] width 1215 height 53
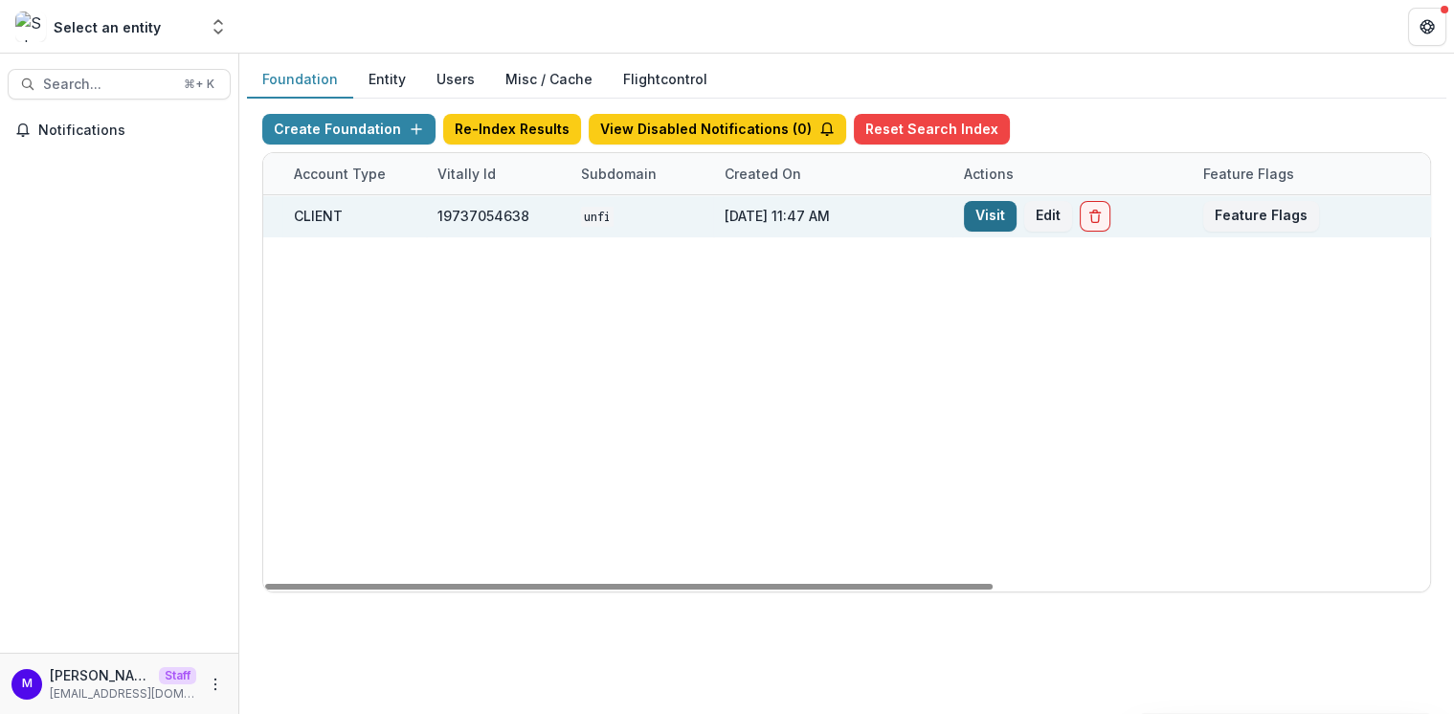
click at [988, 224] on link "Visit" at bounding box center [990, 216] width 53 height 31
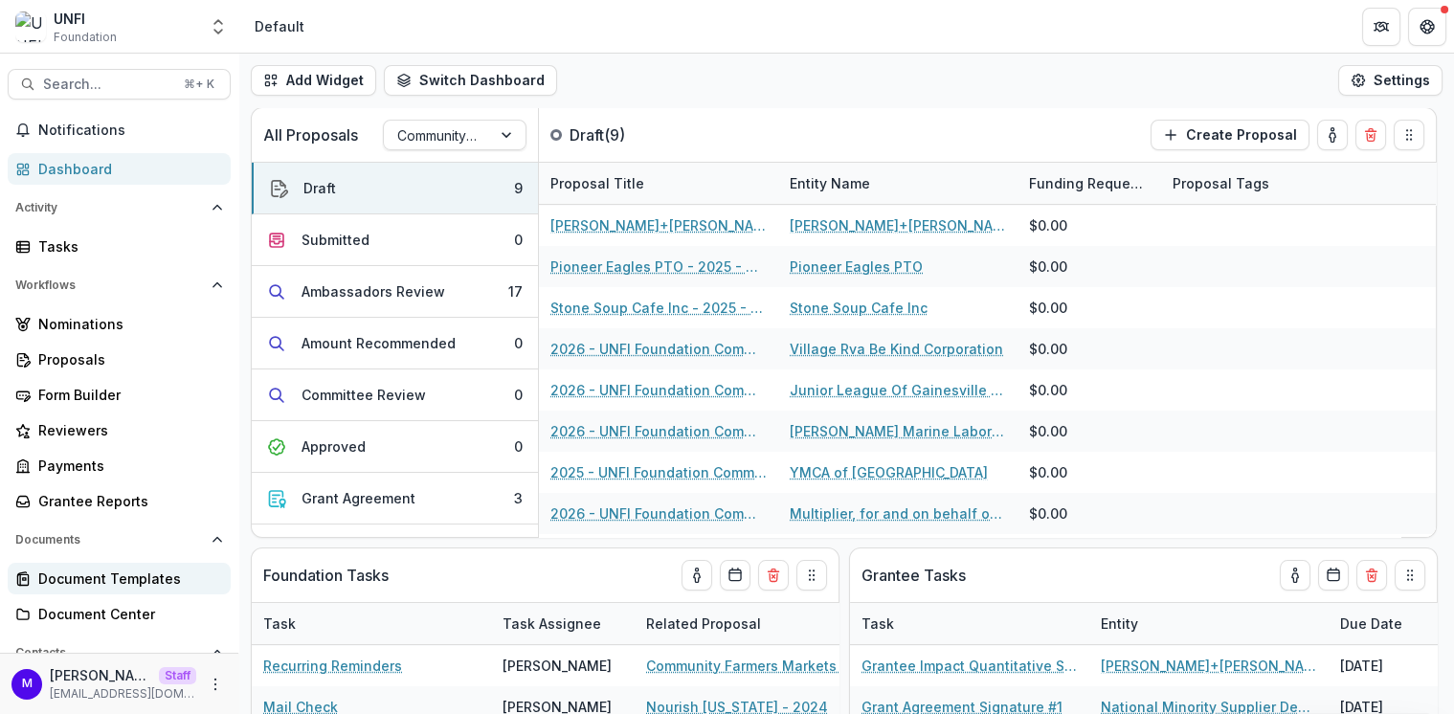
scroll to position [107, 0]
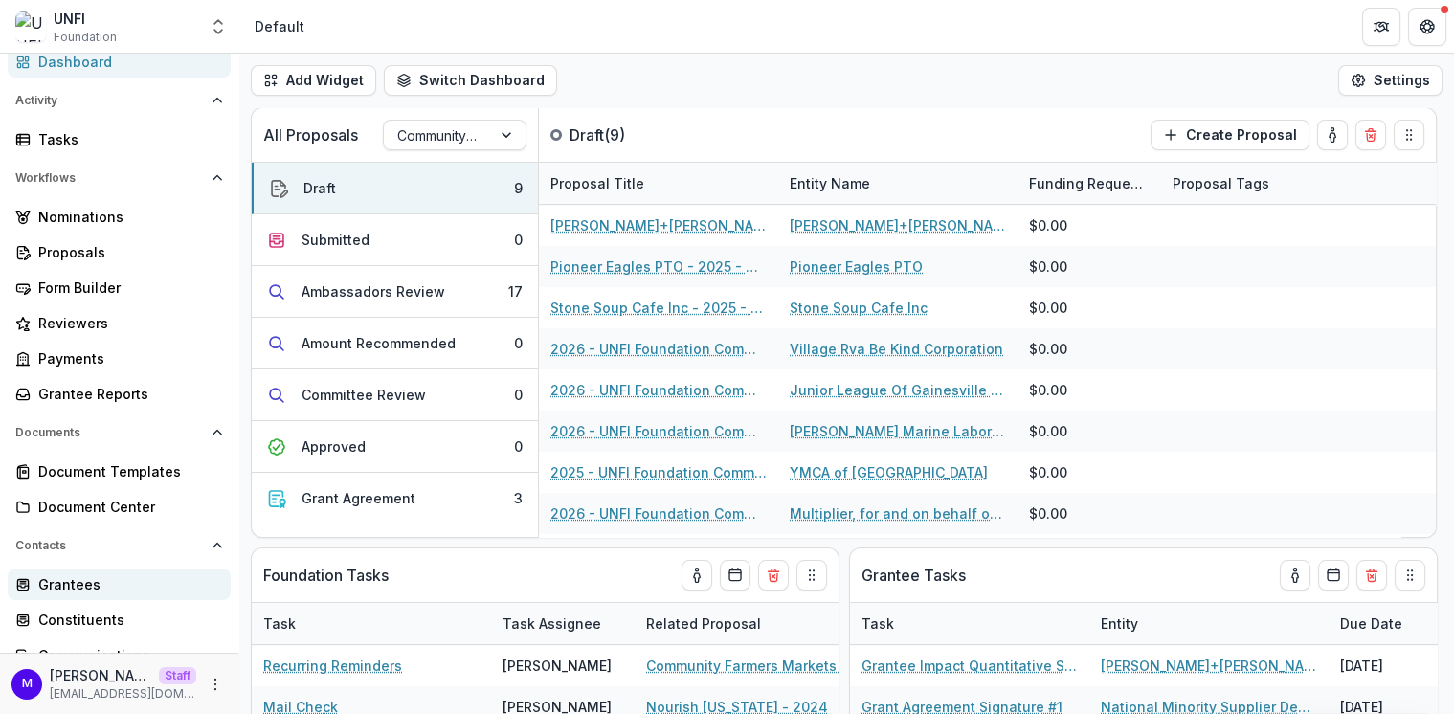
click at [91, 580] on div "Grantees" at bounding box center [126, 584] width 177 height 20
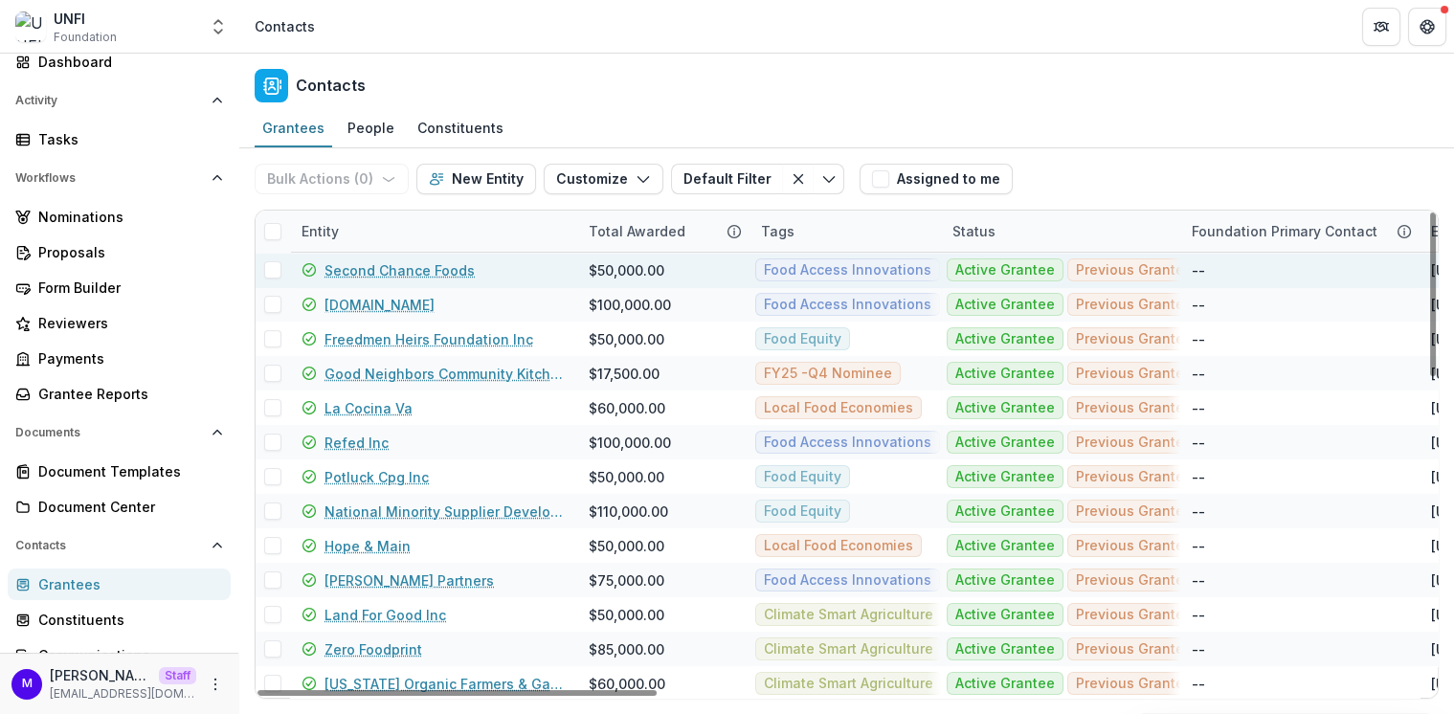
click at [364, 263] on link "Second Chance Foods" at bounding box center [400, 270] width 150 height 20
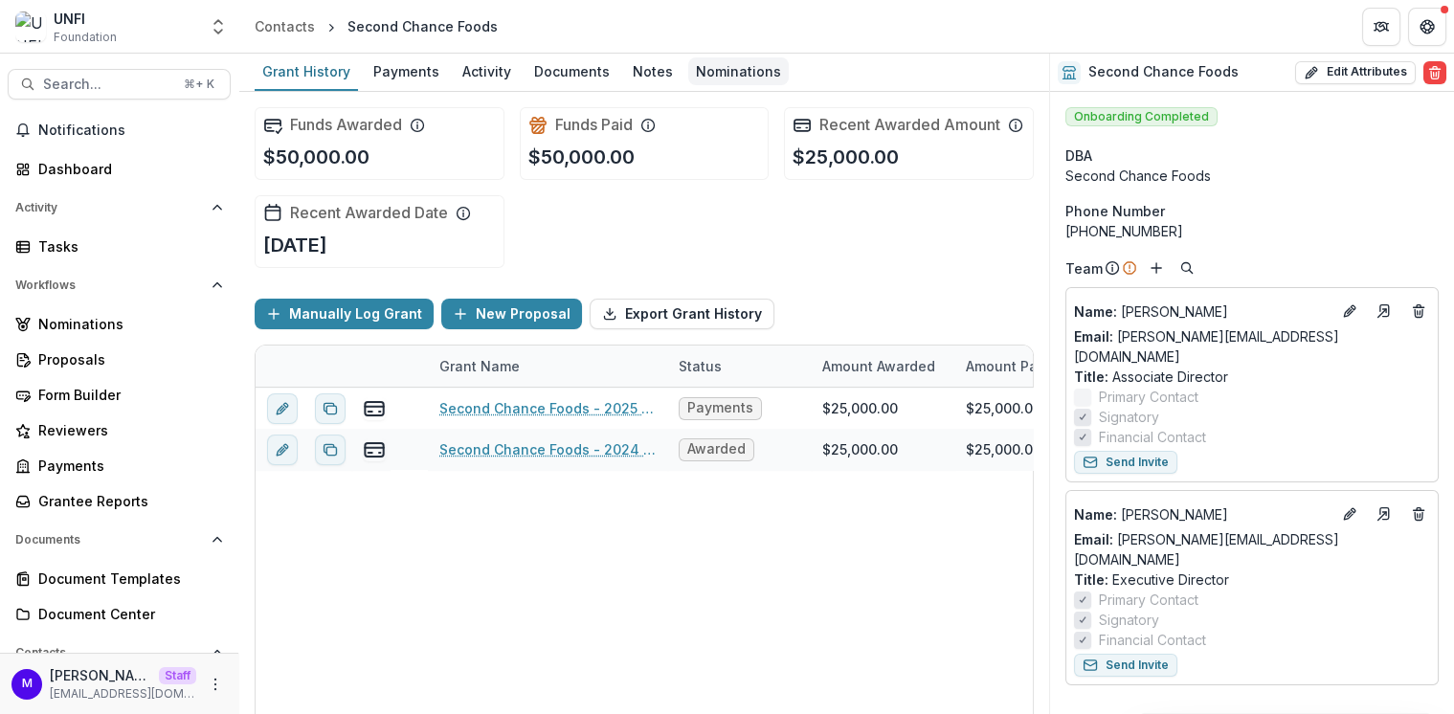
click at [695, 76] on div "Nominations" at bounding box center [738, 71] width 101 height 28
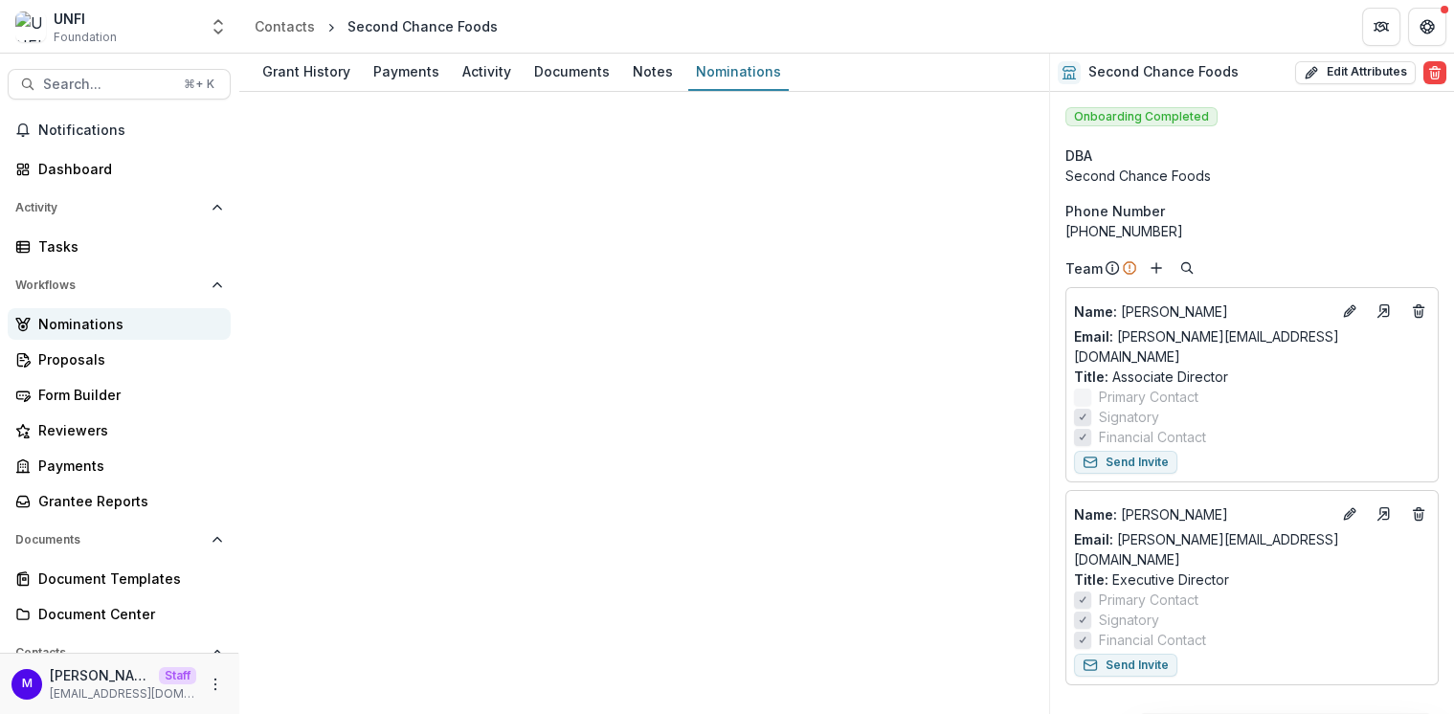
click at [101, 315] on div "Nominations" at bounding box center [126, 324] width 177 height 20
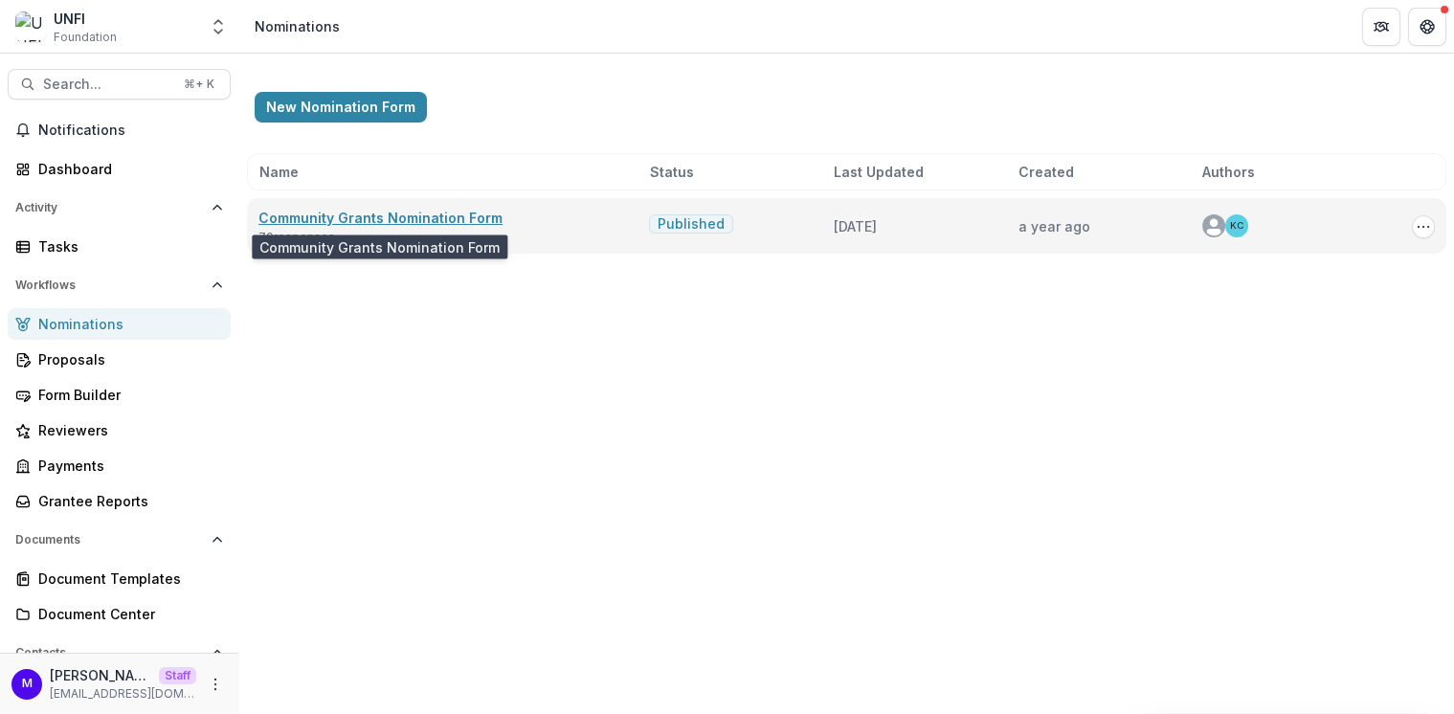
click at [455, 214] on link "Community Grants Nomination Form" at bounding box center [380, 218] width 244 height 16
click at [1420, 225] on icon "Options" at bounding box center [1423, 226] width 15 height 15
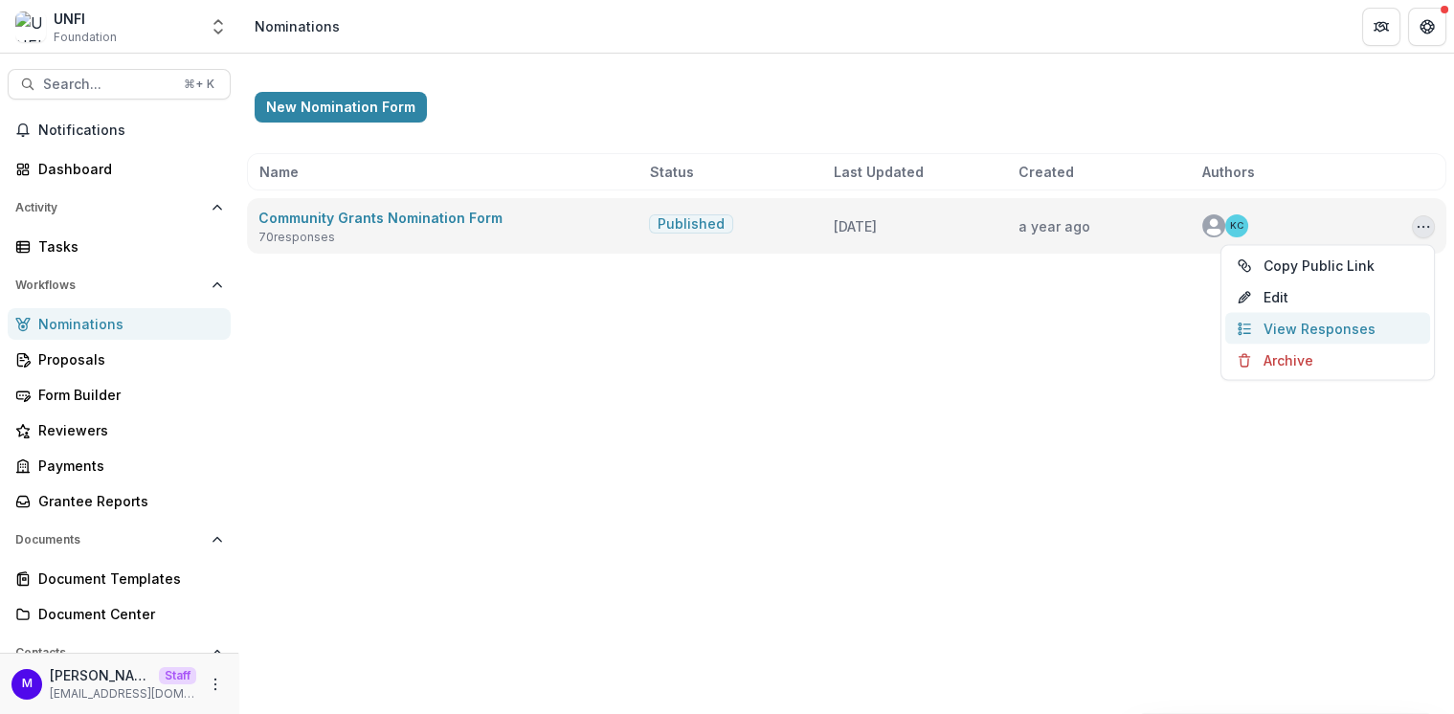
click at [1310, 320] on link "View Responses" at bounding box center [1327, 329] width 205 height 32
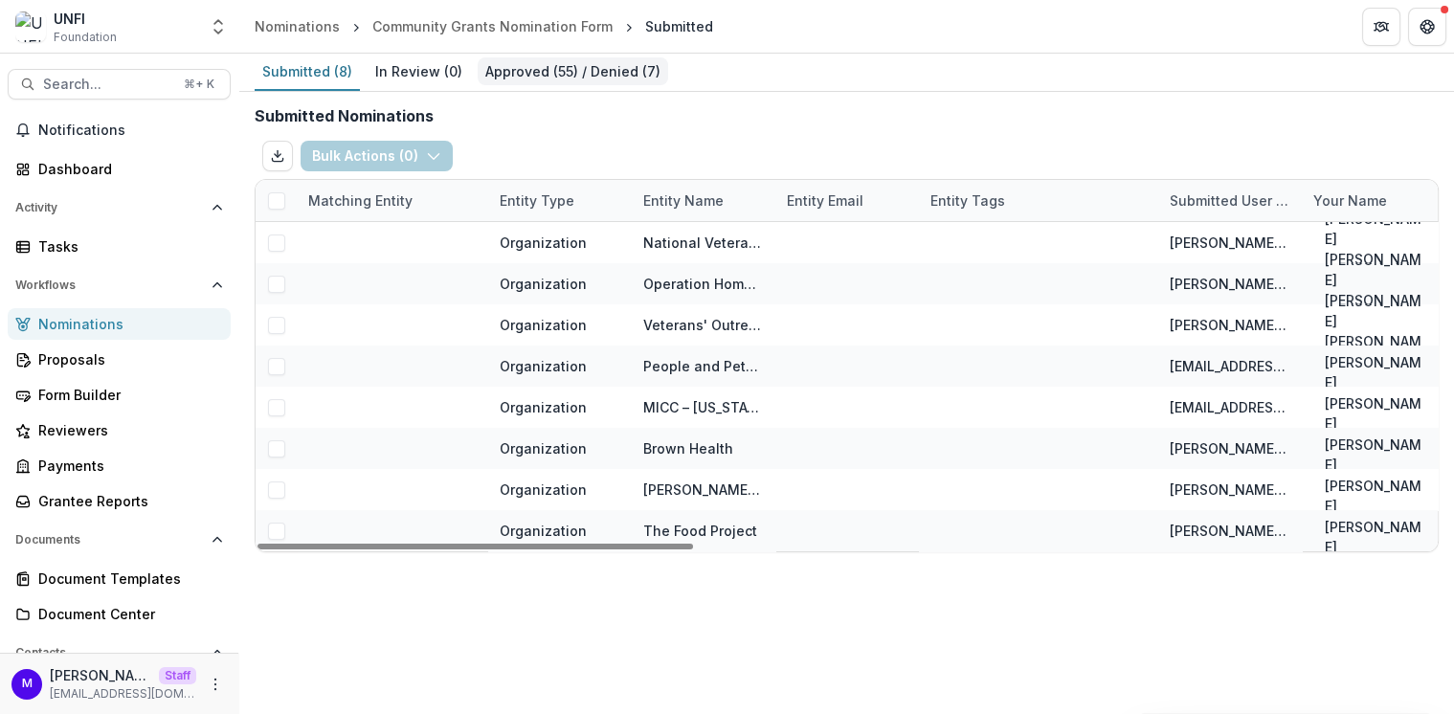
click at [515, 56] on link "Approved ( 55 ) / Denied ( 7 )" at bounding box center [573, 72] width 191 height 37
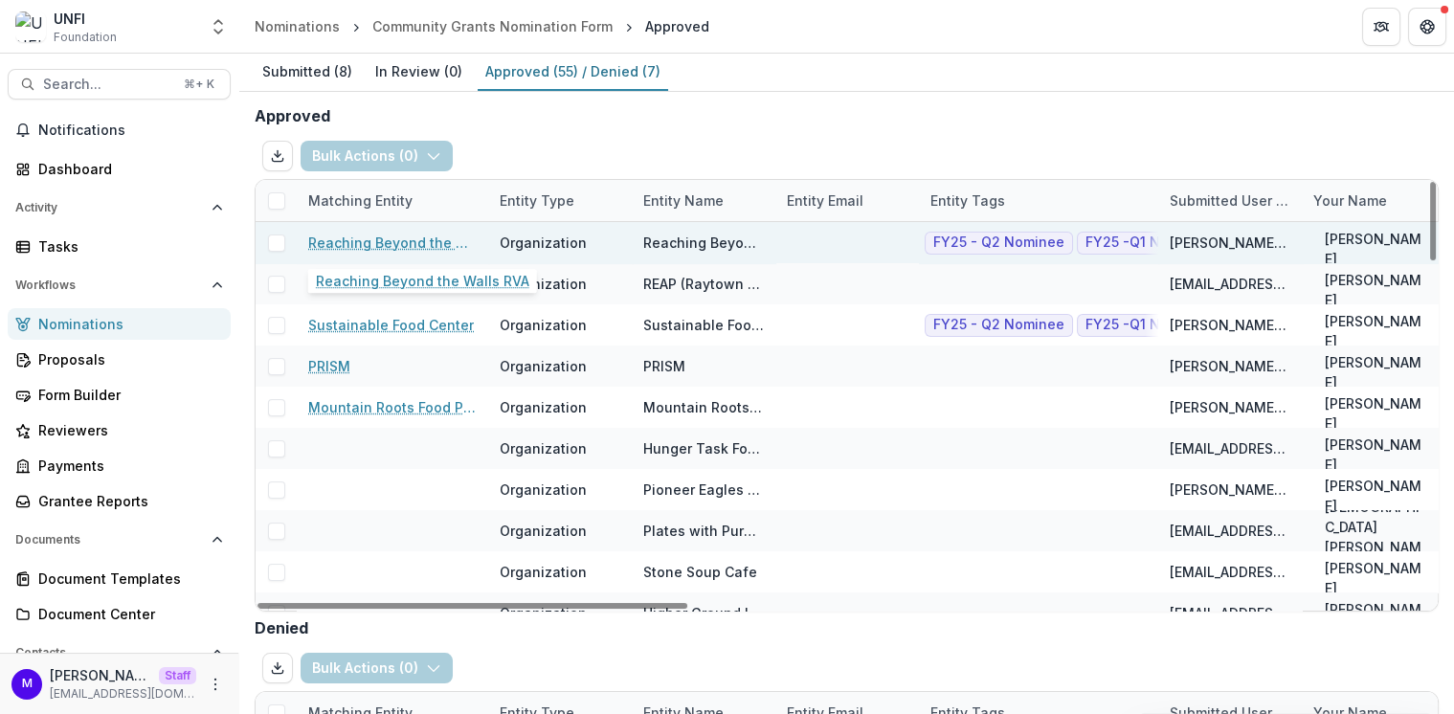
click at [439, 238] on link "Reaching Beyond the Walls RVA" at bounding box center [392, 243] width 168 height 20
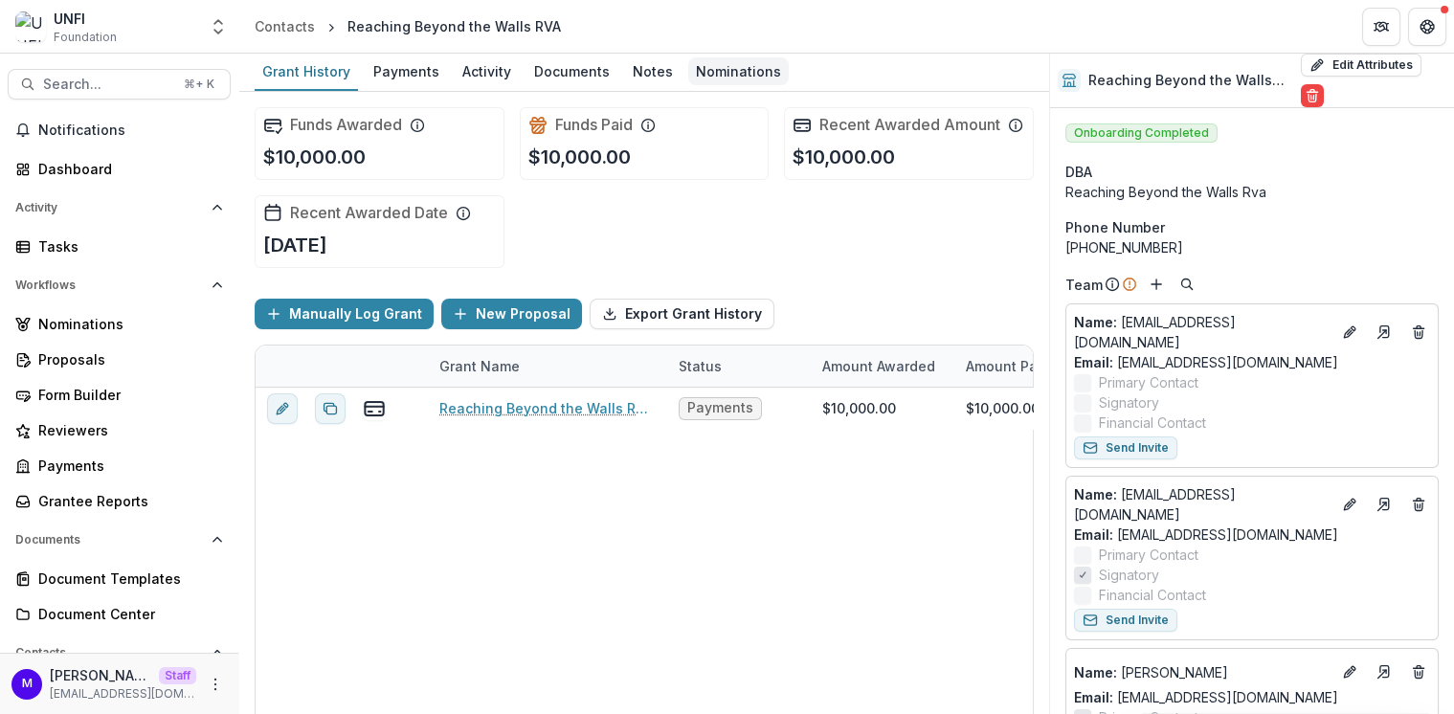
click at [753, 59] on div "Nominations" at bounding box center [738, 71] width 101 height 28
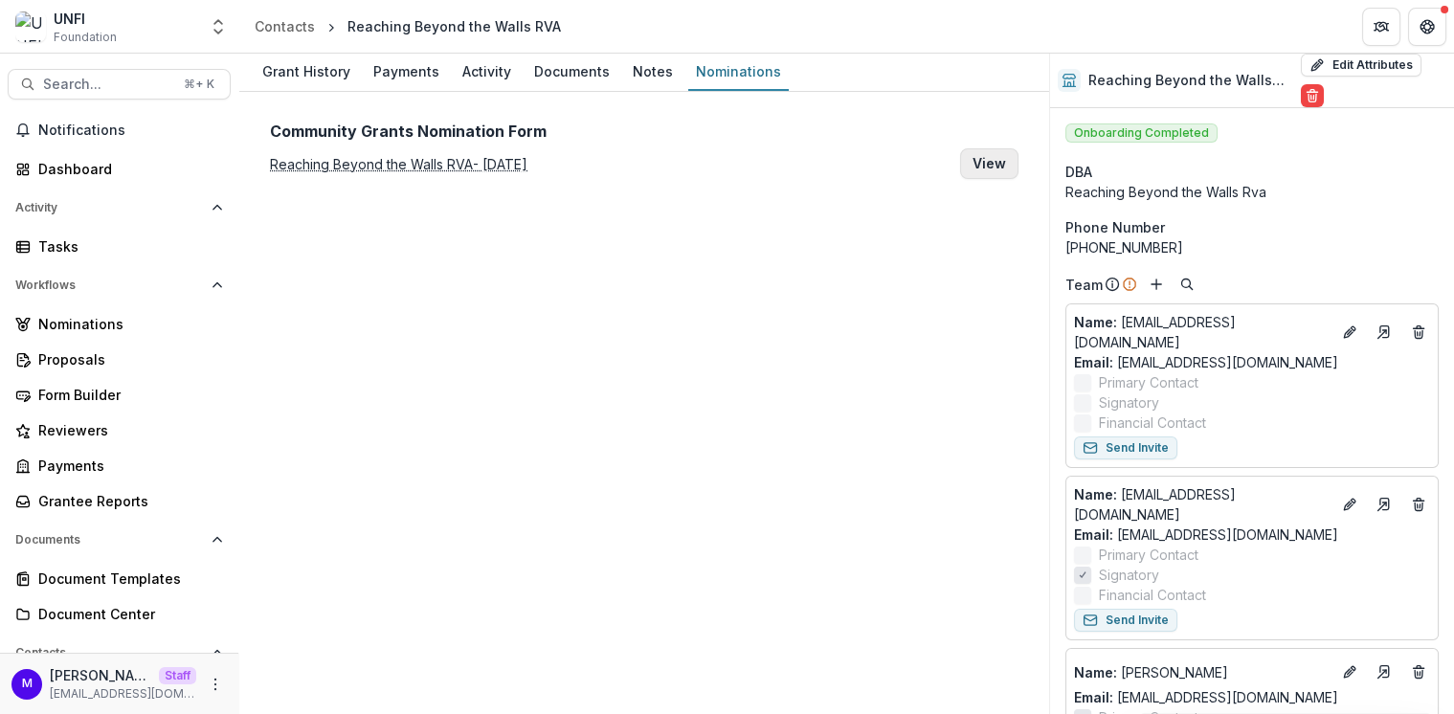
click at [993, 160] on button "View" at bounding box center [989, 163] width 58 height 31
type input "**********"
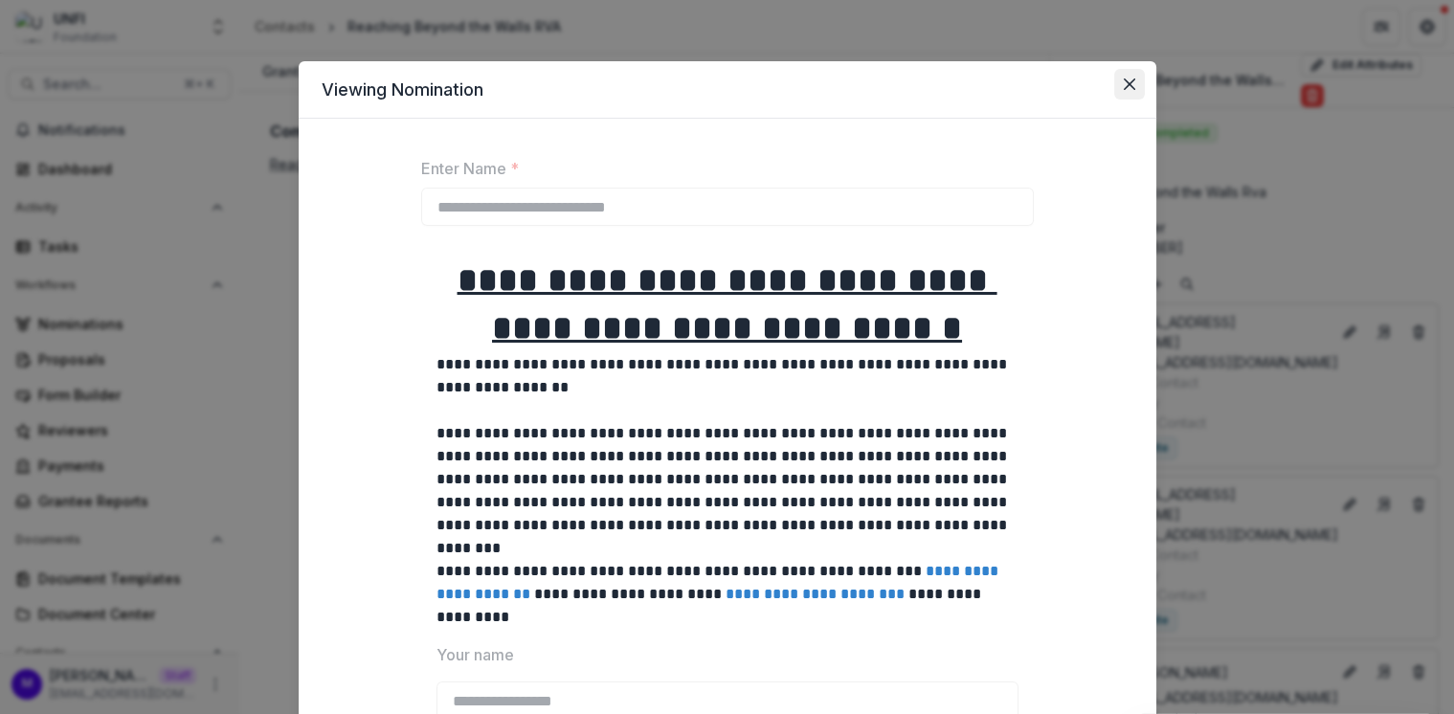
click at [1123, 79] on icon "Close" at bounding box center [1128, 84] width 11 height 11
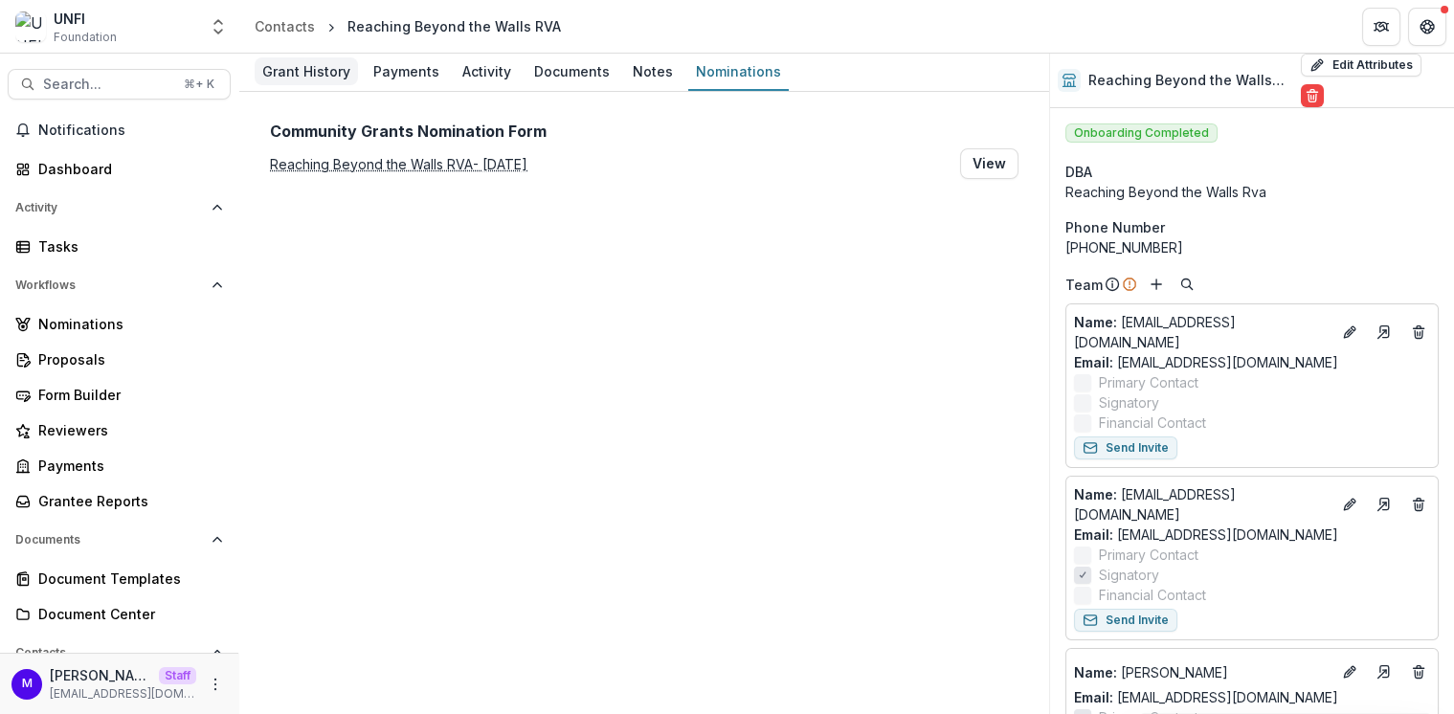
click at [326, 65] on div "Grant History" at bounding box center [306, 71] width 103 height 28
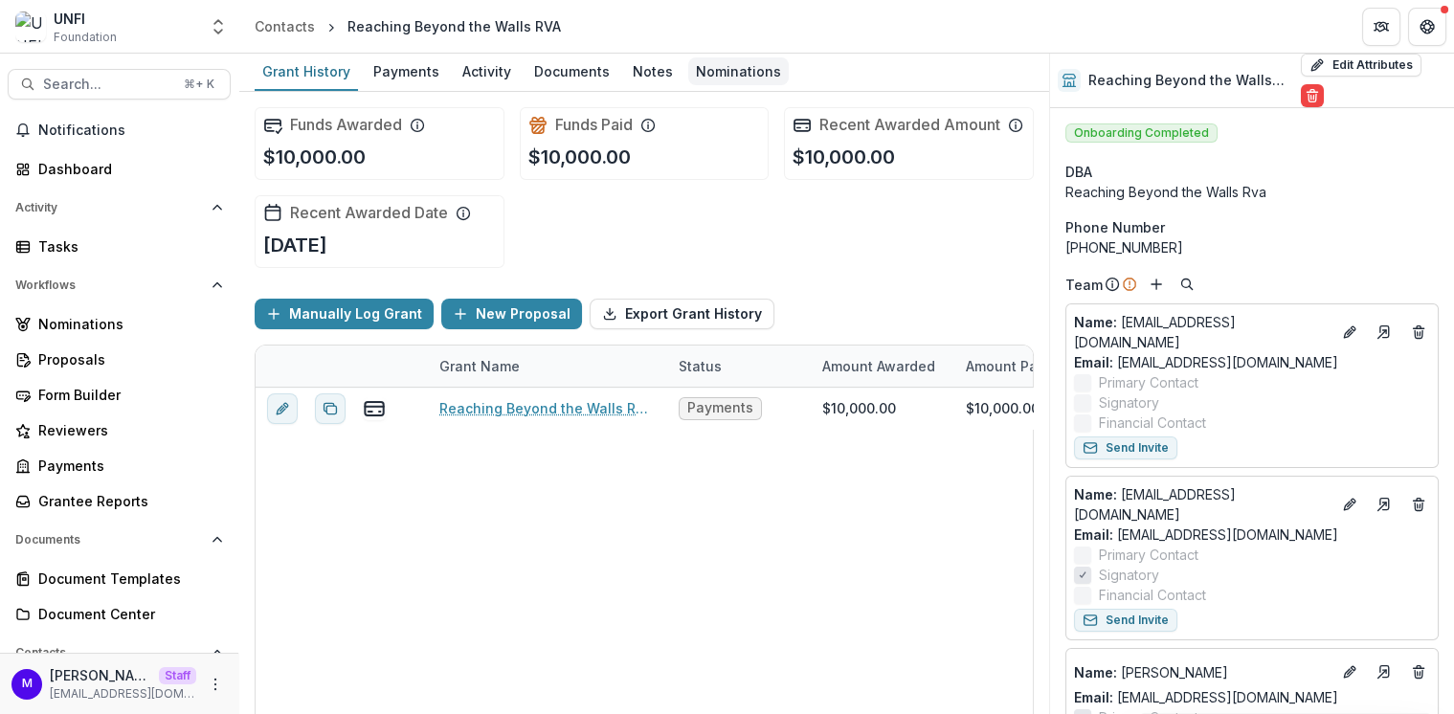
click at [735, 67] on div "Nominations" at bounding box center [738, 71] width 101 height 28
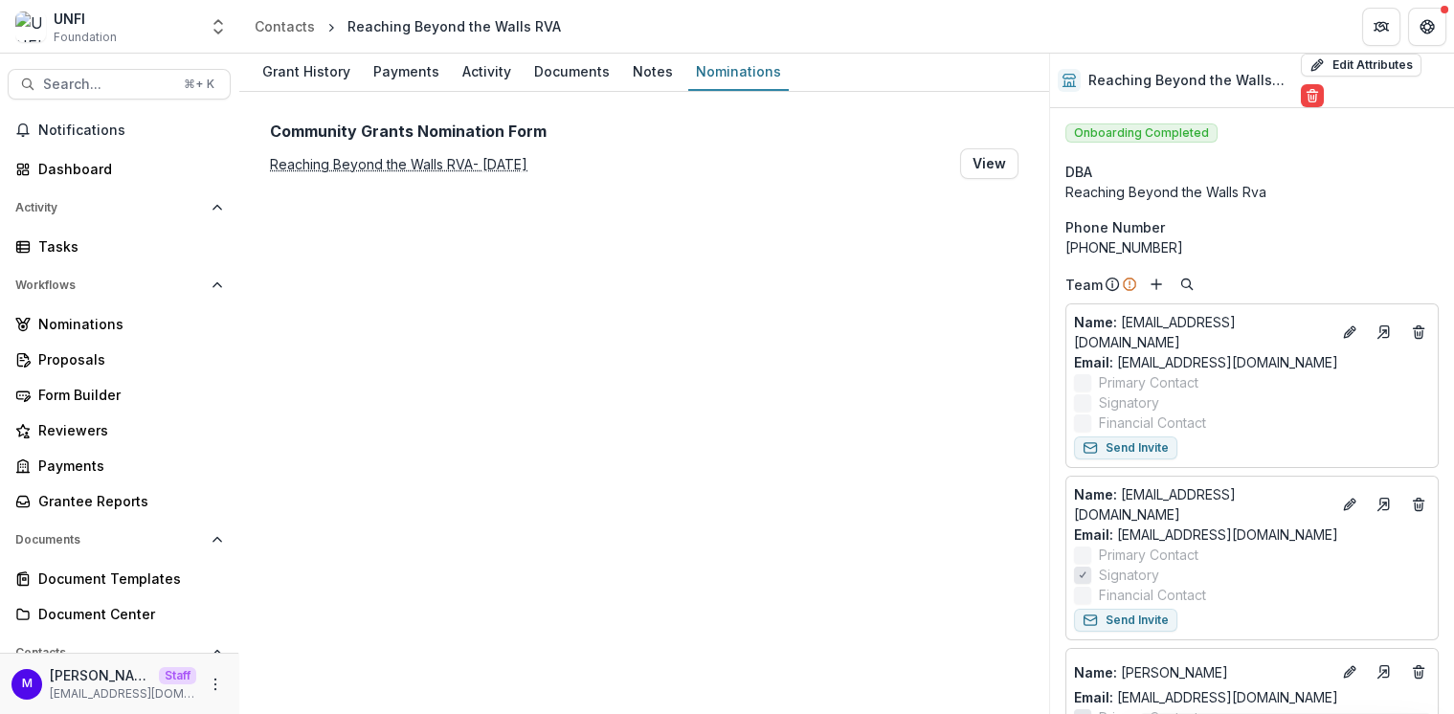
click at [519, 165] on p "Reaching Beyond the Walls RVA - Dec 9, 2024" at bounding box center [399, 164] width 258 height 20
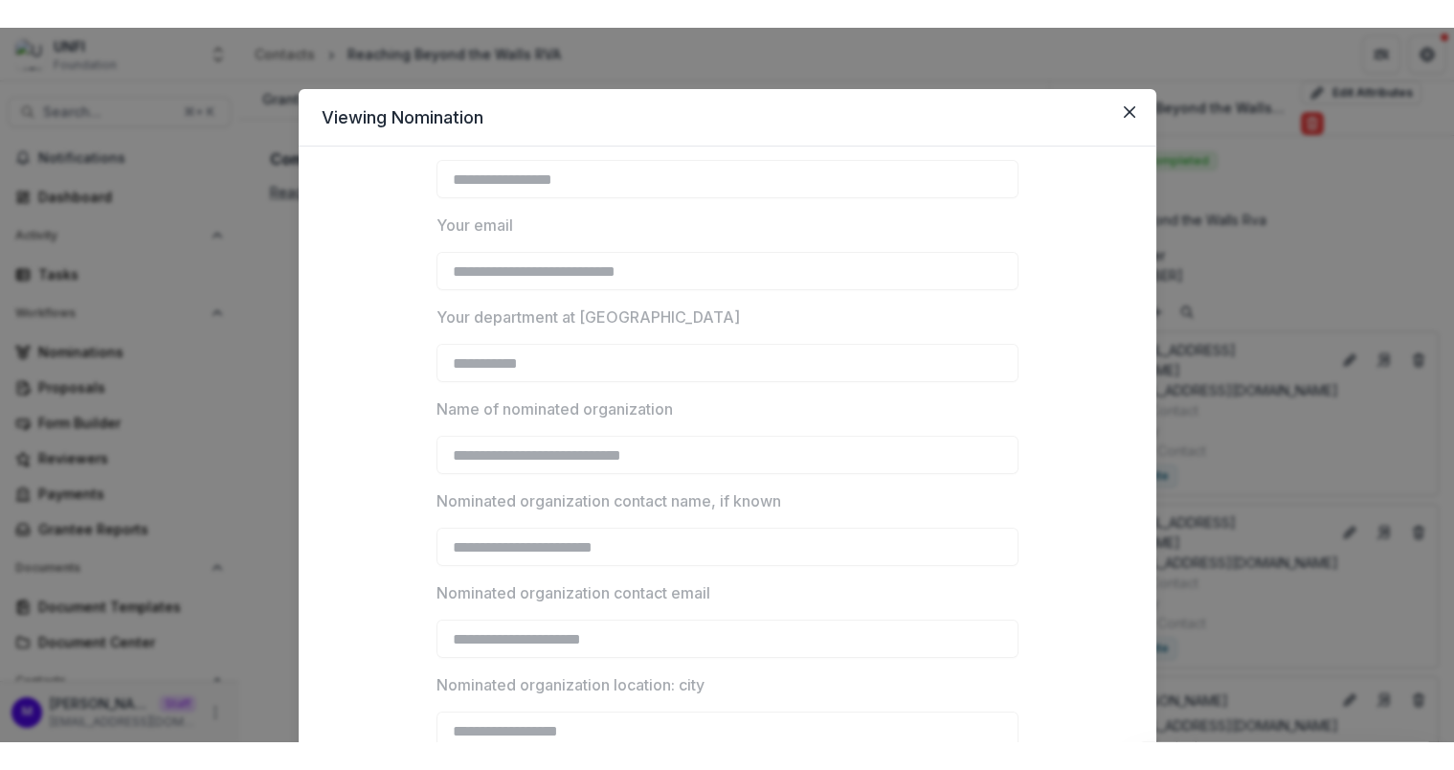
scroll to position [1329, 0]
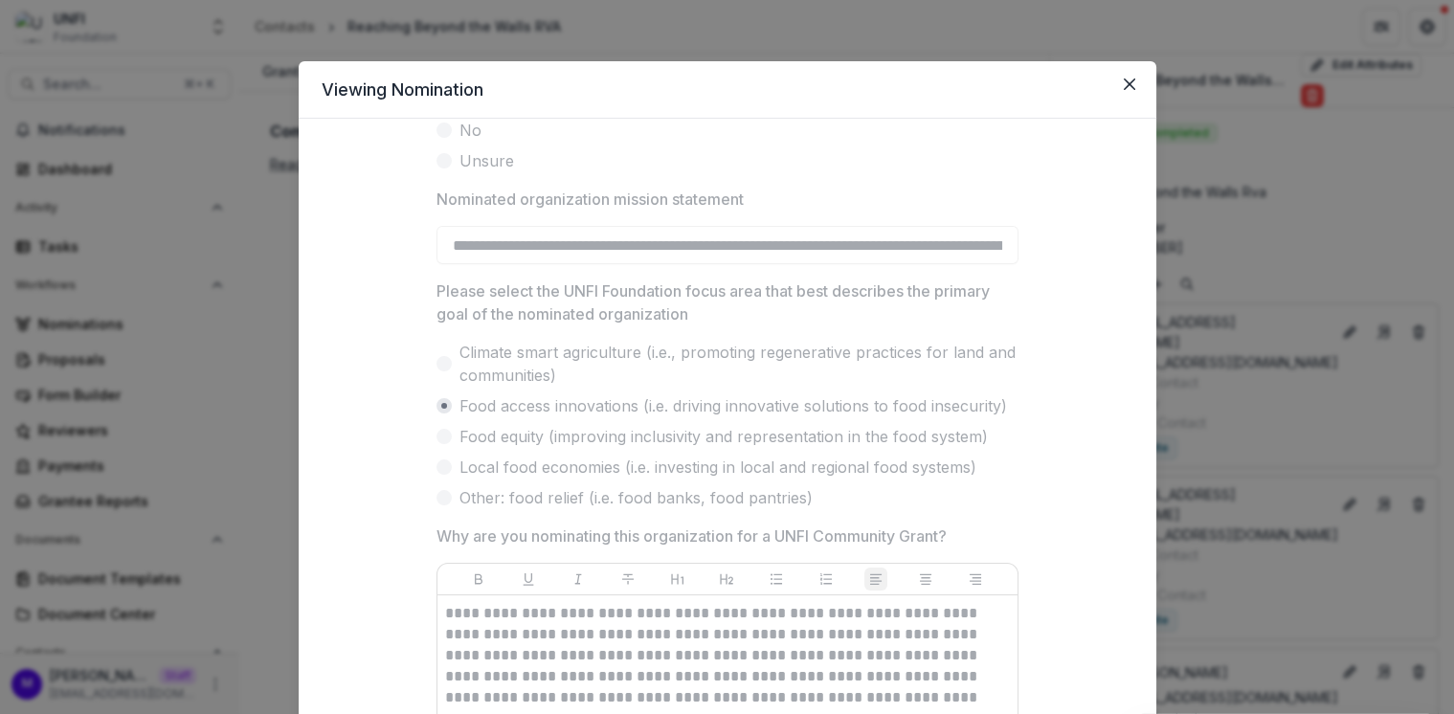
click at [271, 301] on div "**********" at bounding box center [727, 357] width 1454 height 714
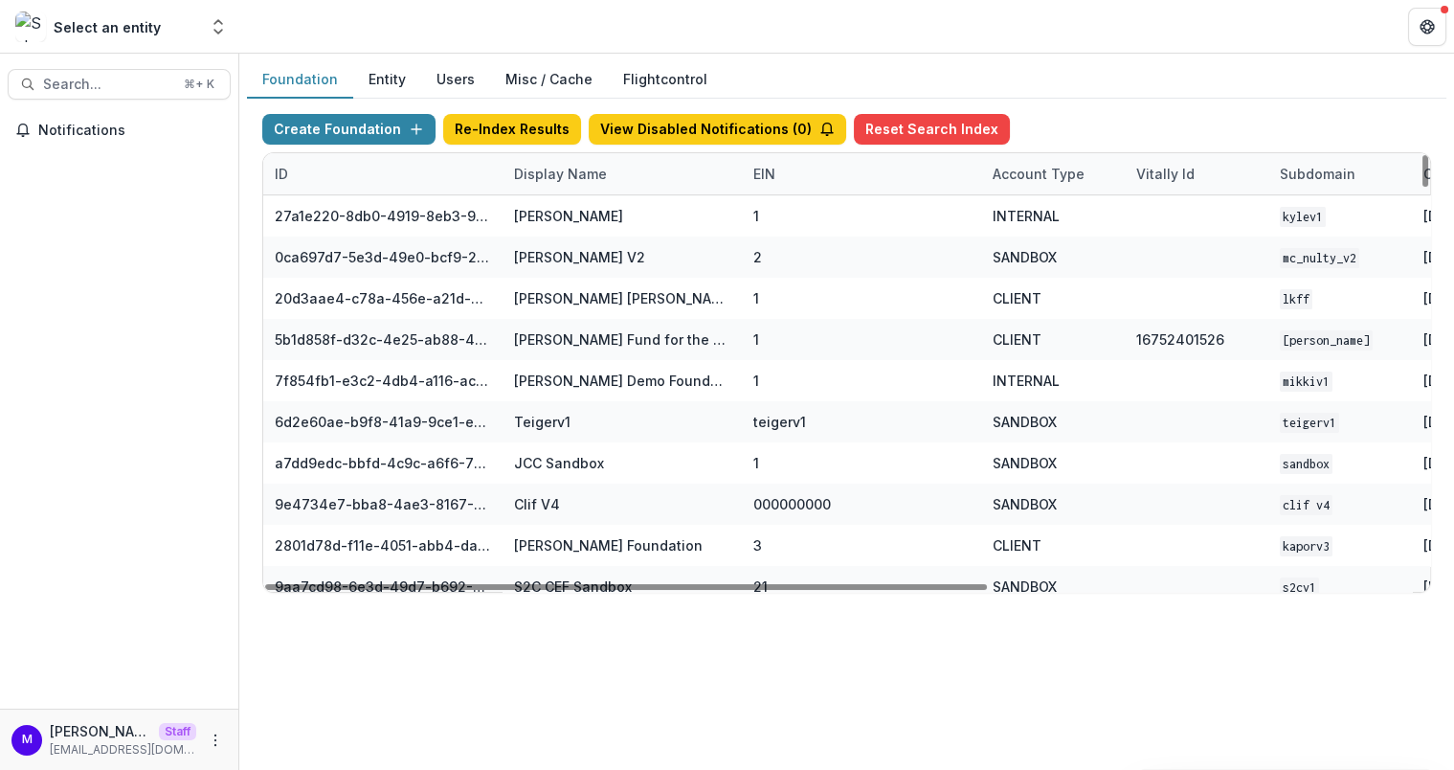
click at [557, 171] on div "Display Name" at bounding box center [561, 174] width 116 height 20
click at [559, 210] on input at bounding box center [620, 215] width 230 height 31
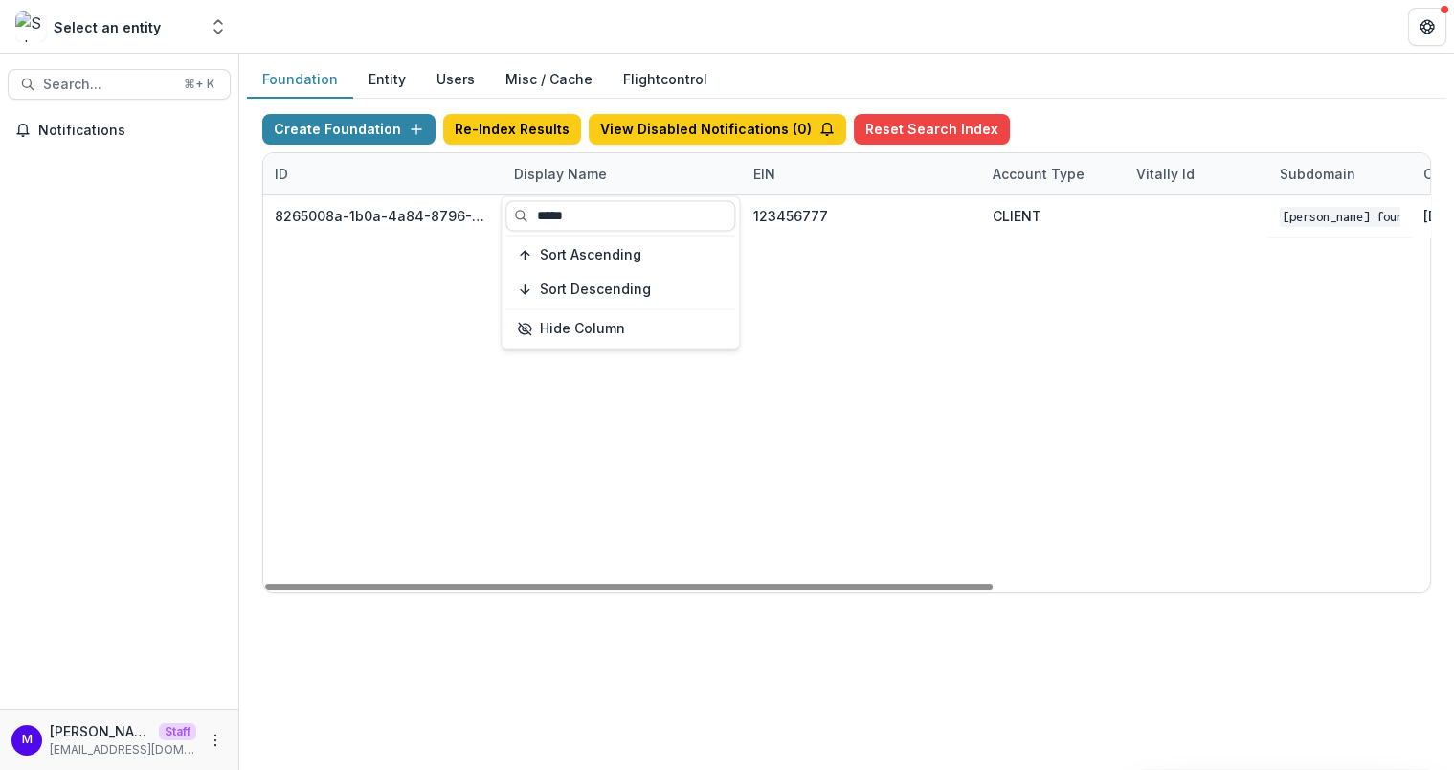
type input "*****"
click at [796, 28] on header at bounding box center [846, 26] width 1215 height 53
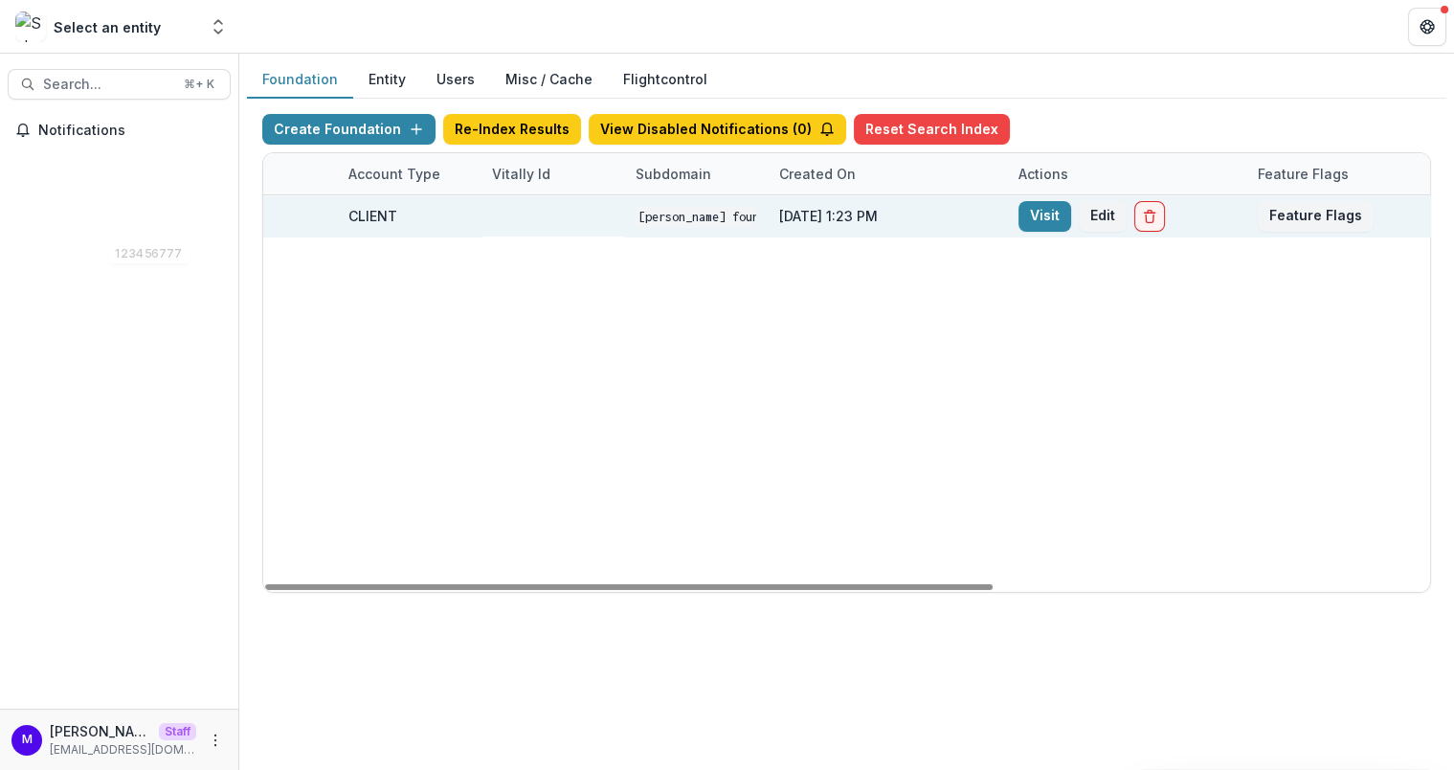
scroll to position [0, 699]
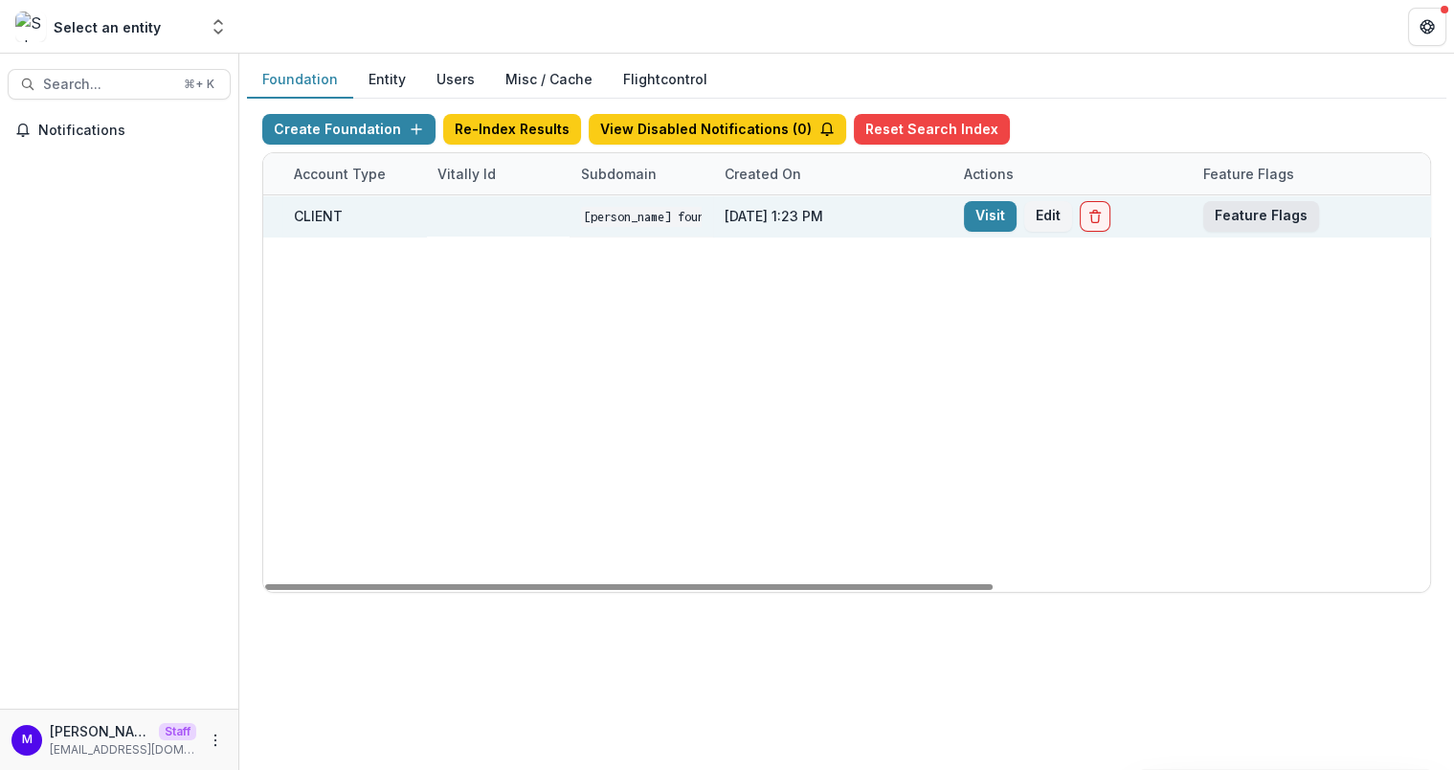
click at [1245, 213] on button "Feature Flags" at bounding box center [1261, 216] width 116 height 31
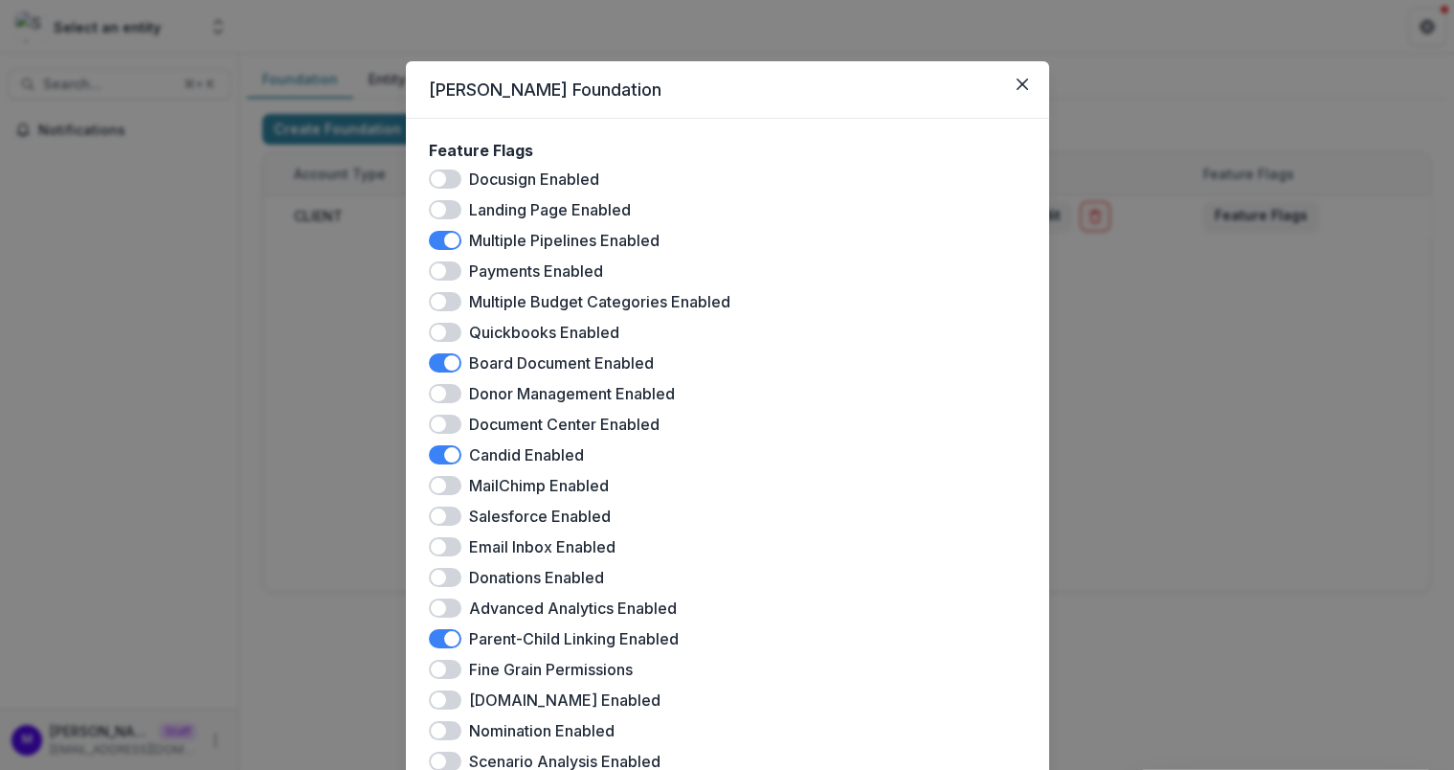
scroll to position [110, 0]
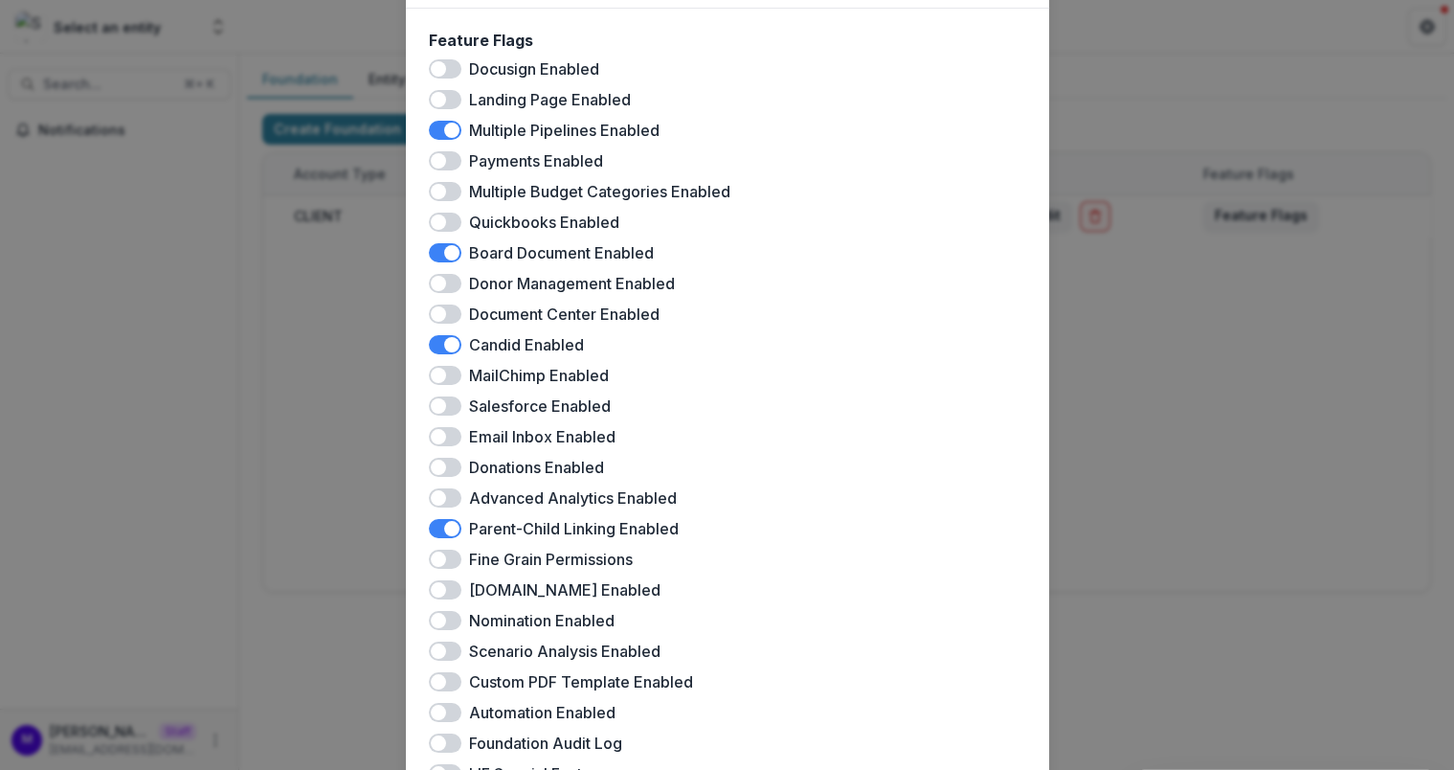
click at [443, 617] on span at bounding box center [445, 620] width 33 height 19
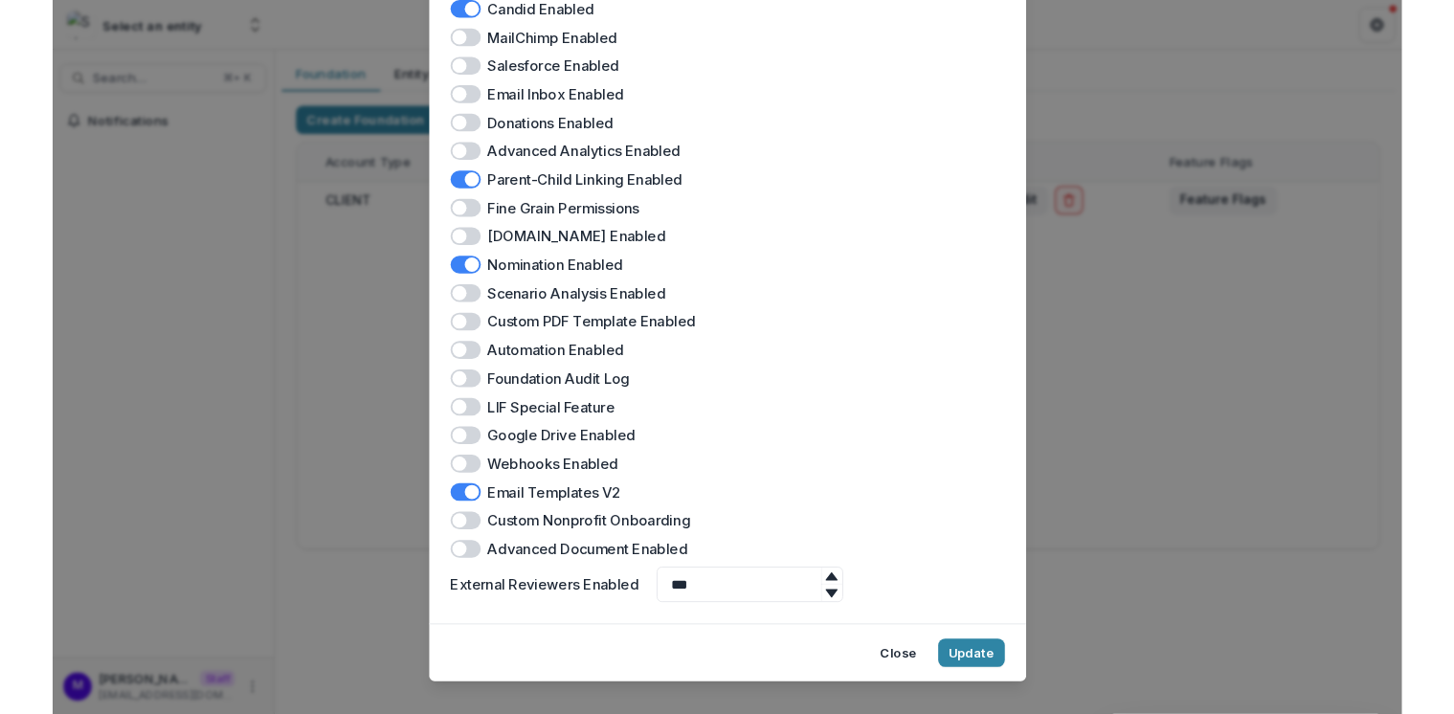
scroll to position [469, 0]
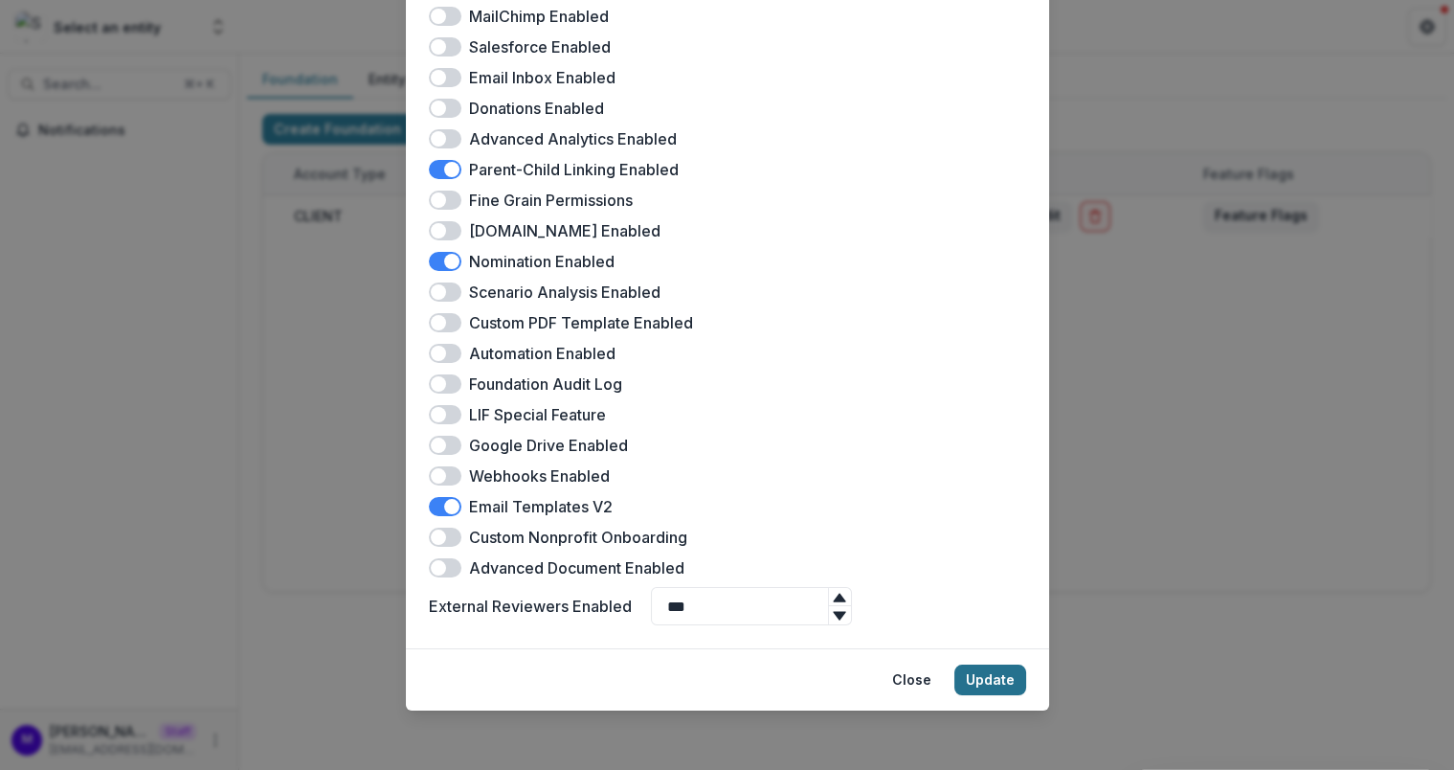
click at [988, 675] on button "Update" at bounding box center [990, 679] width 72 height 31
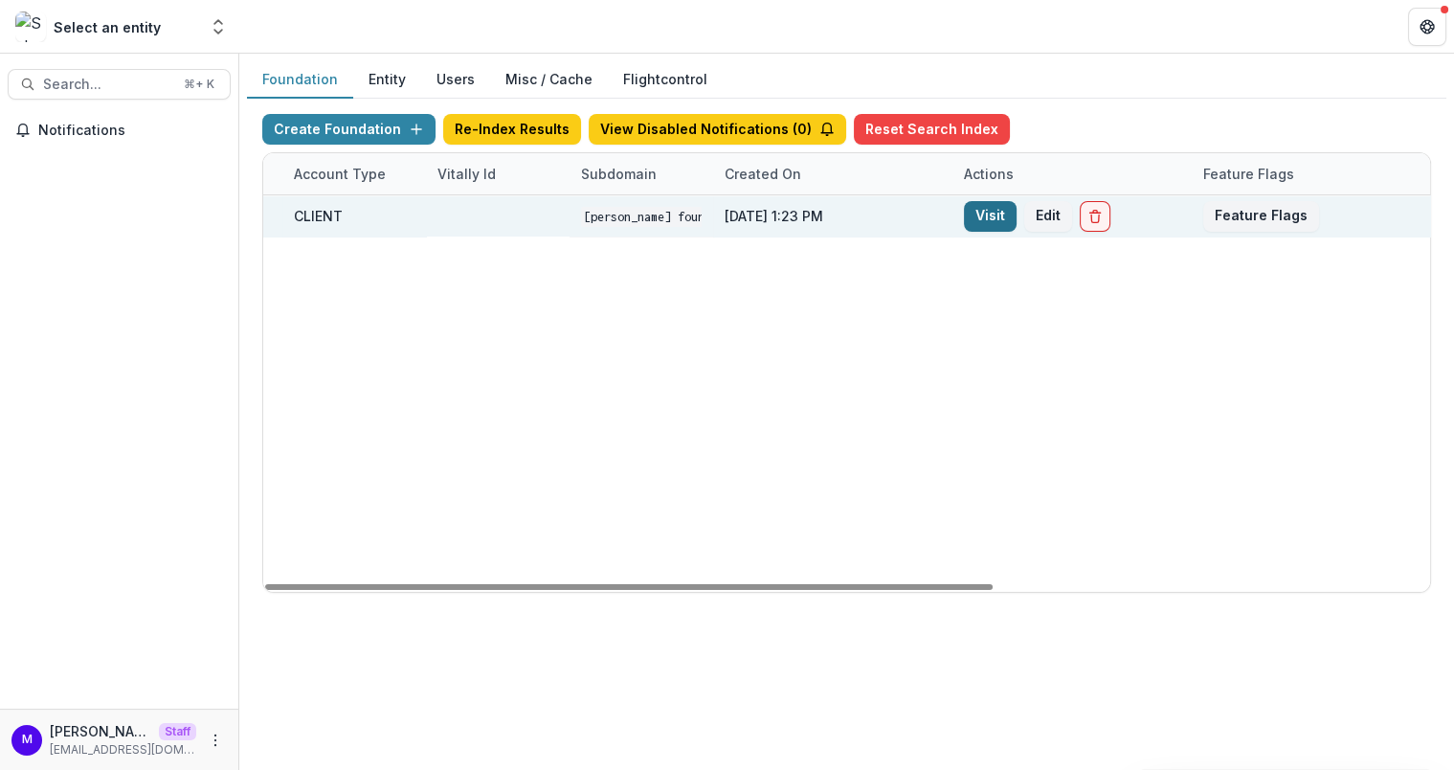
click at [992, 213] on link "Visit" at bounding box center [990, 216] width 53 height 31
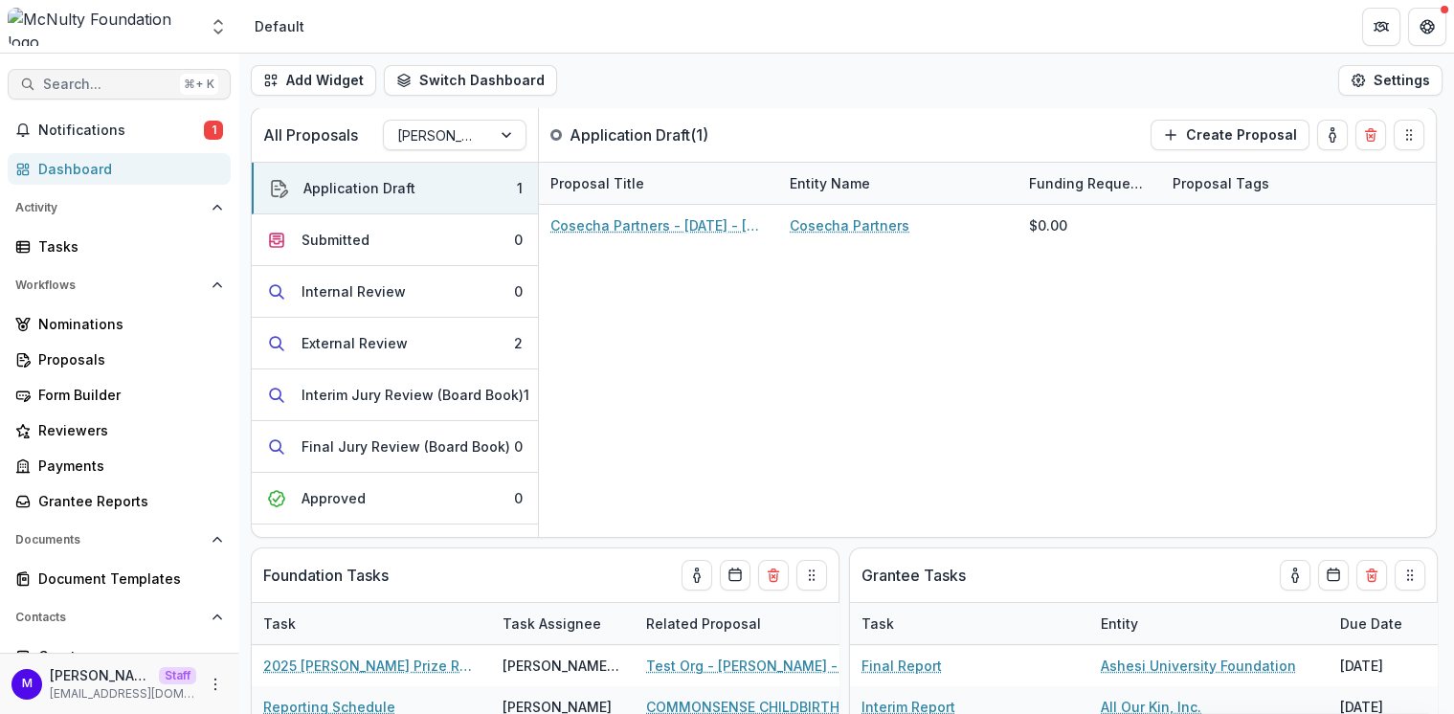
click at [81, 90] on span "Search..." at bounding box center [107, 85] width 129 height 16
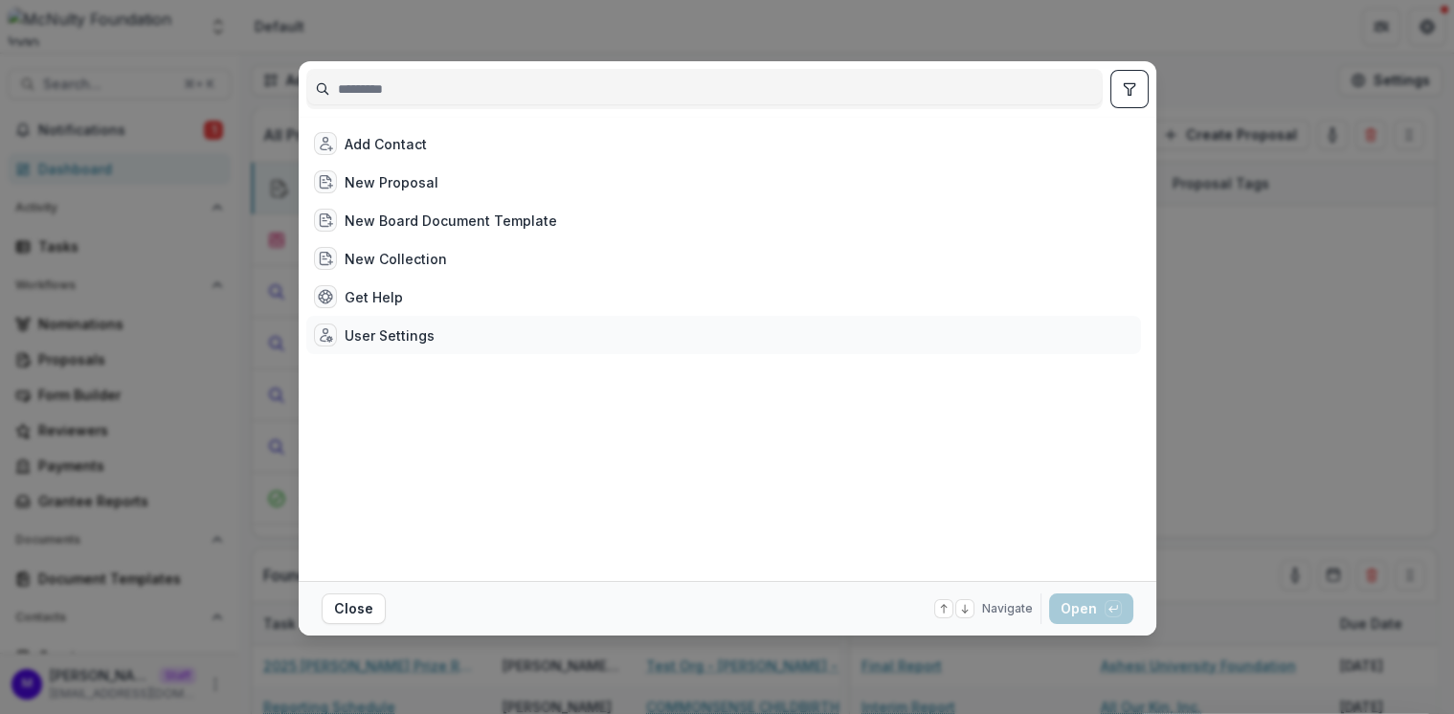
click at [379, 339] on div "User Settings" at bounding box center [390, 335] width 90 height 20
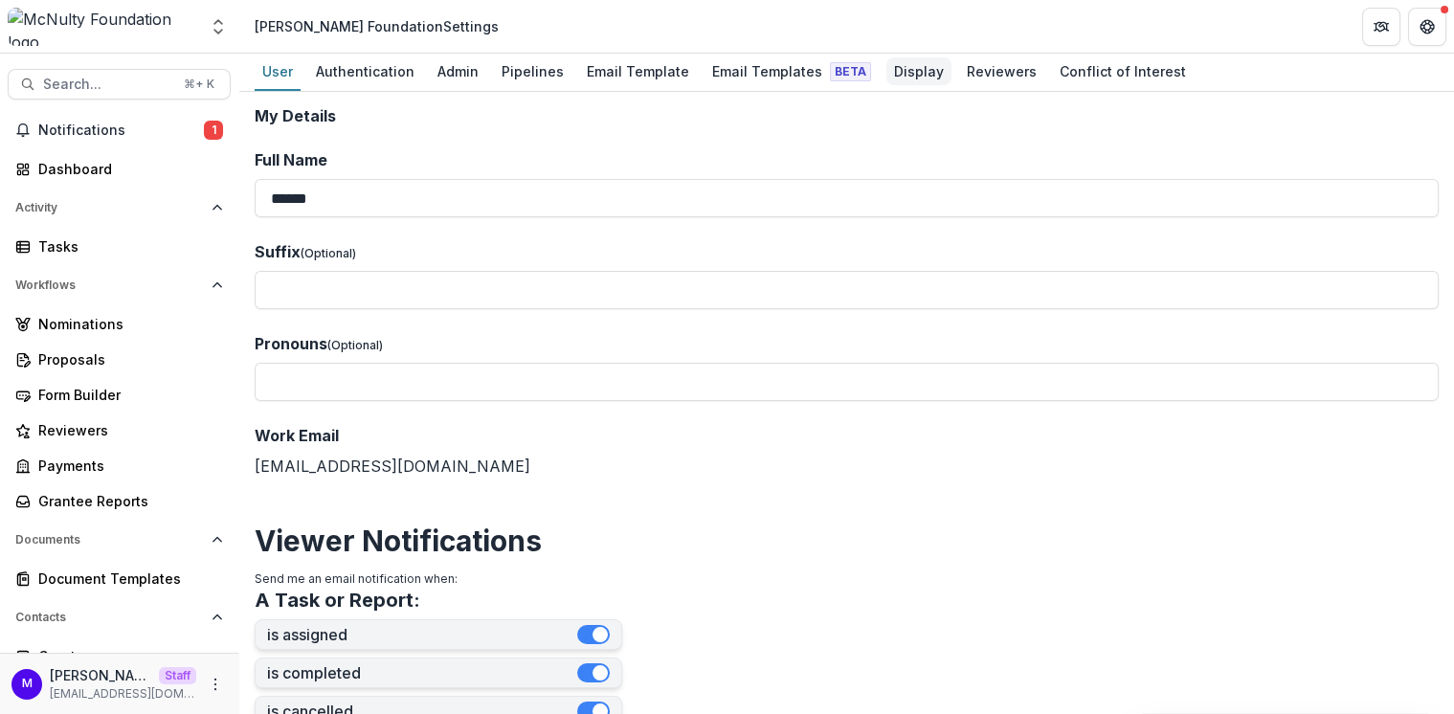
click at [892, 81] on div "Display" at bounding box center [918, 71] width 65 height 28
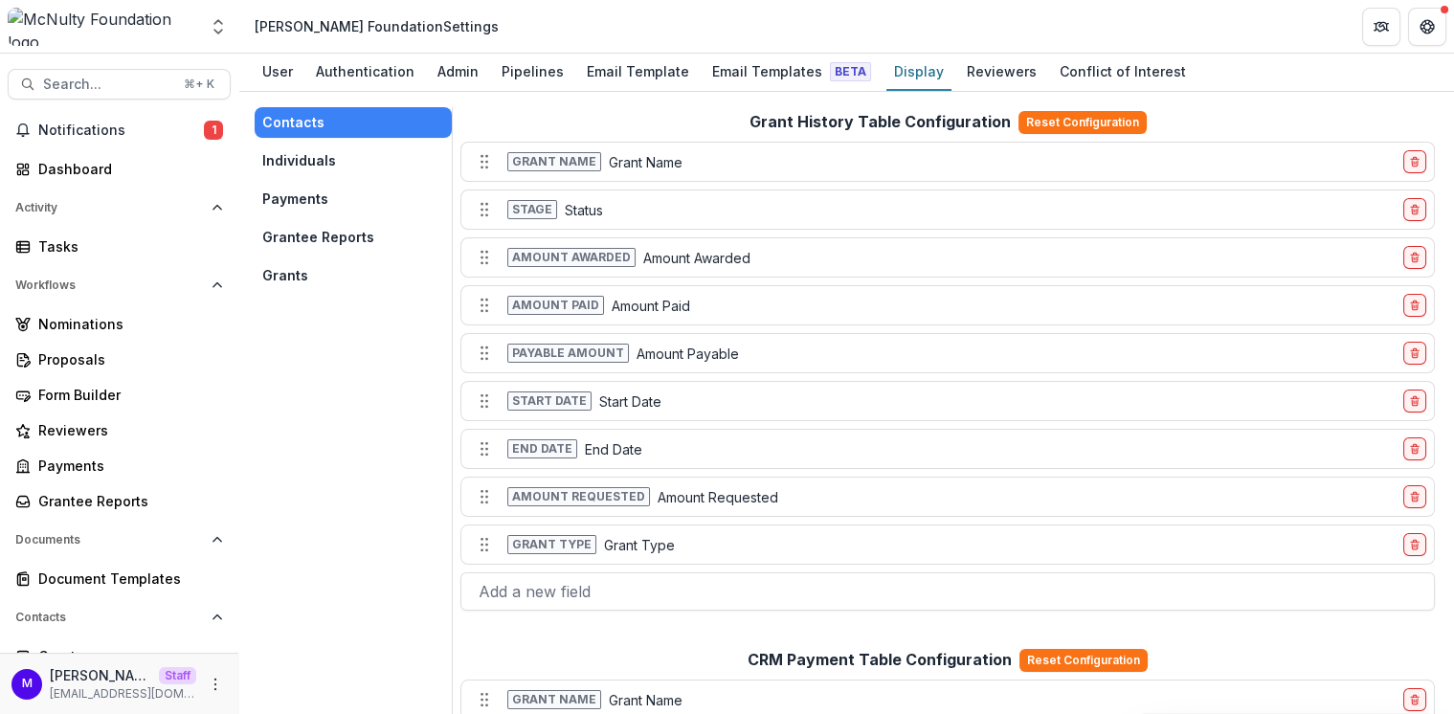
click at [291, 269] on button "Grants" at bounding box center [353, 275] width 197 height 31
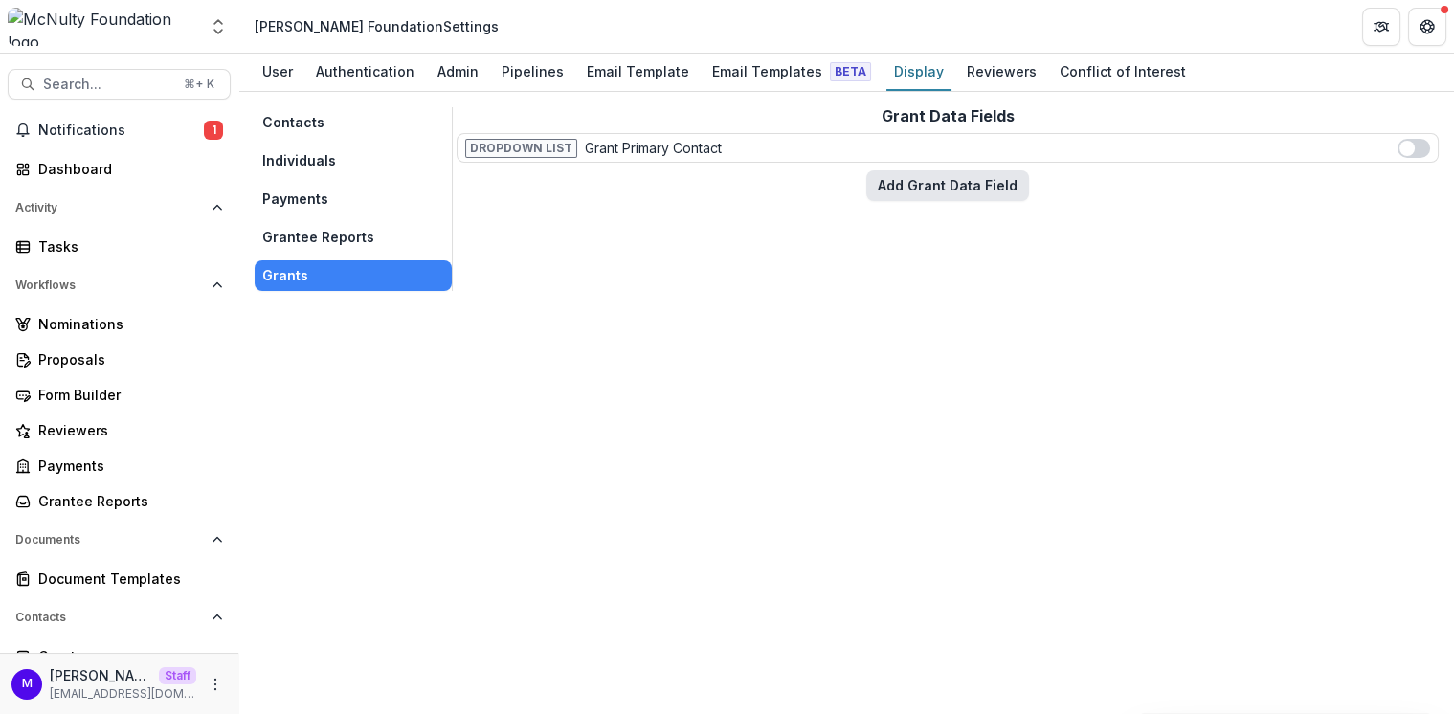
click at [949, 187] on button "Add Grant Data Field" at bounding box center [947, 185] width 163 height 31
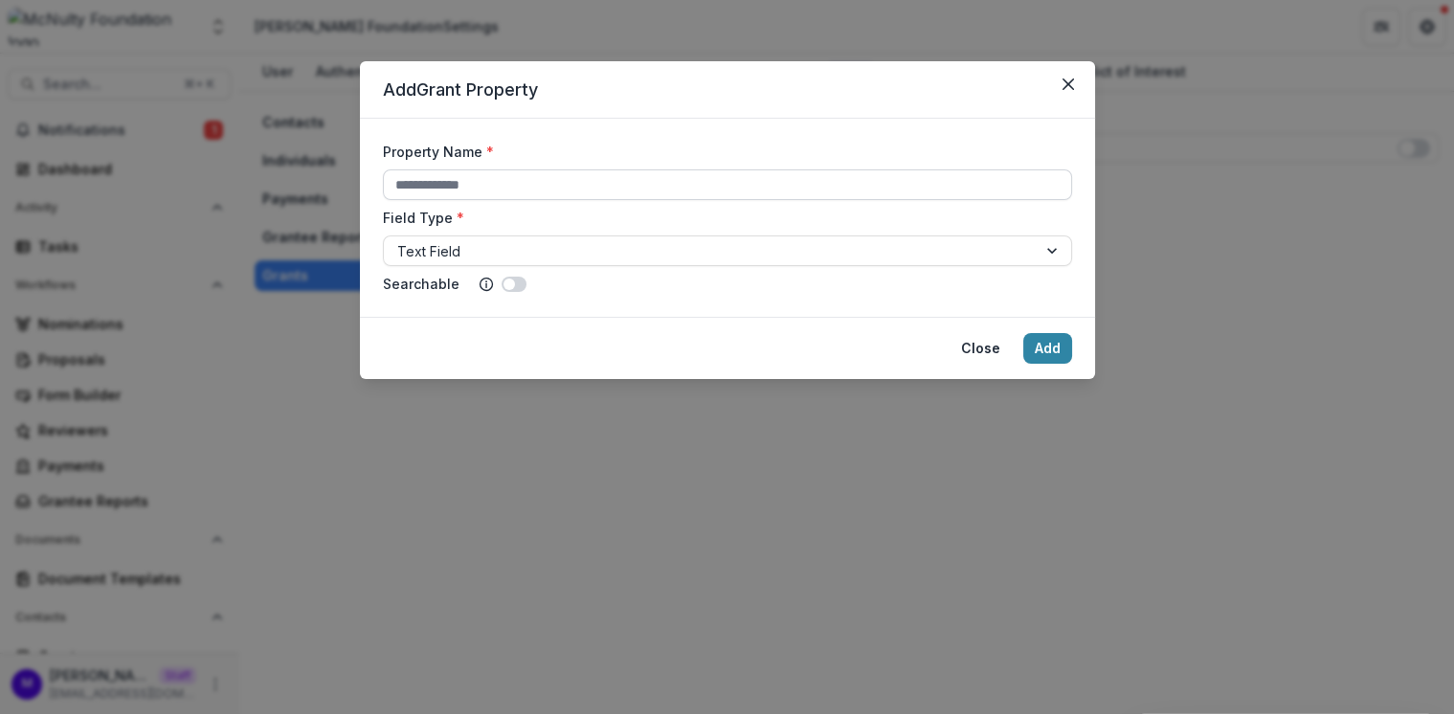
click at [594, 188] on input "Property Name *" at bounding box center [727, 184] width 689 height 31
click at [646, 114] on header "Add Grant Property" at bounding box center [727, 89] width 735 height 57
click at [550, 507] on div "Add Grant Property Property Name * Field Type * Text Field Searchable Close Add" at bounding box center [727, 357] width 1454 height 714
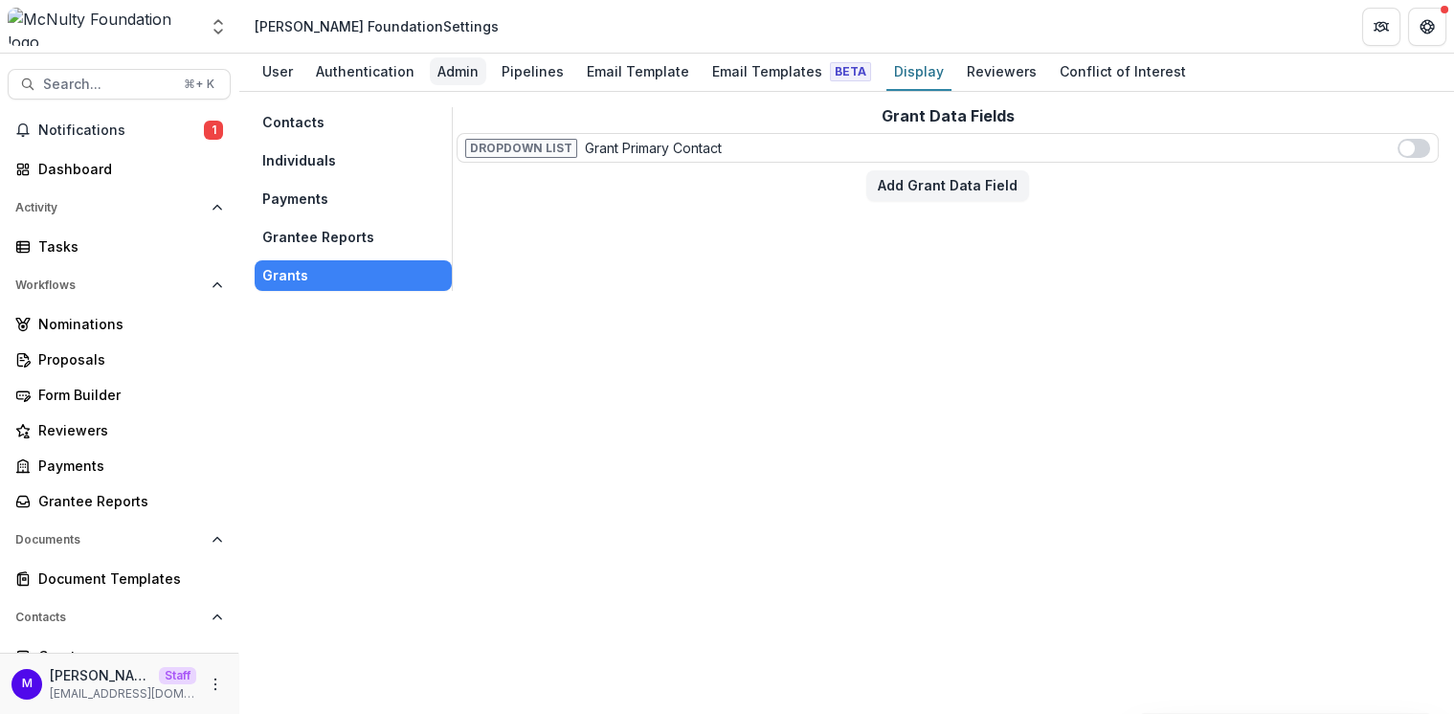
click at [466, 67] on div "Admin" at bounding box center [458, 71] width 56 height 28
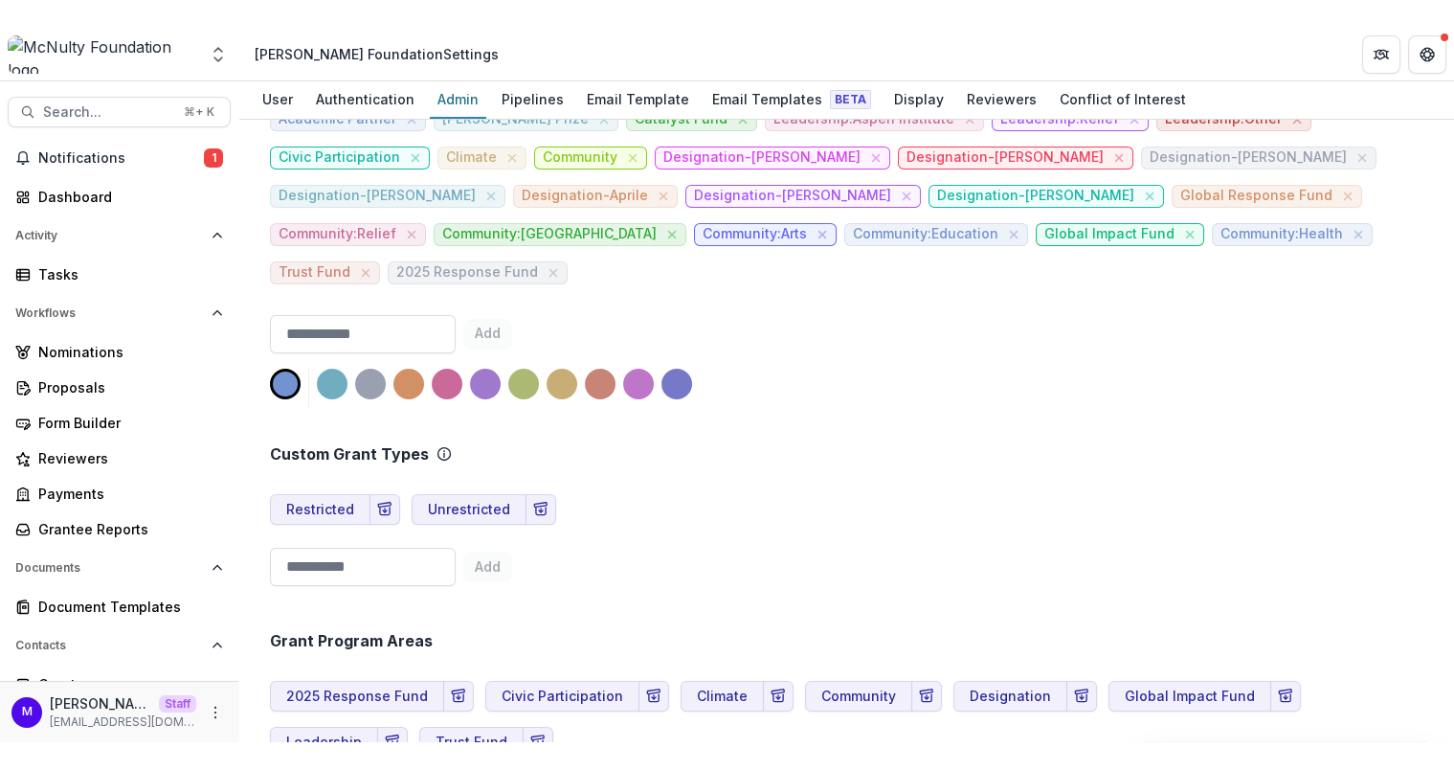
scroll to position [865, 0]
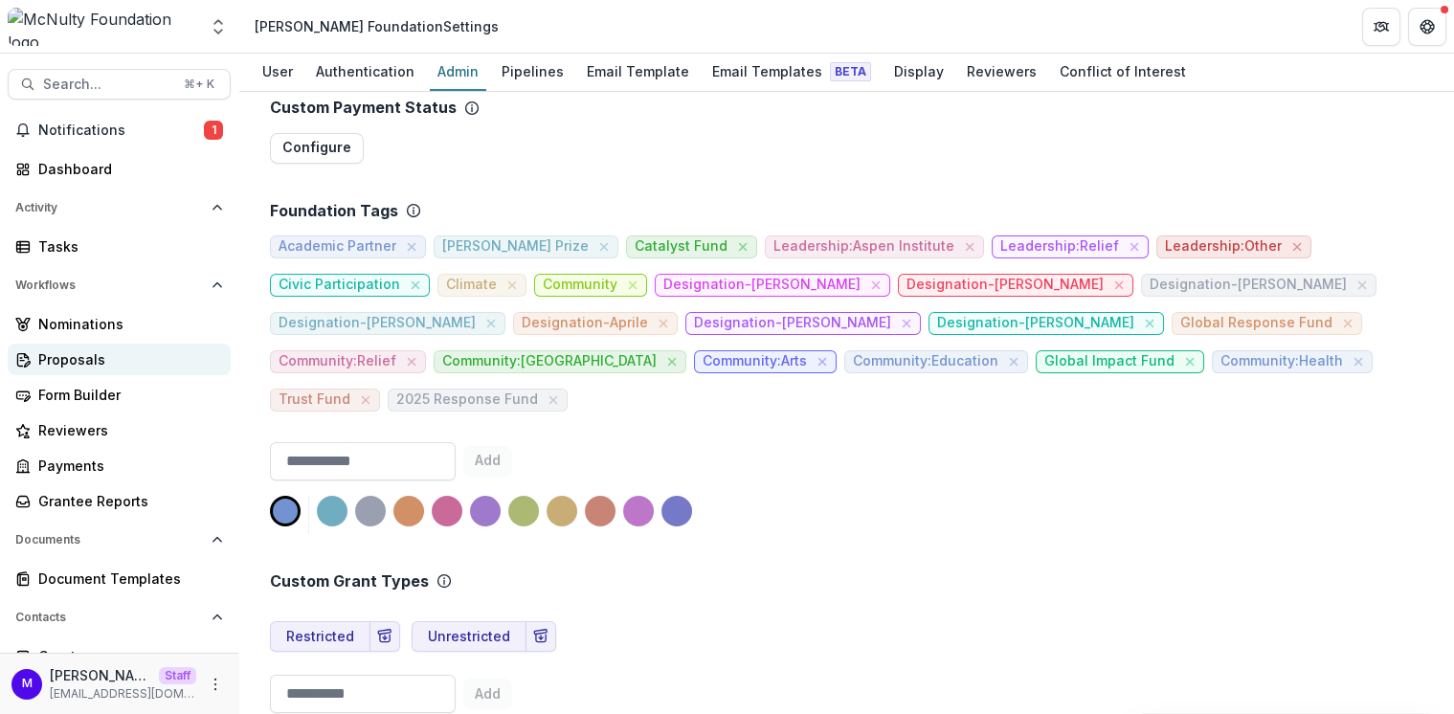
click at [121, 364] on div "Proposals" at bounding box center [126, 359] width 177 height 20
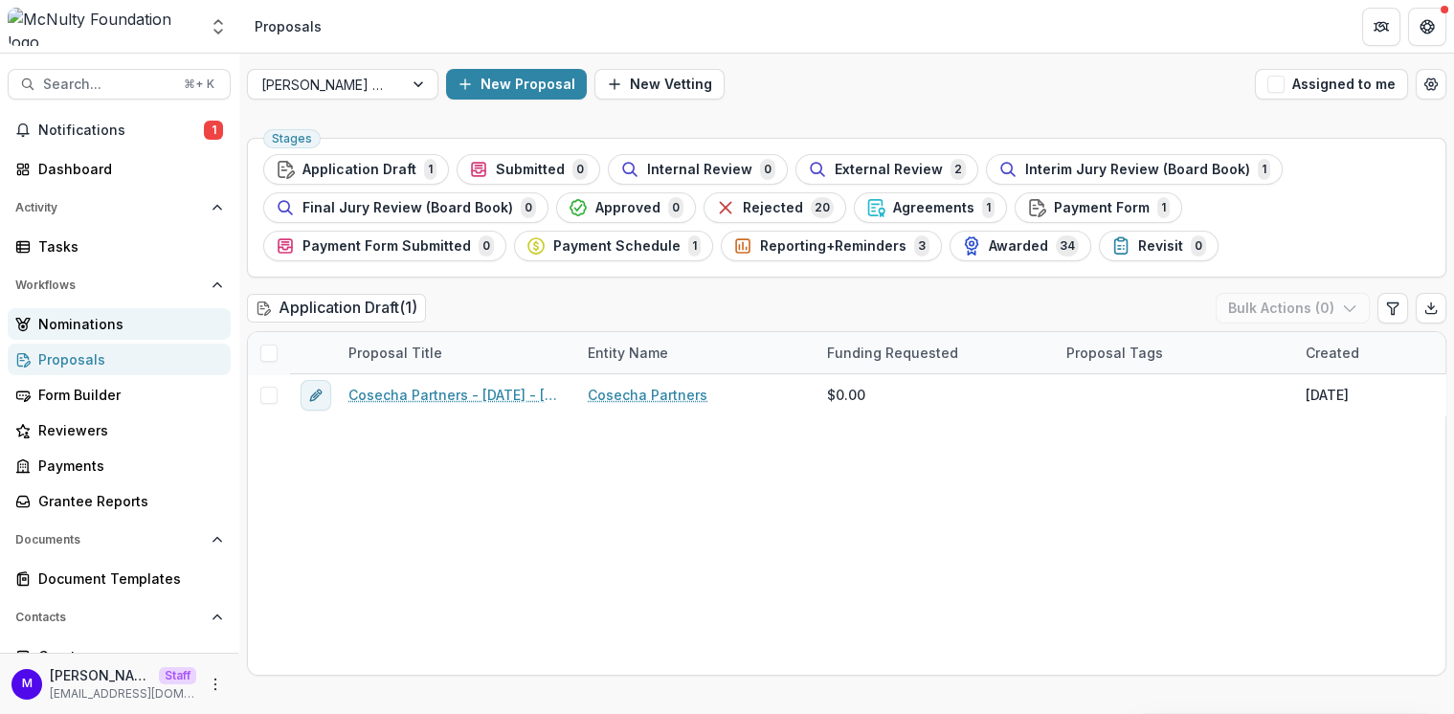
click at [121, 318] on div "Nominations" at bounding box center [126, 324] width 177 height 20
